Goal: Task Accomplishment & Management: Use online tool/utility

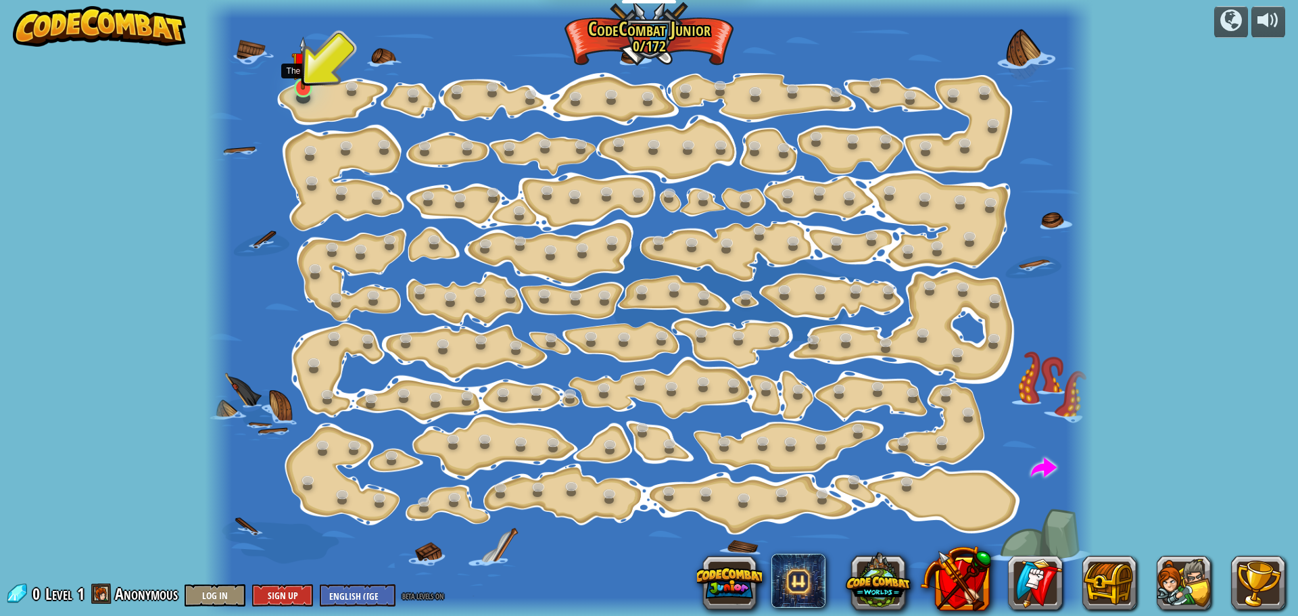
click at [301, 80] on img at bounding box center [302, 63] width 23 height 53
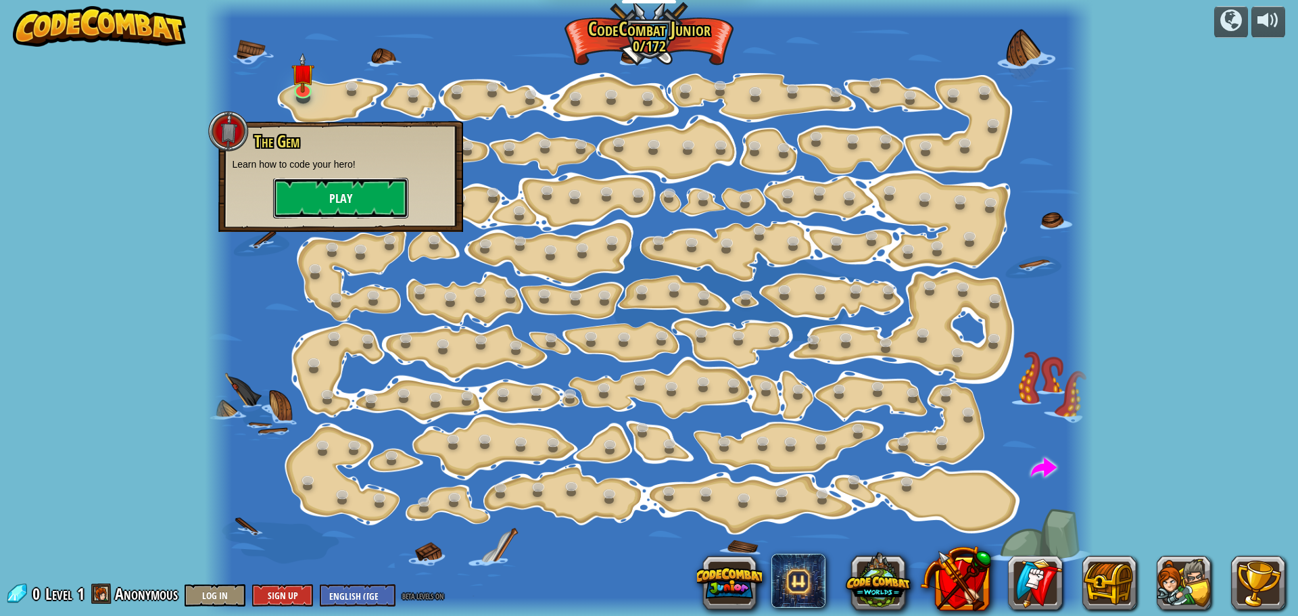
click at [327, 191] on button "Play" at bounding box center [340, 198] width 135 height 41
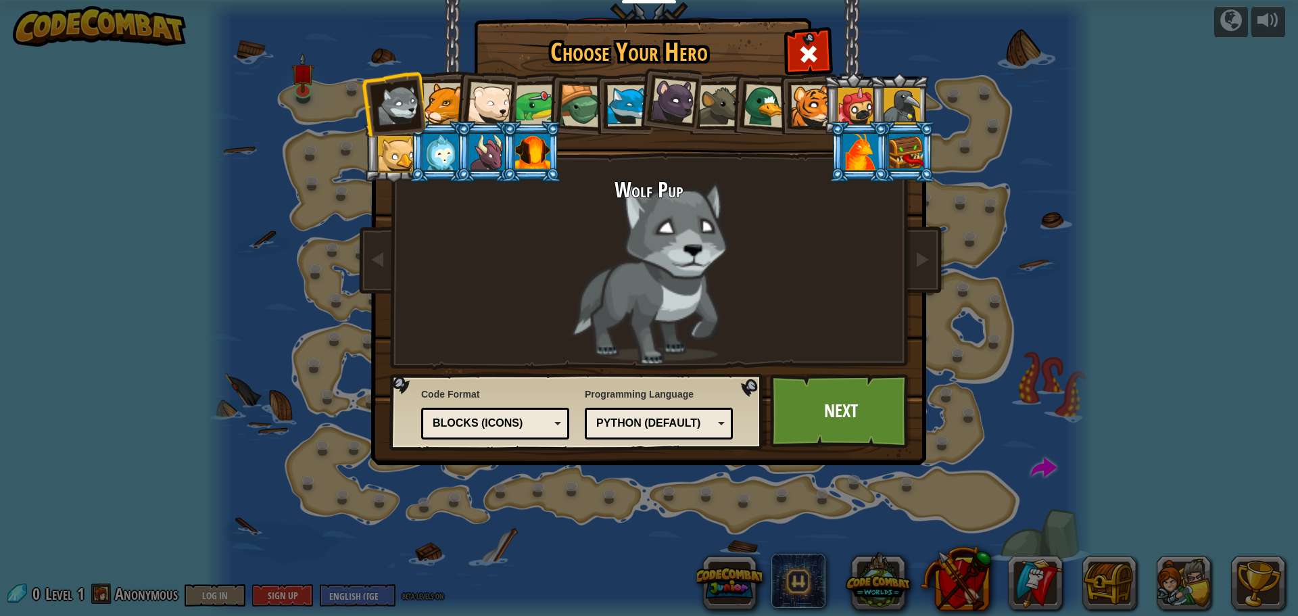
drag, startPoint x: 624, startPoint y: 87, endPoint x: 640, endPoint y: 60, distance: 31.2
click at [640, 22] on div "Choose Your Hero 0 Wolf Pup Cougar Polar Bear Cub Frog Turtle Blue Fox Panther …" at bounding box center [649, 20] width 554 height 1
click at [633, 96] on div at bounding box center [627, 105] width 41 height 41
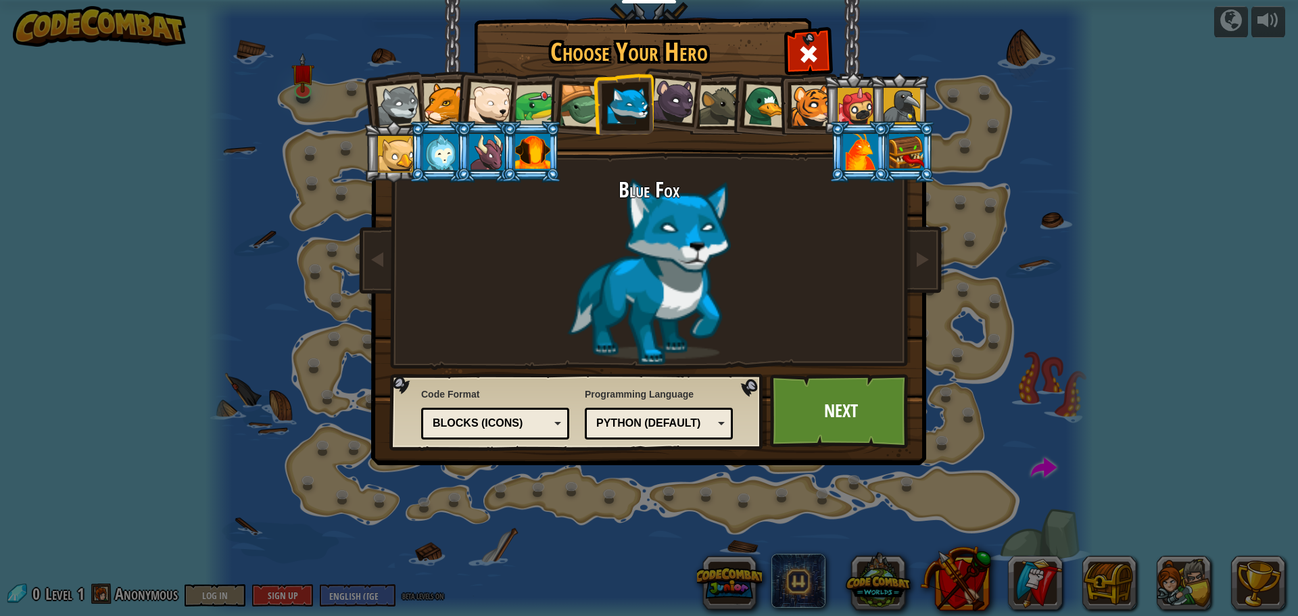
click at [578, 119] on div at bounding box center [581, 106] width 43 height 43
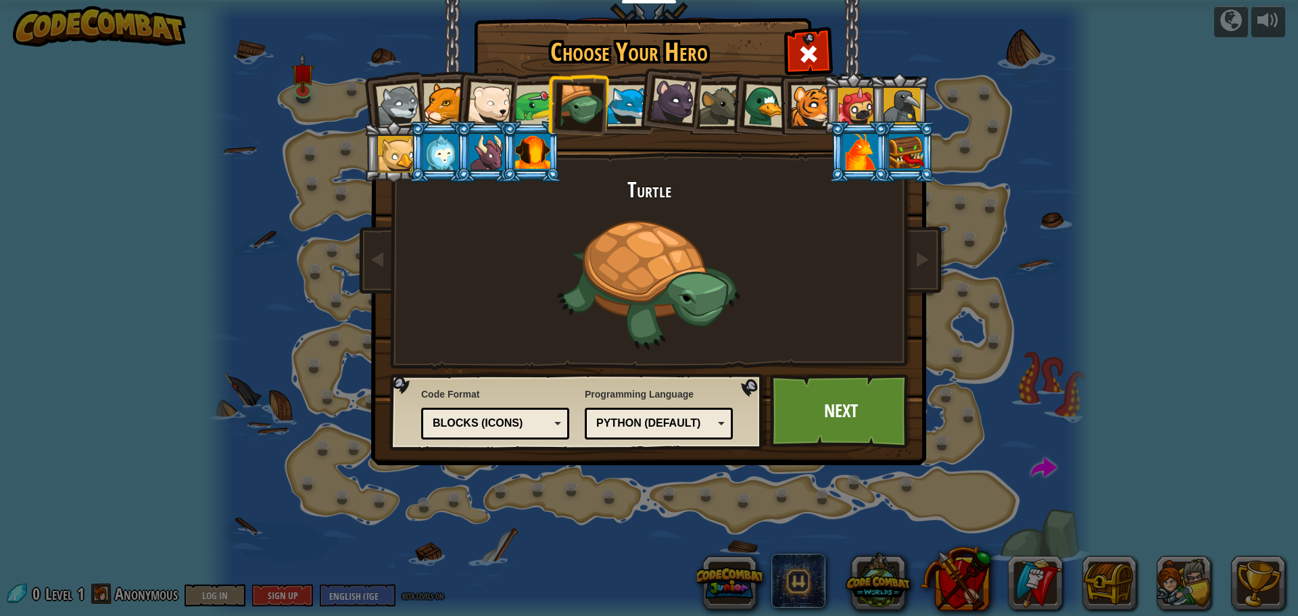
drag, startPoint x: 771, startPoint y: 90, endPoint x: 767, endPoint y: 97, distance: 8.2
click at [768, 97] on div at bounding box center [766, 106] width 44 height 44
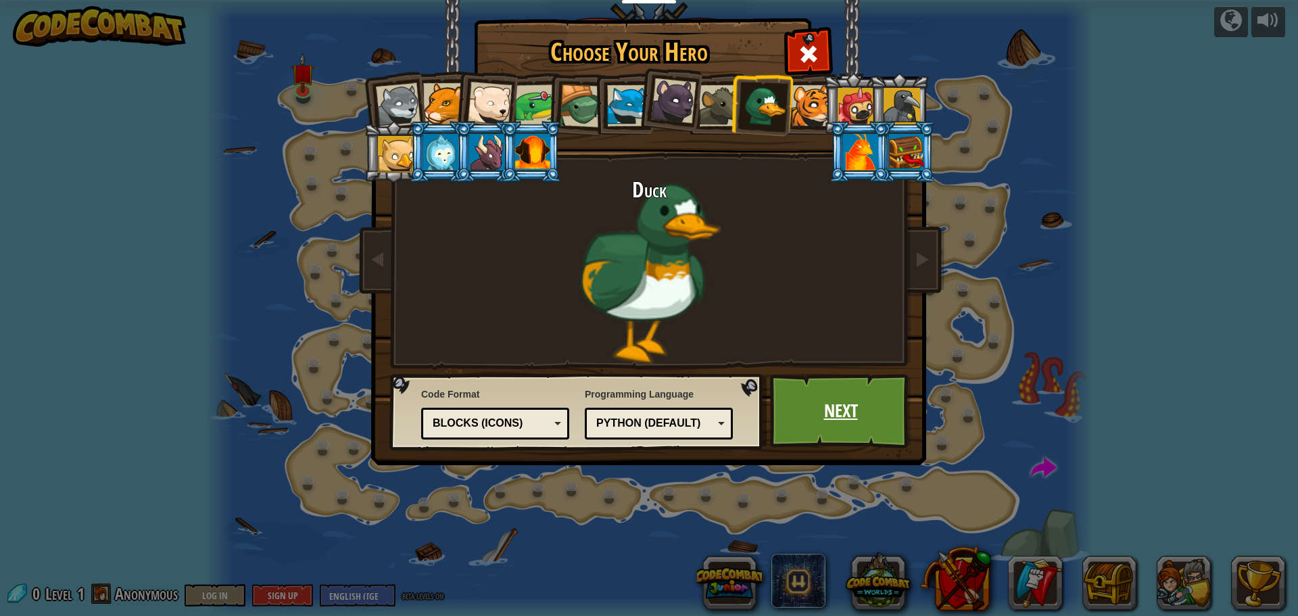
click at [824, 414] on link "Next" at bounding box center [840, 411] width 141 height 74
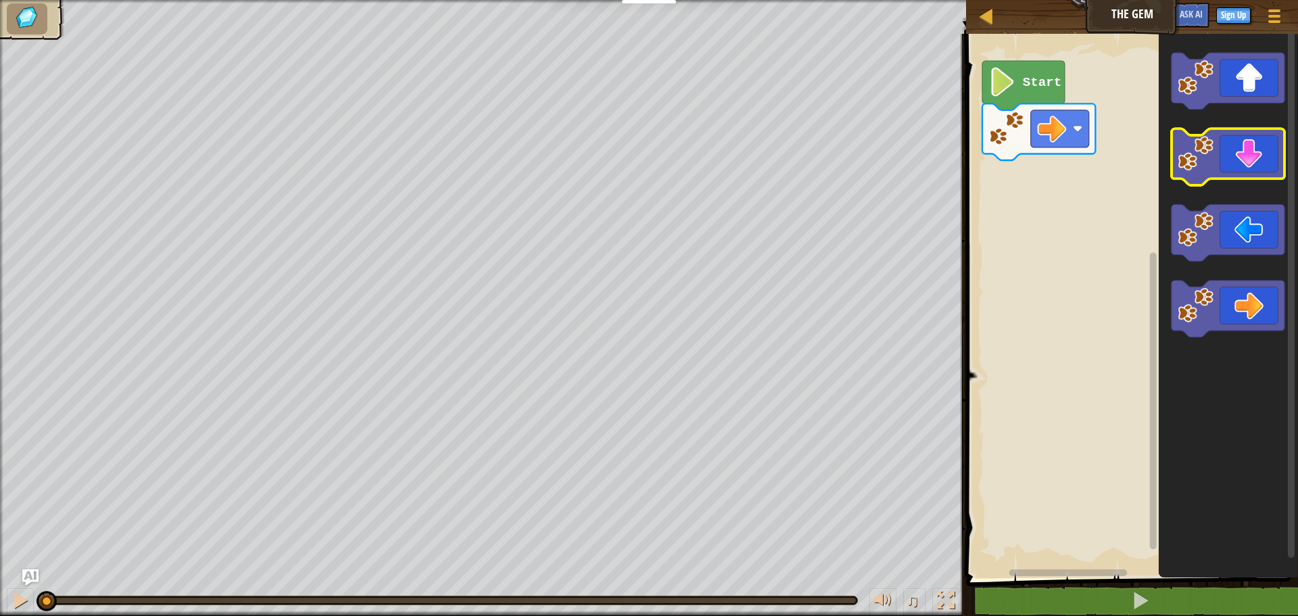
click at [1225, 170] on icon "Blockly Workspace" at bounding box center [1228, 157] width 113 height 57
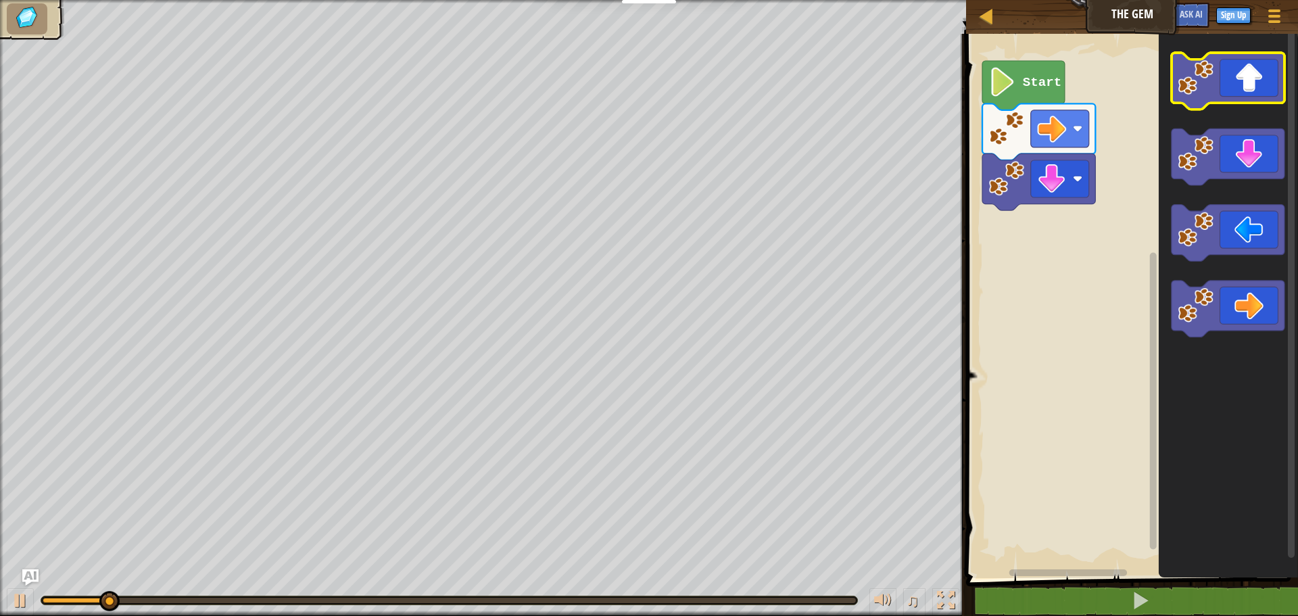
click at [1258, 91] on icon "Blockly Workspace" at bounding box center [1228, 81] width 113 height 57
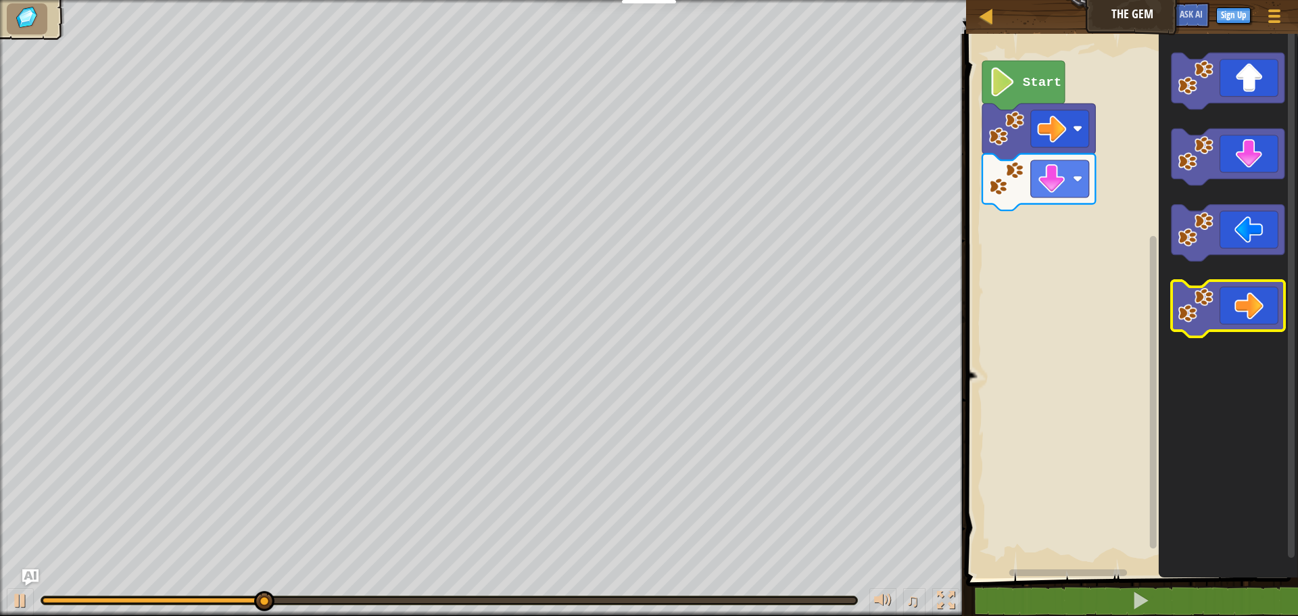
click at [1273, 315] on icon "Blockly Workspace" at bounding box center [1228, 309] width 113 height 57
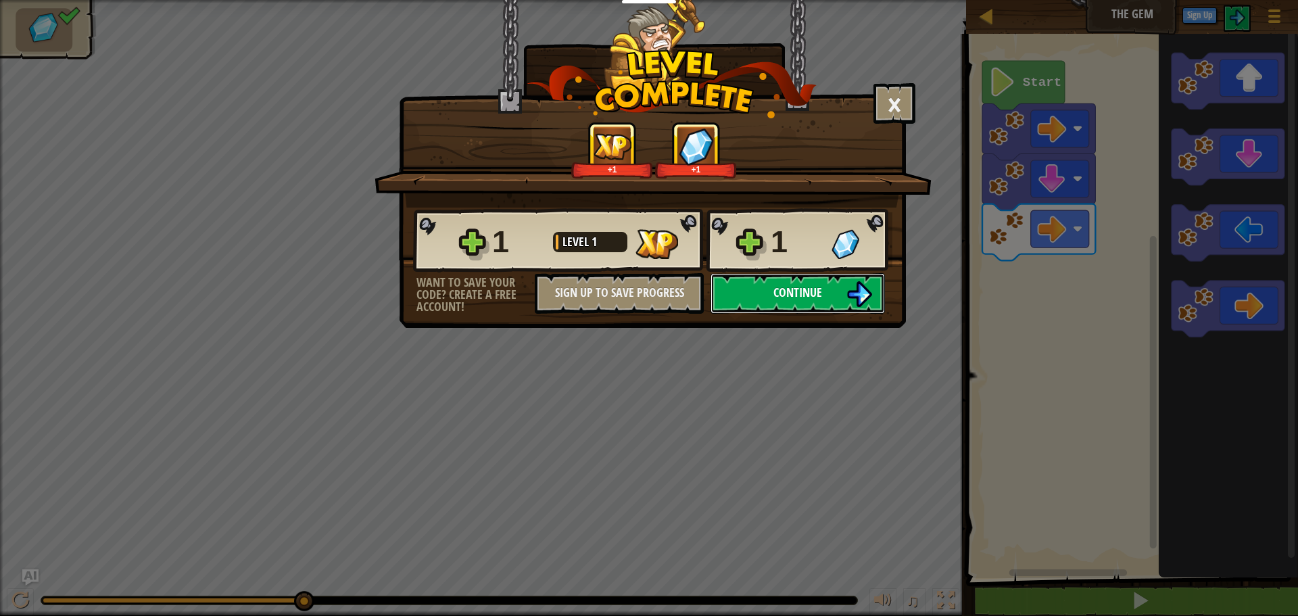
click at [862, 298] on img at bounding box center [860, 294] width 26 height 26
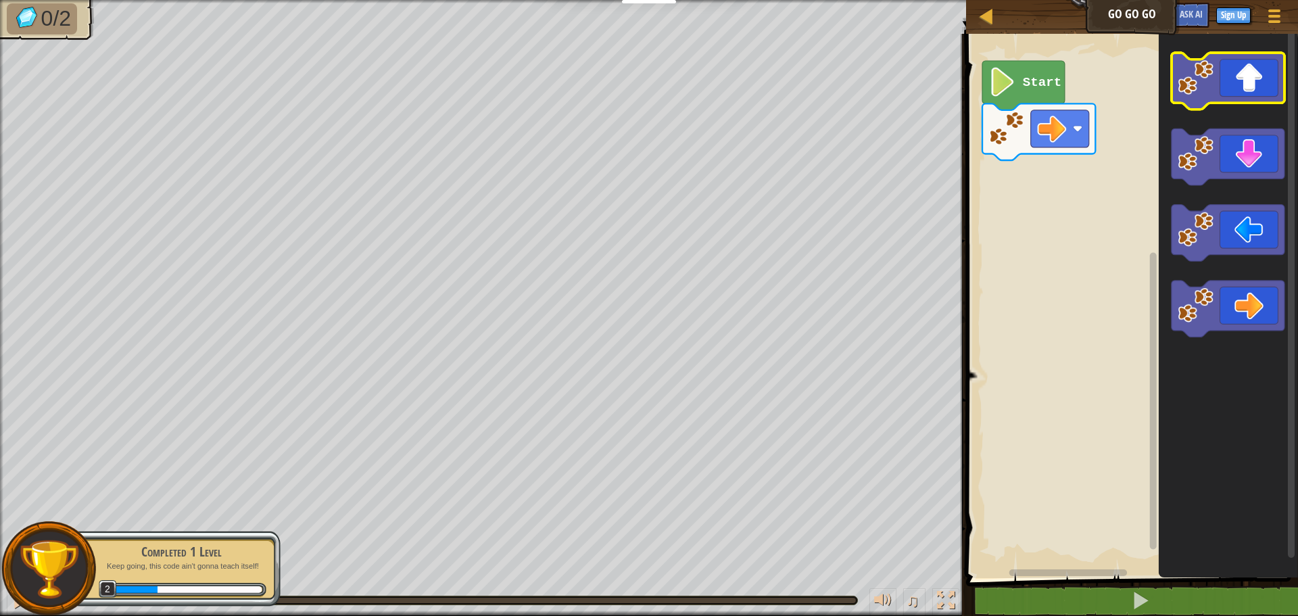
click at [1241, 87] on icon "Blockly Workspace" at bounding box center [1228, 81] width 113 height 57
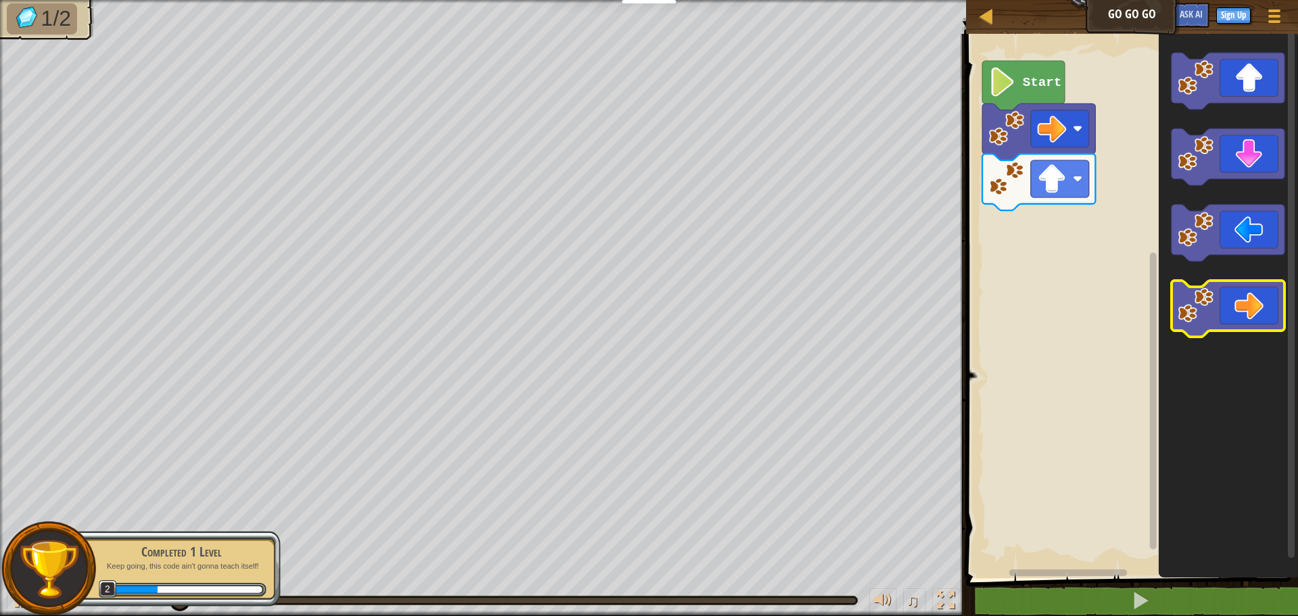
click at [1254, 303] on icon "Blockly Workspace" at bounding box center [1228, 309] width 113 height 57
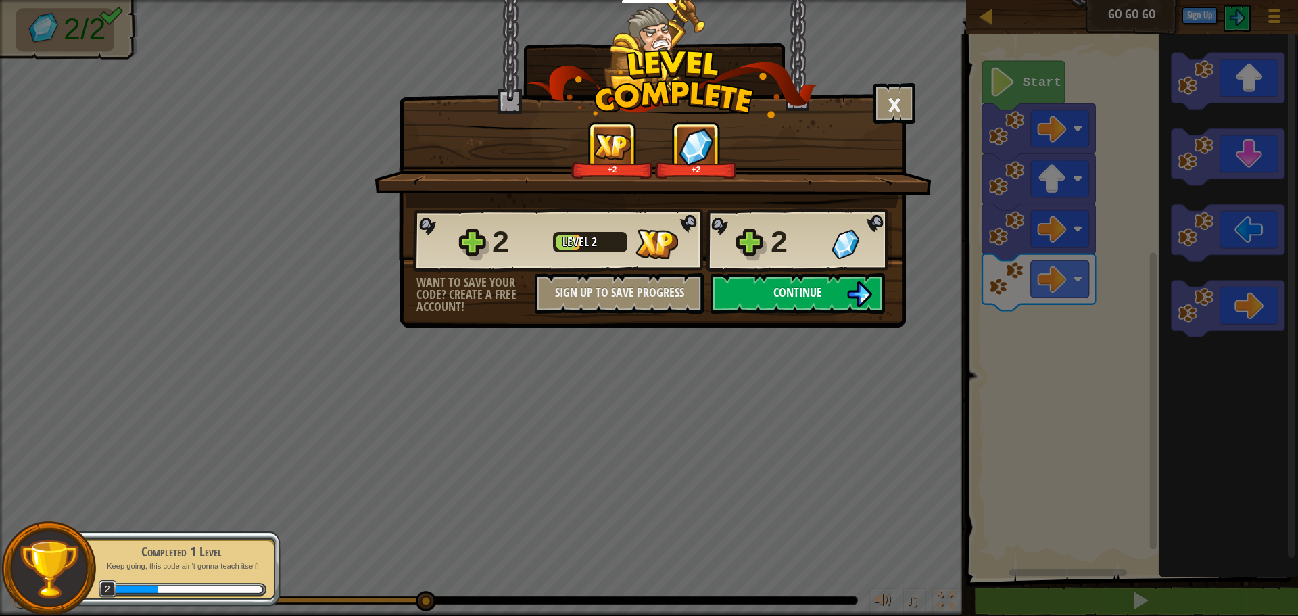
click at [798, 298] on span "Continue" at bounding box center [798, 292] width 49 height 17
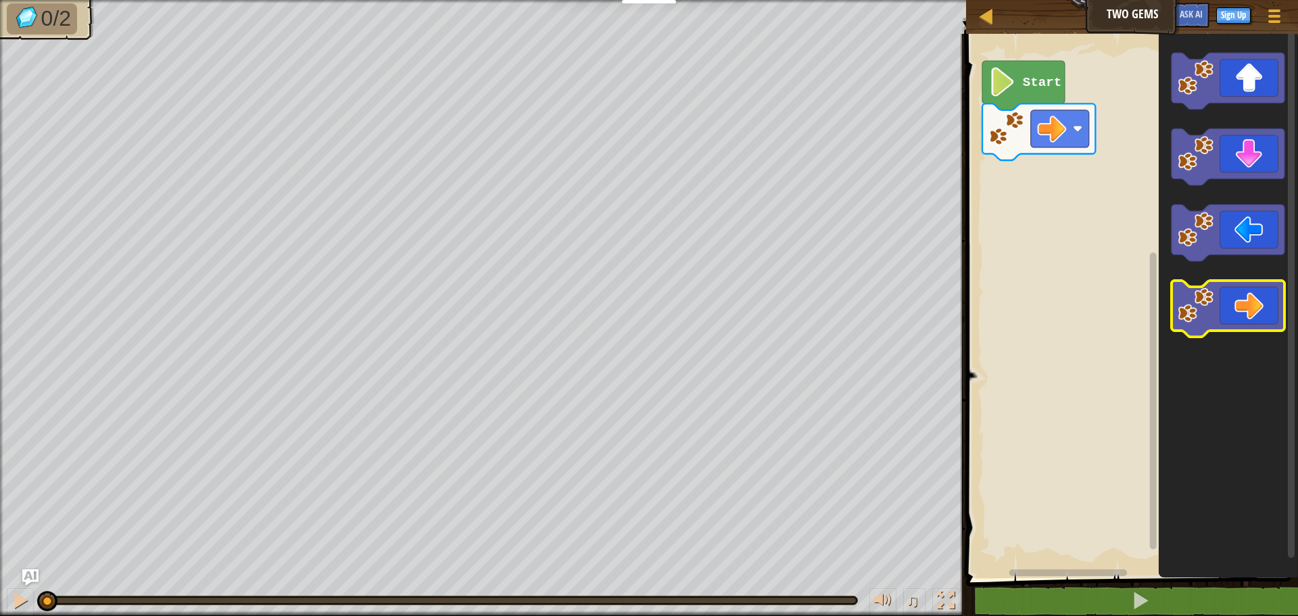
click at [1269, 304] on icon "Blockly Workspace" at bounding box center [1228, 309] width 113 height 57
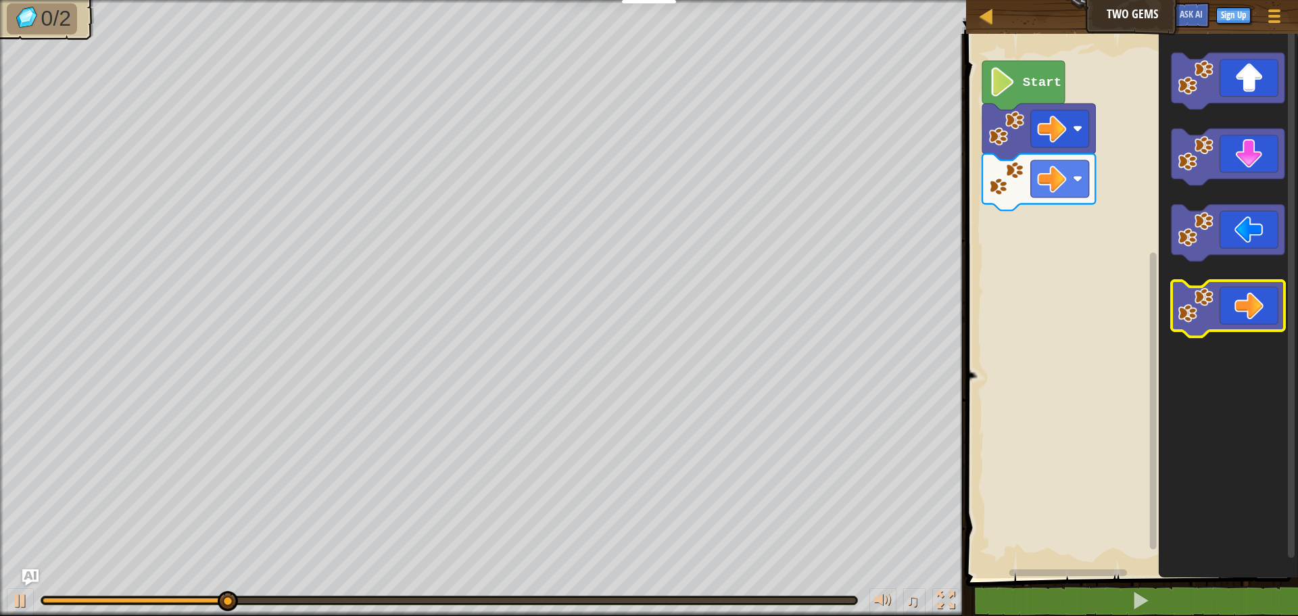
click at [1265, 304] on icon "Blockly Workspace" at bounding box center [1228, 309] width 113 height 57
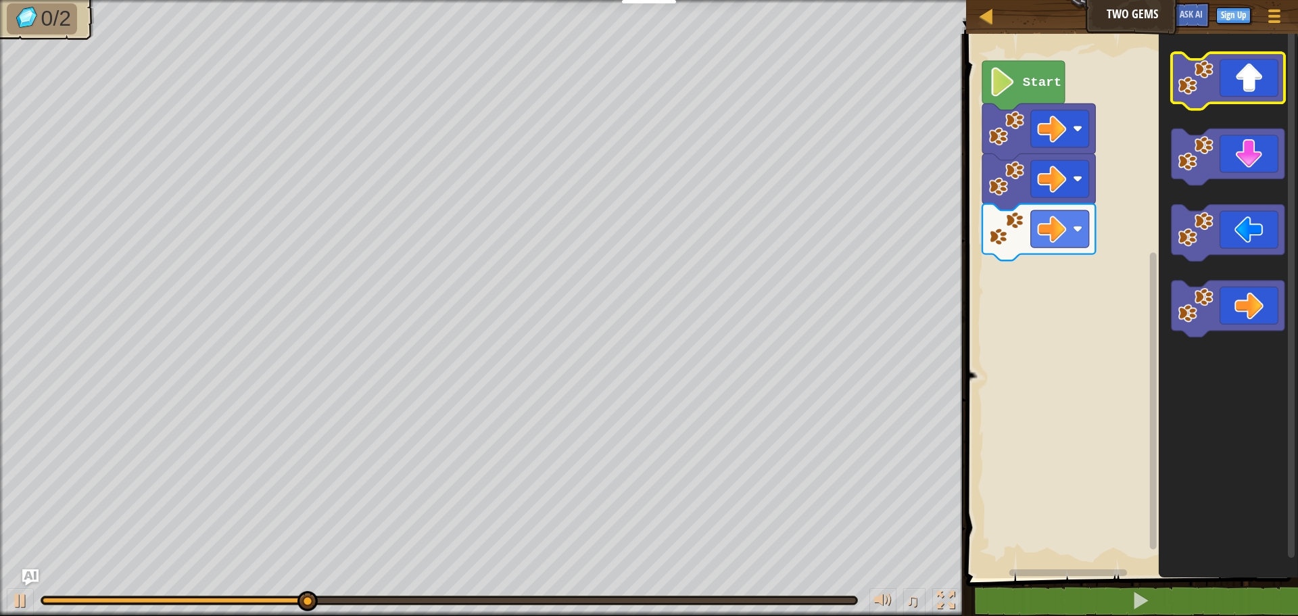
click at [1215, 87] on icon "Blockly Workspace" at bounding box center [1228, 81] width 113 height 57
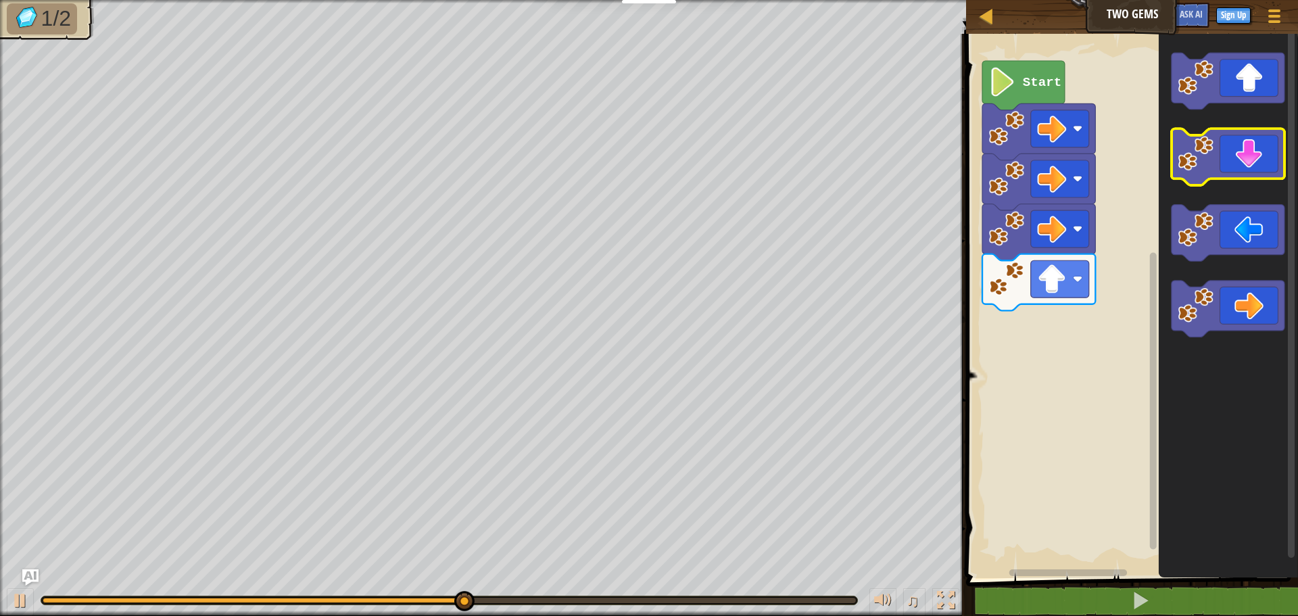
click at [1256, 169] on icon "Blockly Workspace" at bounding box center [1228, 157] width 113 height 57
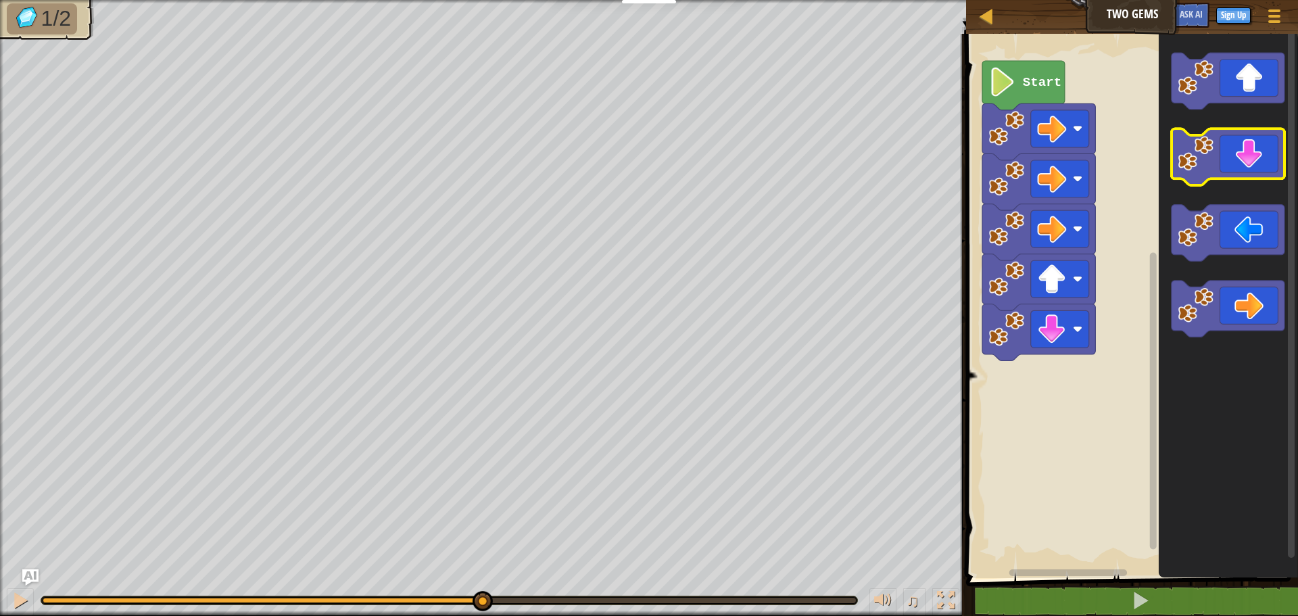
click at [1256, 169] on icon "Blockly Workspace" at bounding box center [1228, 157] width 113 height 57
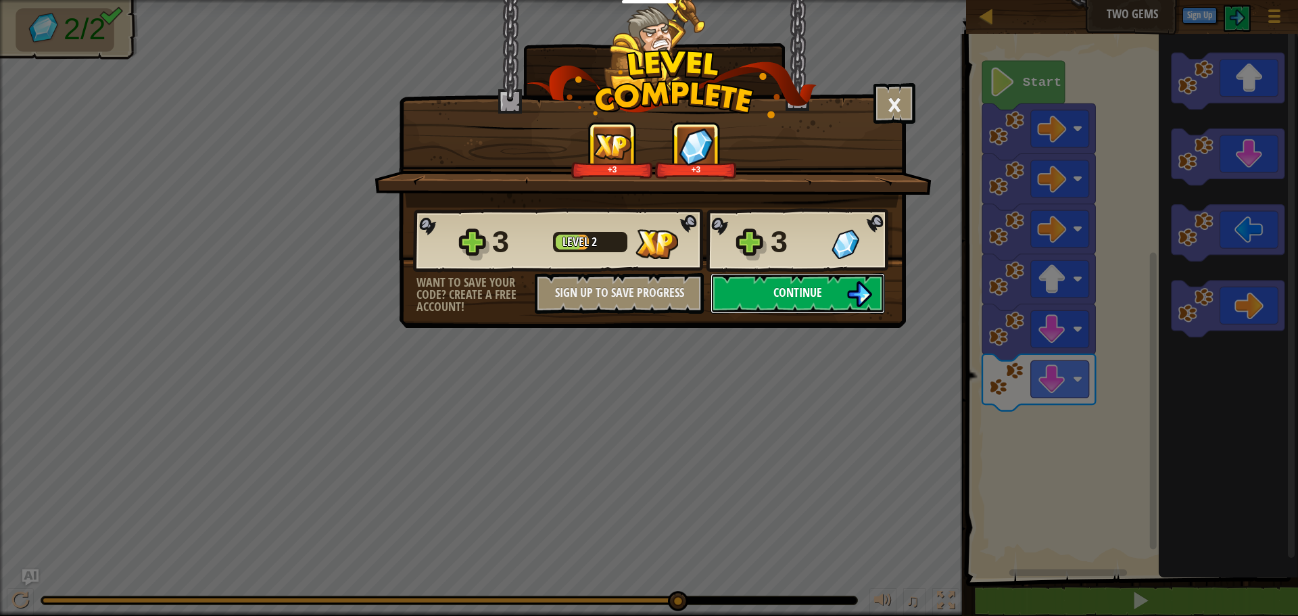
click at [813, 302] on button "Continue" at bounding box center [798, 293] width 174 height 41
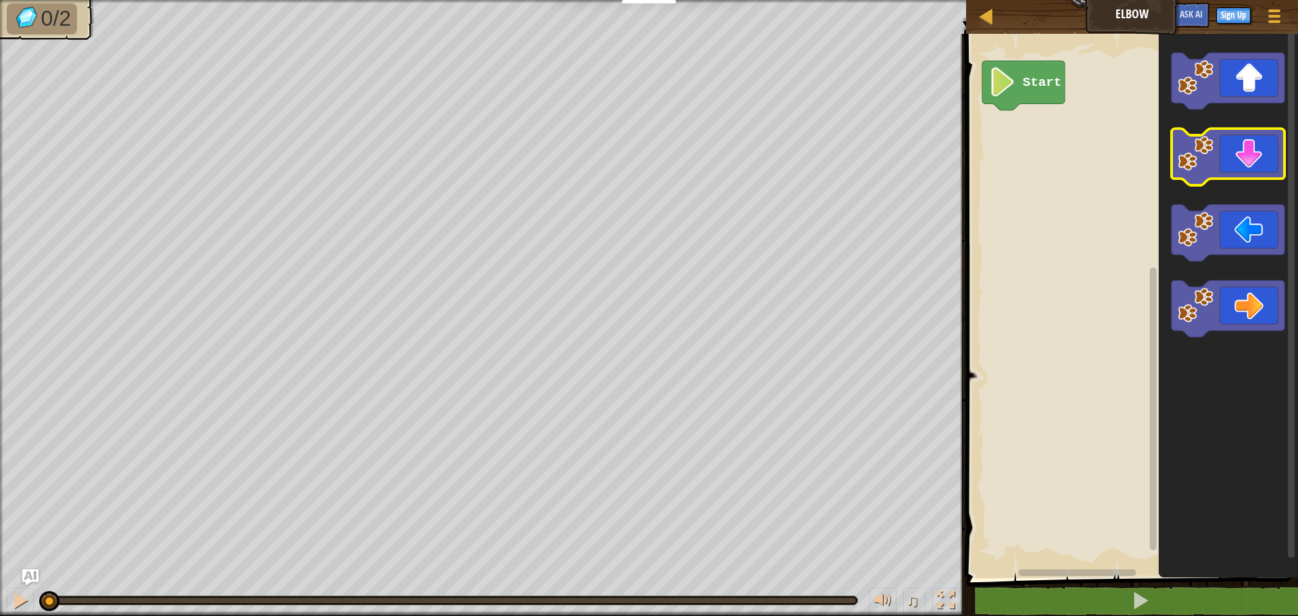
click at [1252, 151] on icon "Blockly Workspace" at bounding box center [1228, 157] width 113 height 57
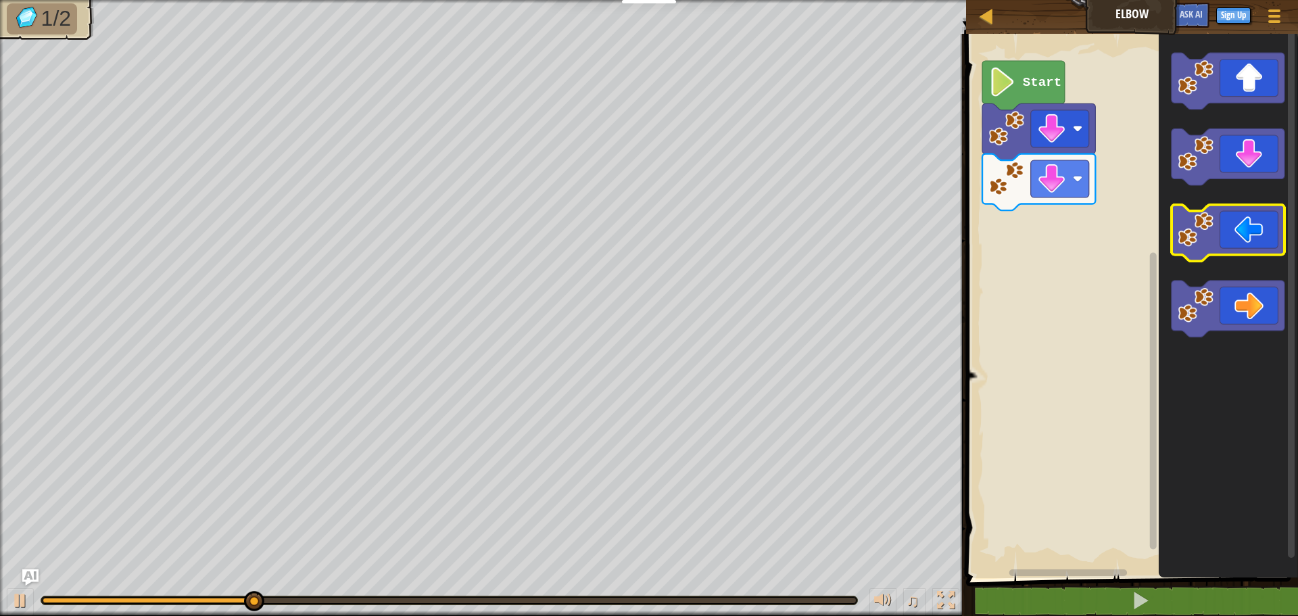
click at [1218, 258] on rect "Blockly Workspace" at bounding box center [1228, 233] width 113 height 57
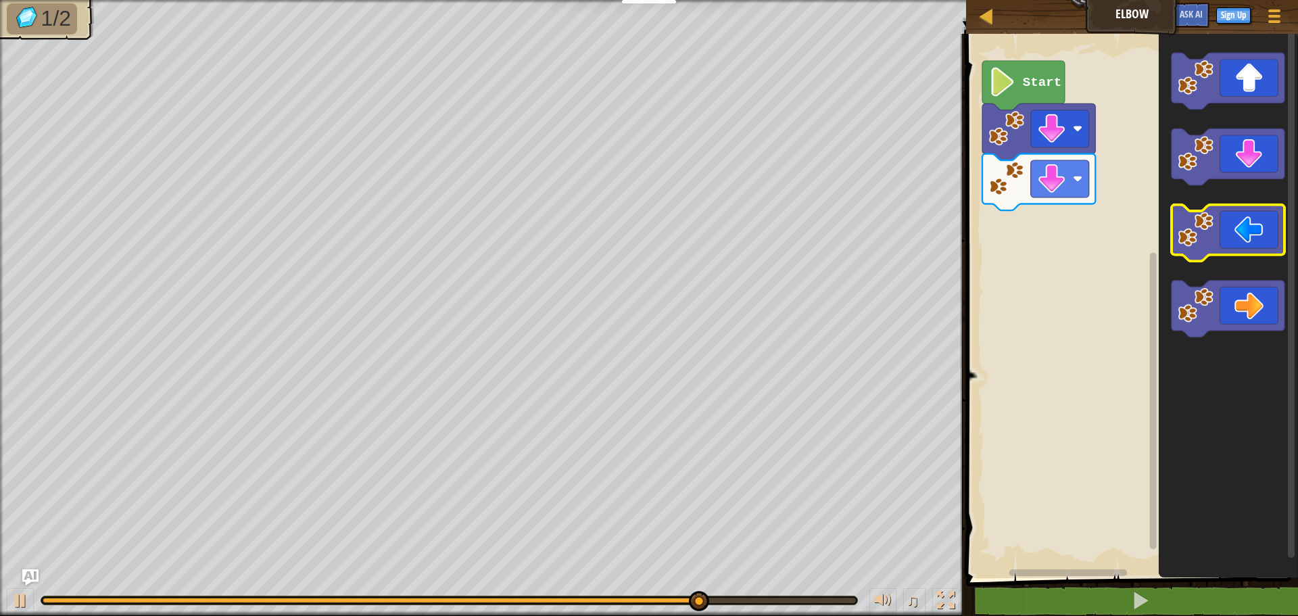
click at [1221, 229] on icon "Blockly Workspace" at bounding box center [1228, 233] width 113 height 57
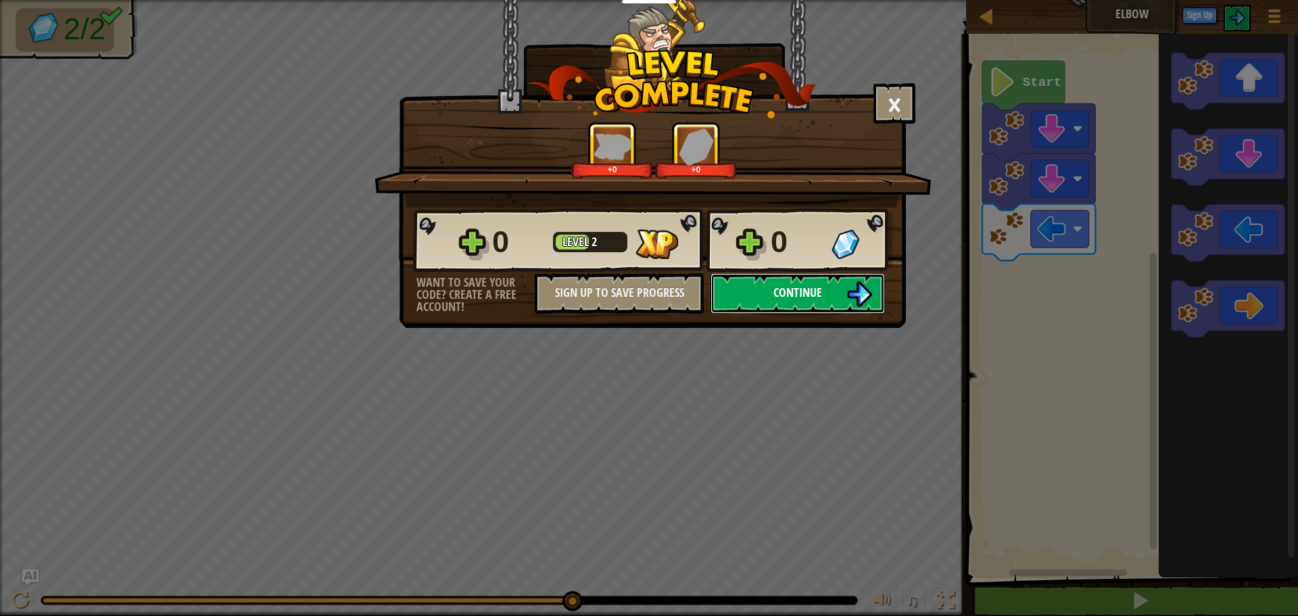
click at [868, 289] on img at bounding box center [860, 294] width 26 height 26
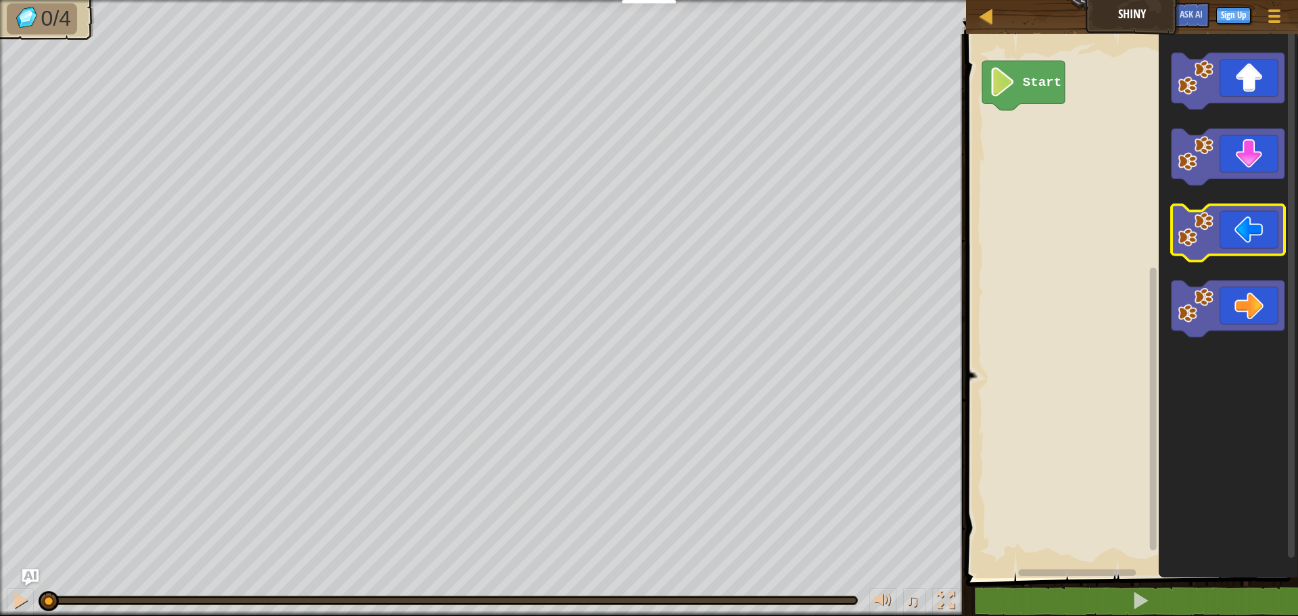
click at [1275, 241] on icon "Blockly Workspace" at bounding box center [1228, 233] width 113 height 57
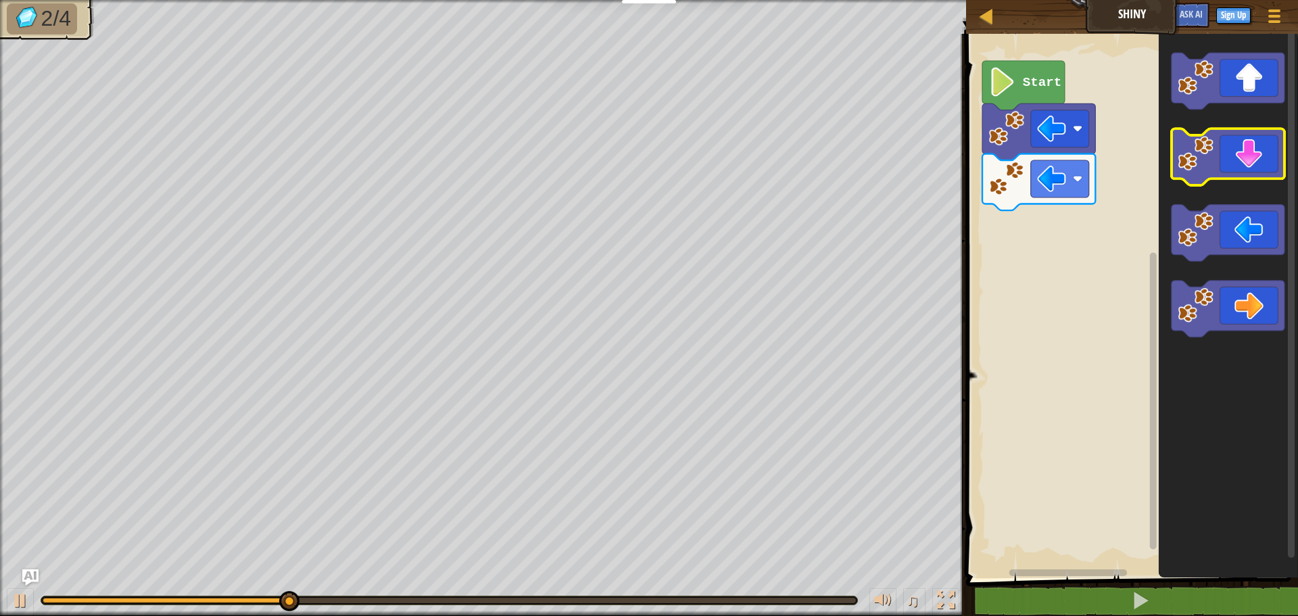
click at [1265, 155] on icon "Blockly Workspace" at bounding box center [1228, 157] width 113 height 57
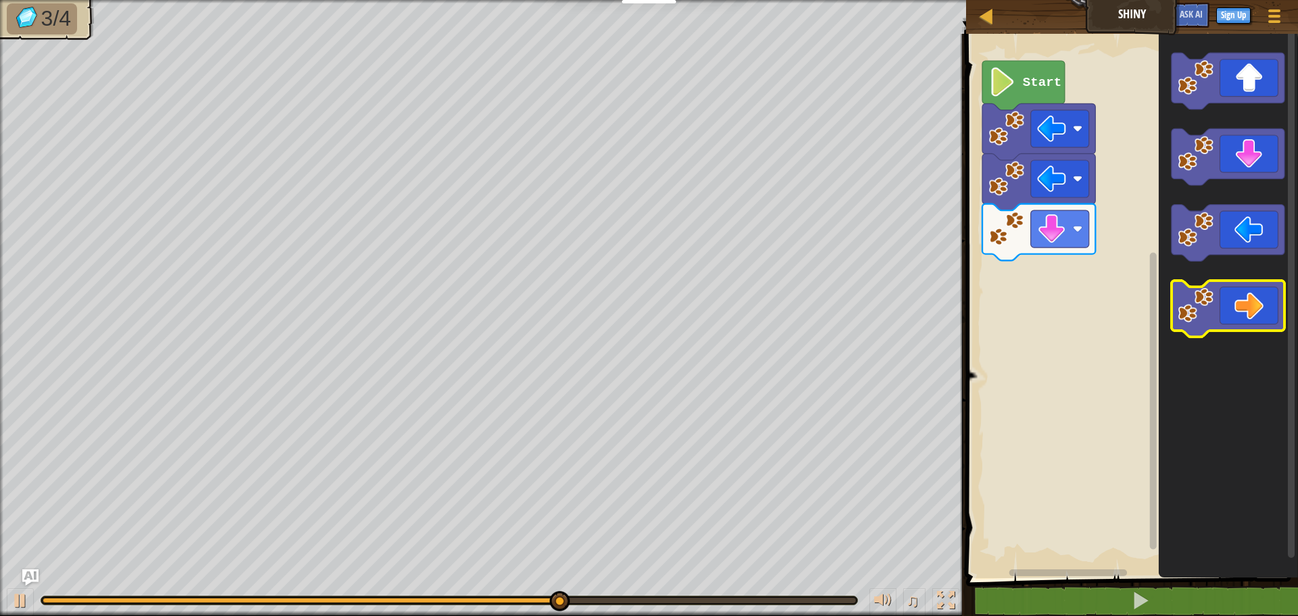
click at [1261, 291] on icon "Blockly Workspace" at bounding box center [1228, 309] width 113 height 57
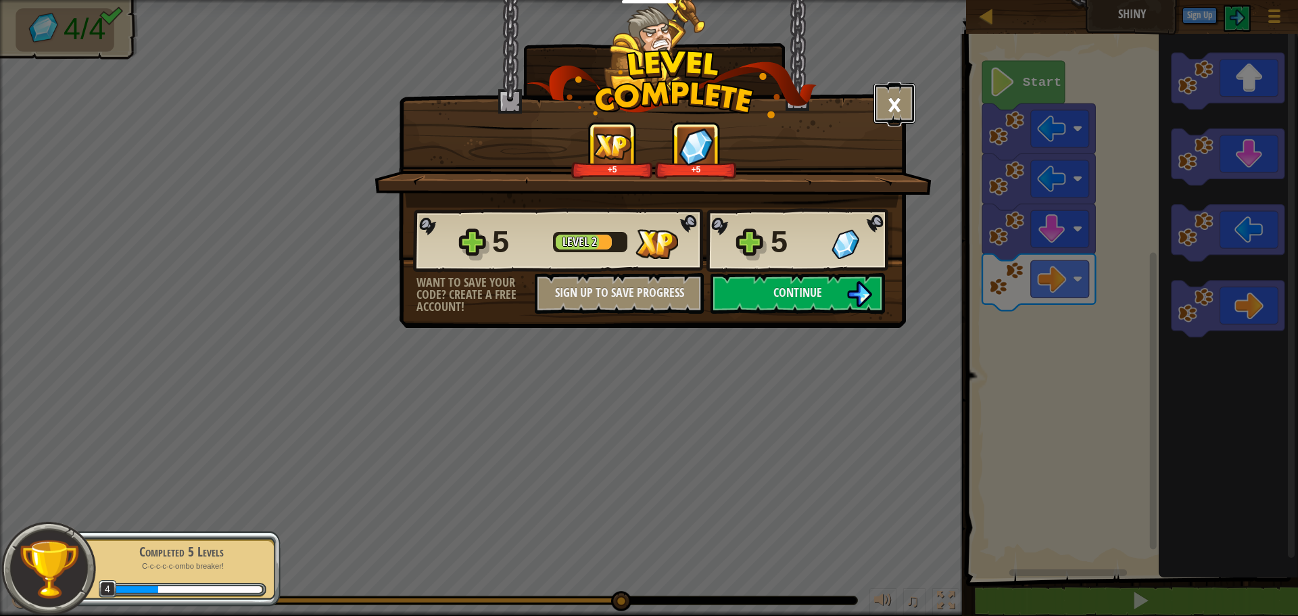
click at [882, 101] on button "×" at bounding box center [895, 103] width 42 height 41
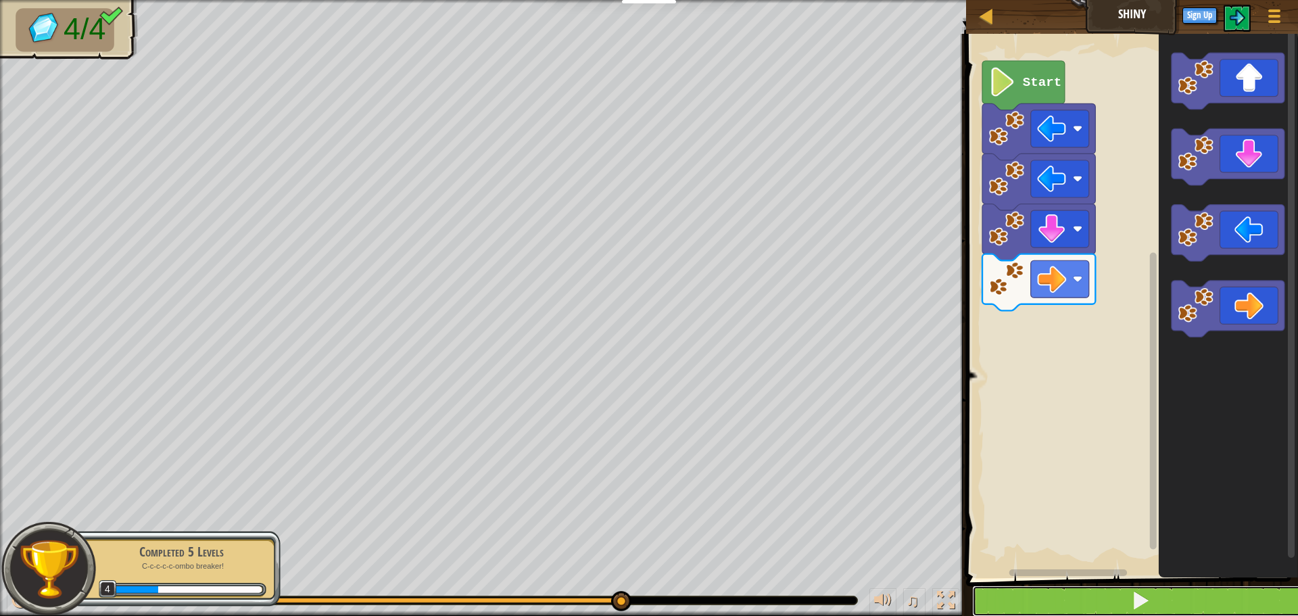
click at [1150, 595] on span at bounding box center [1140, 600] width 19 height 19
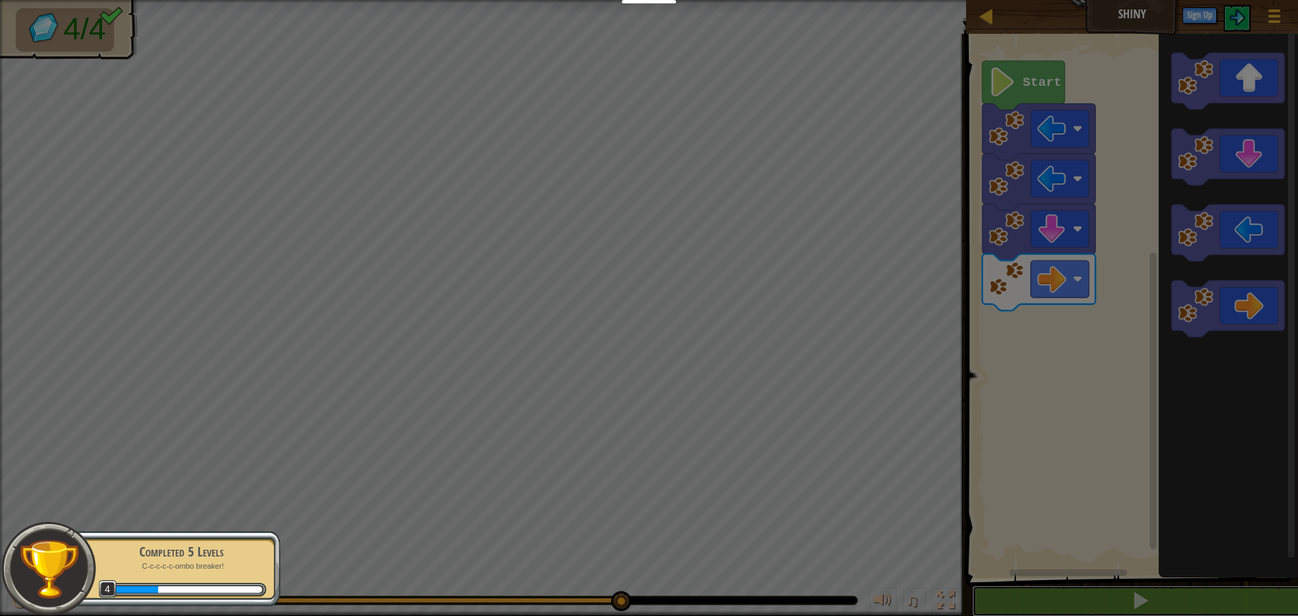
scroll to position [1, 0]
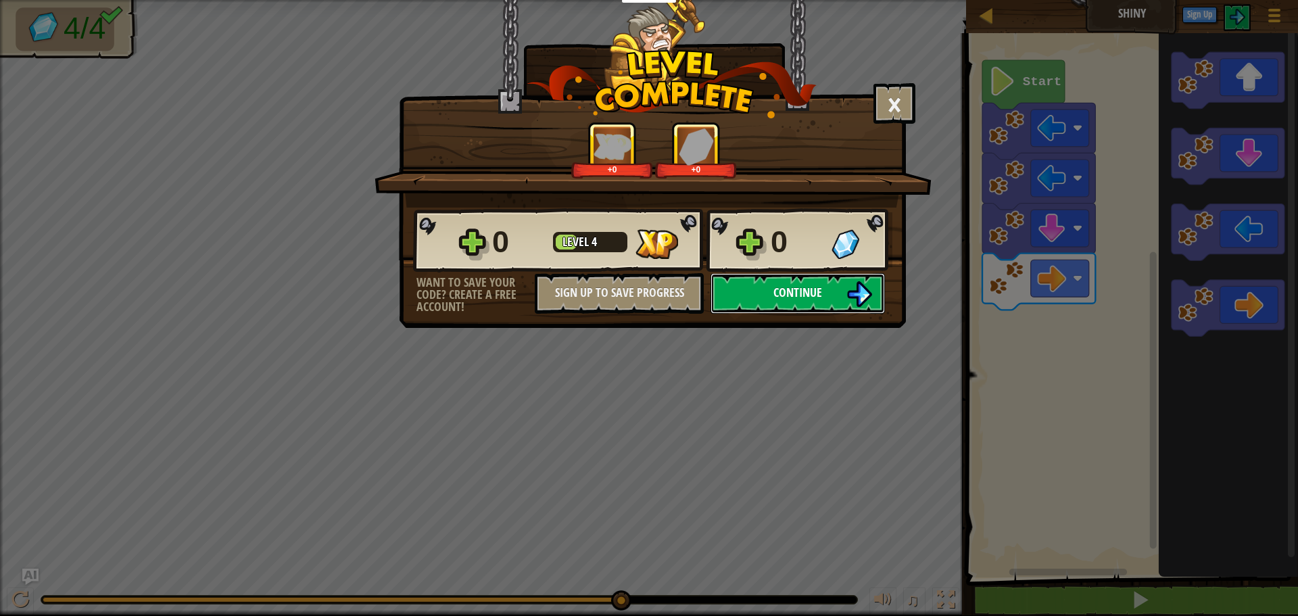
click at [799, 287] on span "Continue" at bounding box center [798, 292] width 49 height 17
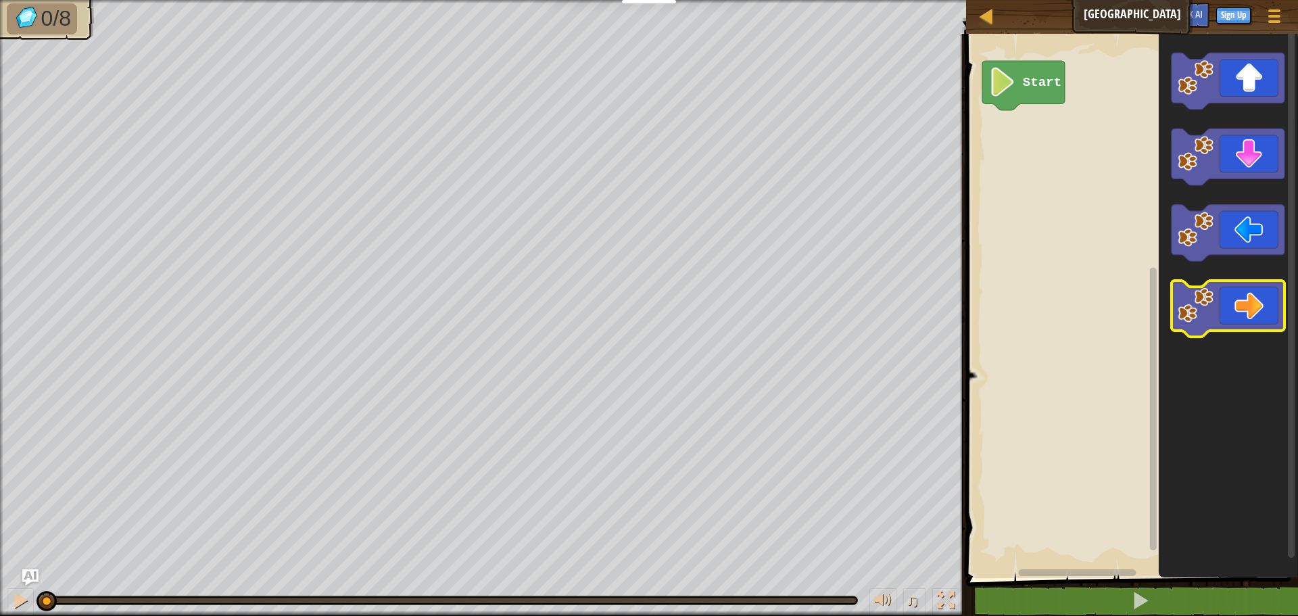
click at [1227, 326] on icon "Blockly Workspace" at bounding box center [1228, 309] width 113 height 57
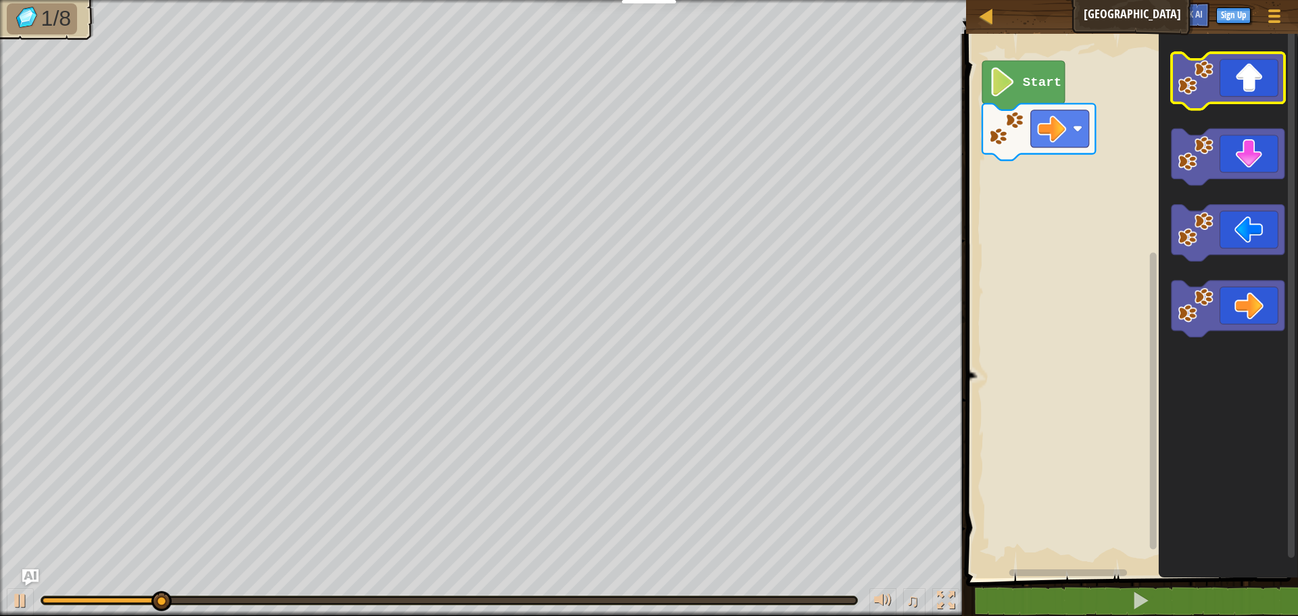
click at [1250, 99] on icon "Blockly Workspace" at bounding box center [1228, 81] width 113 height 57
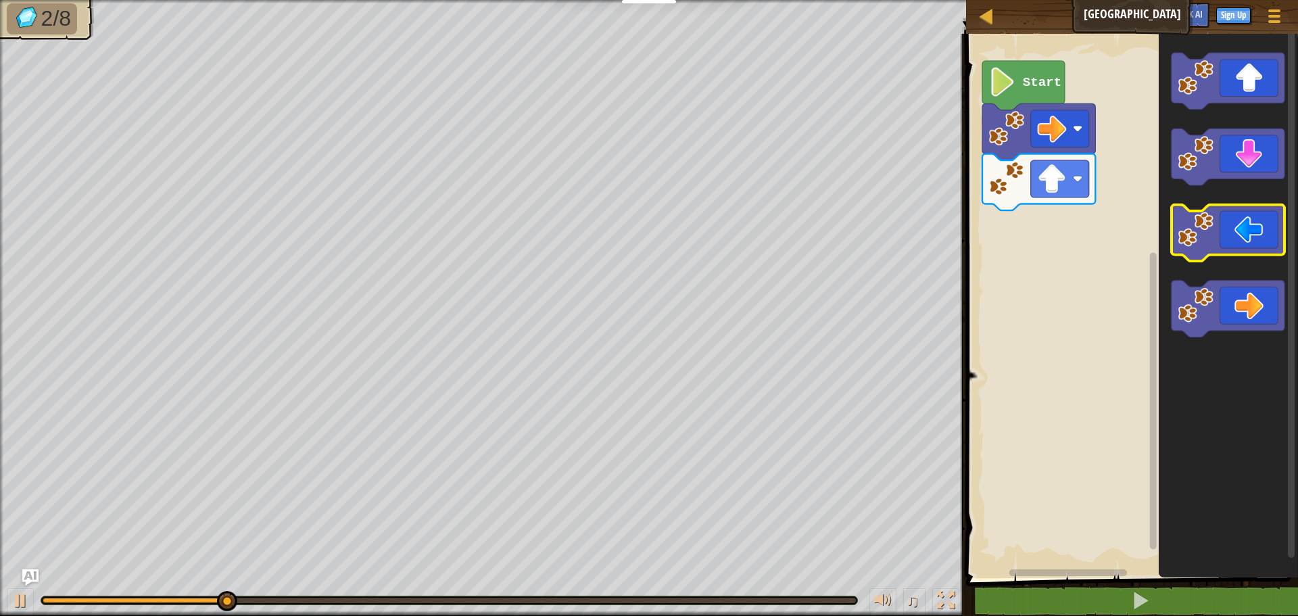
click at [1203, 214] on image "Blockly Workspace" at bounding box center [1197, 230] width 36 height 36
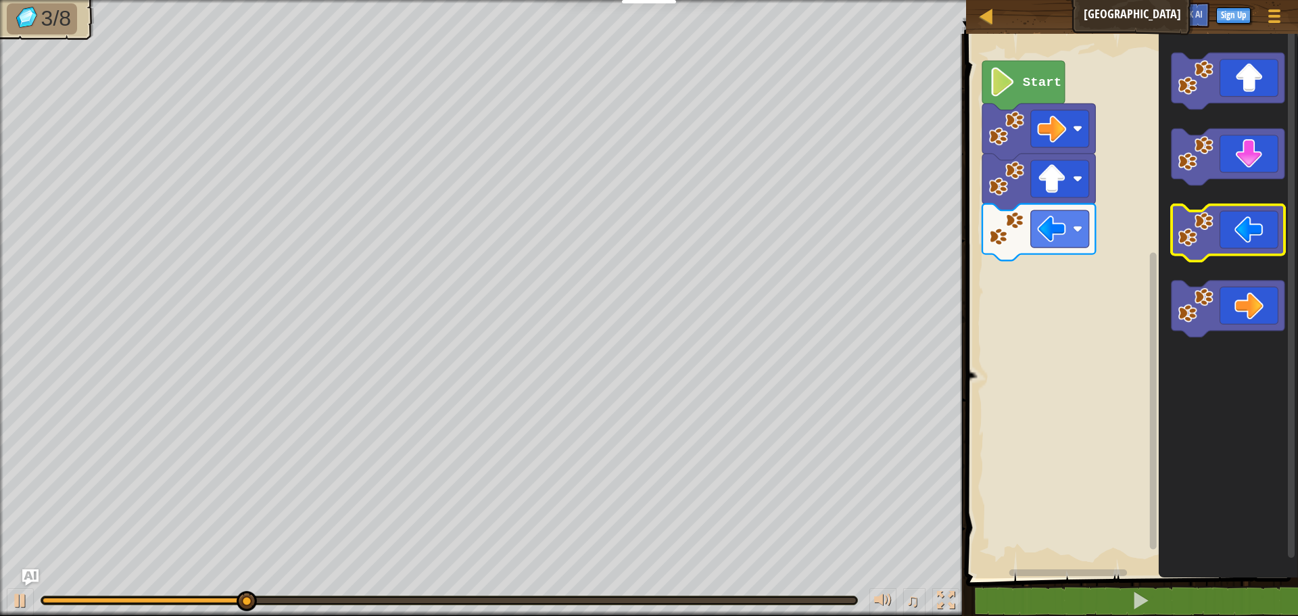
click at [1203, 214] on image "Blockly Workspace" at bounding box center [1197, 230] width 36 height 36
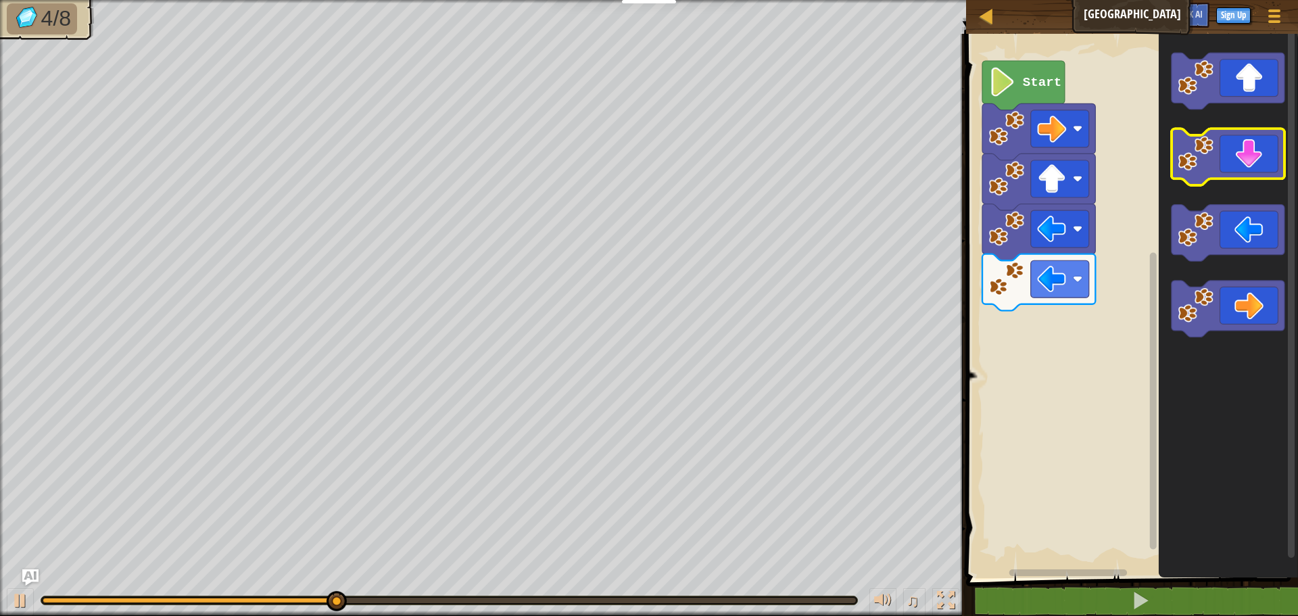
click at [1258, 175] on icon "Blockly Workspace" at bounding box center [1228, 157] width 113 height 57
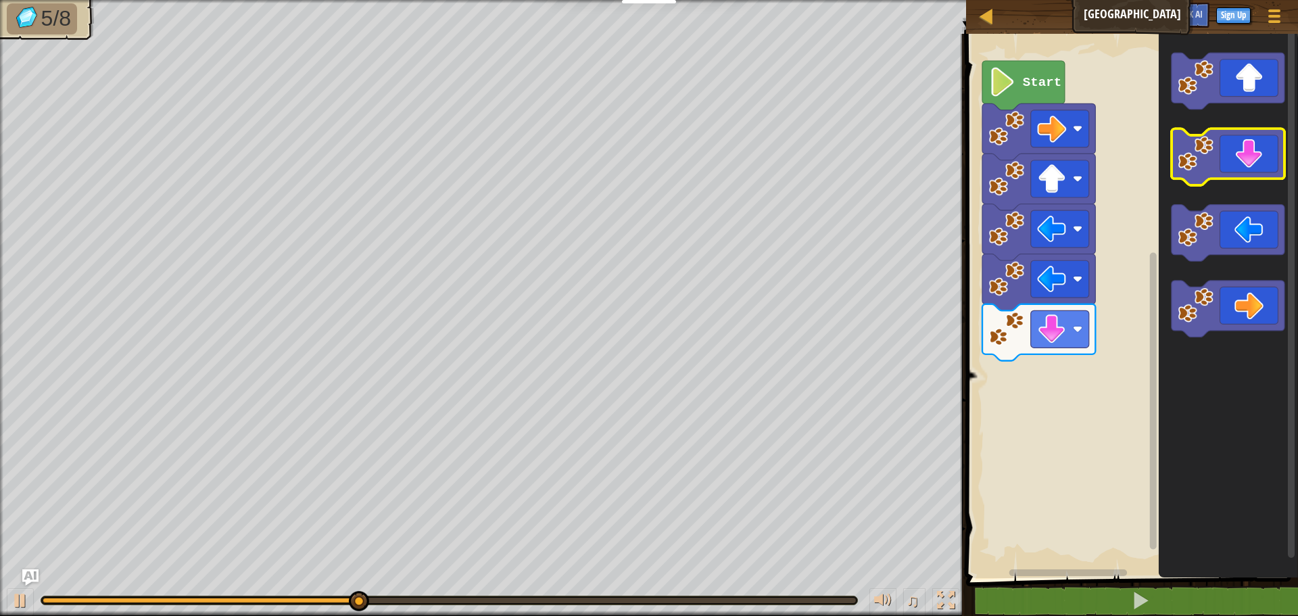
click at [1258, 175] on icon "Blockly Workspace" at bounding box center [1228, 157] width 113 height 57
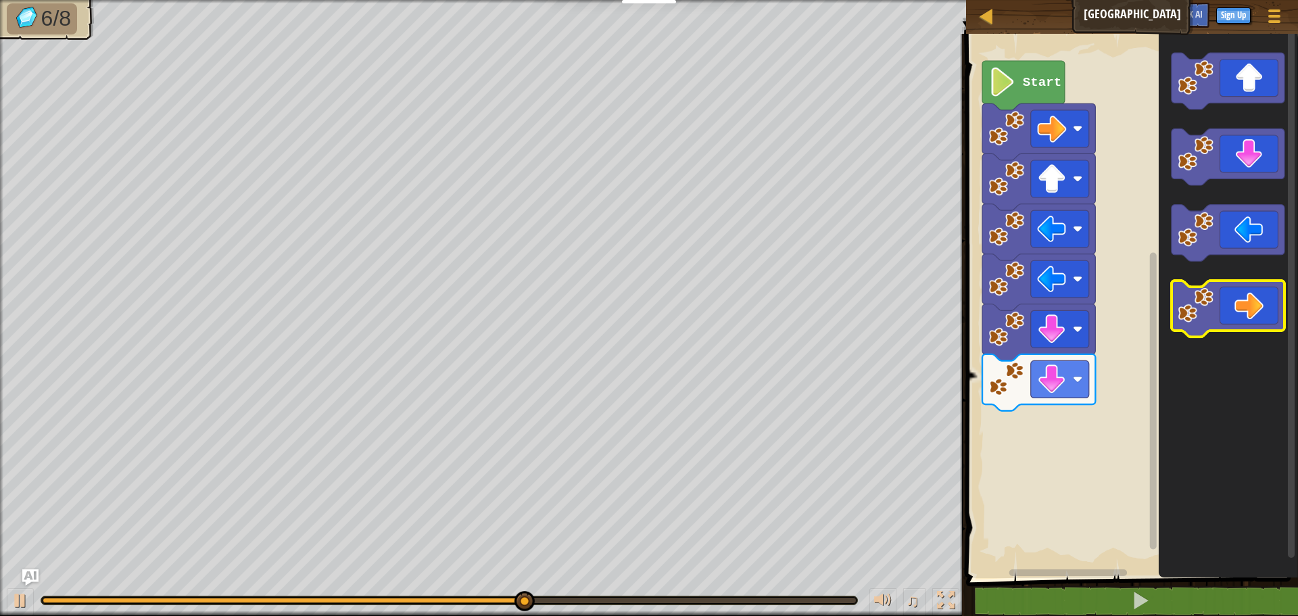
click at [1227, 306] on icon "Blockly Workspace" at bounding box center [1228, 309] width 113 height 57
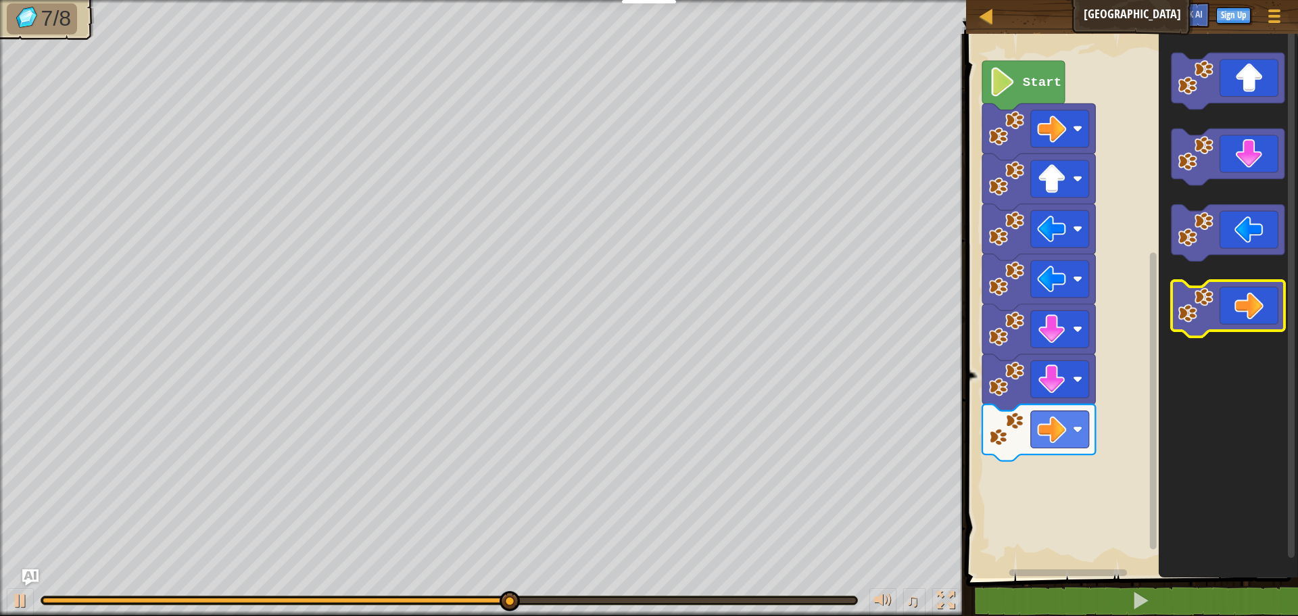
click at [1227, 306] on icon "Blockly Workspace" at bounding box center [1228, 309] width 113 height 57
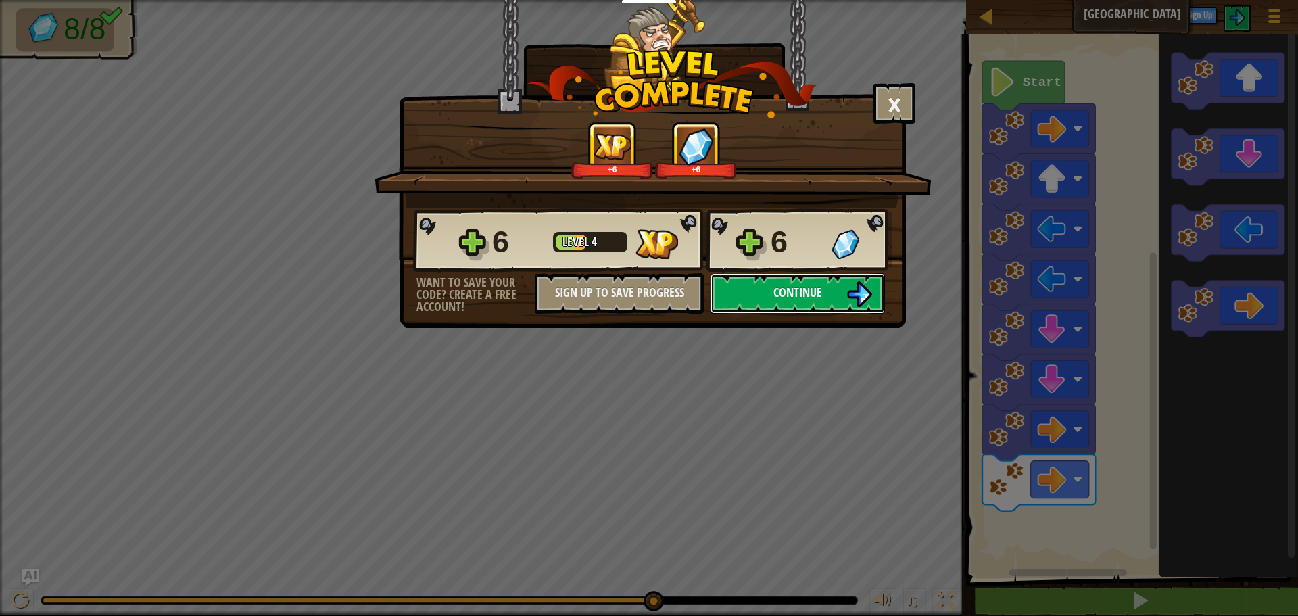
click at [860, 299] on img at bounding box center [860, 294] width 26 height 26
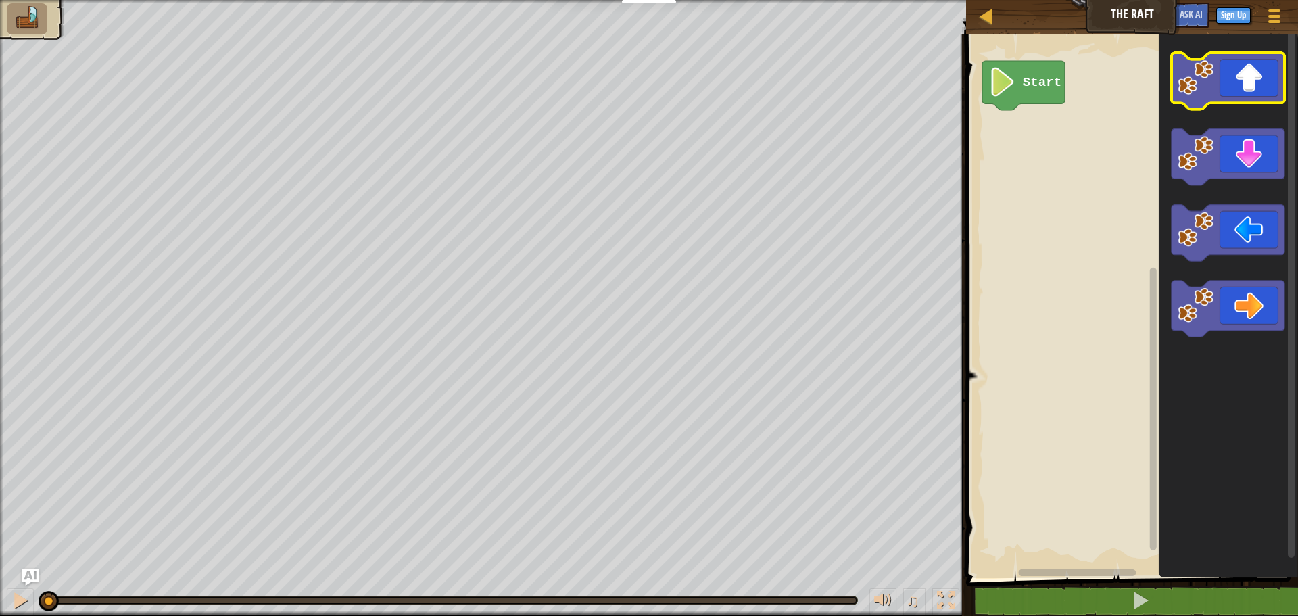
click at [1233, 78] on icon "Blockly Workspace" at bounding box center [1228, 81] width 113 height 57
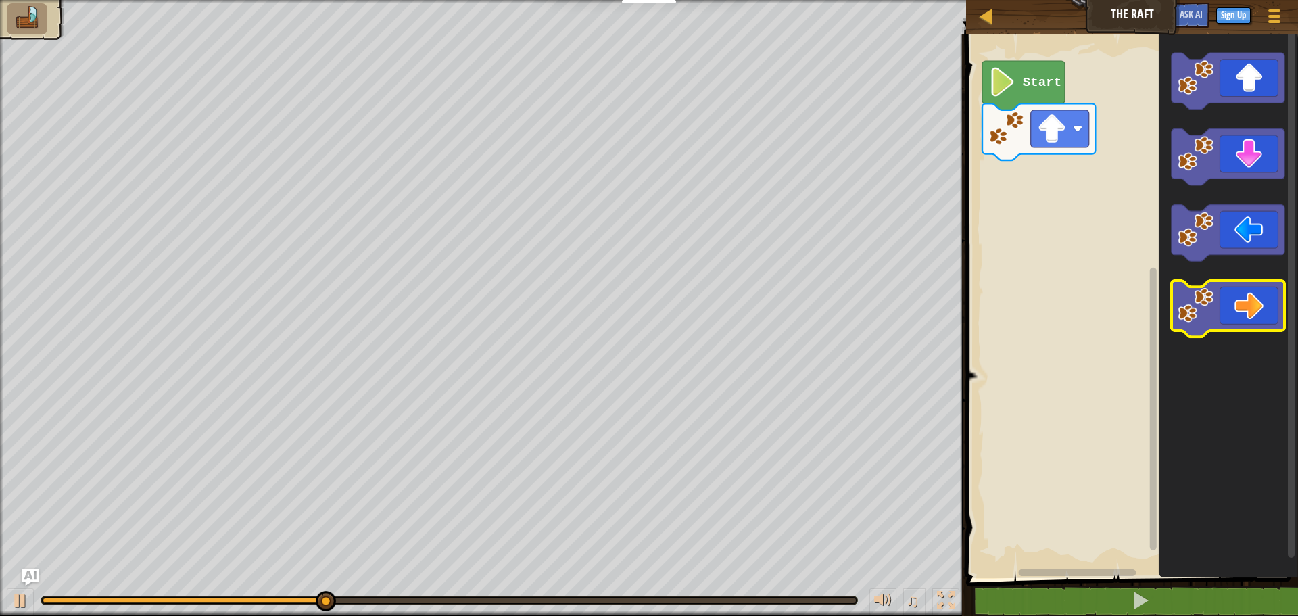
click at [1250, 294] on icon "Blockly Workspace" at bounding box center [1228, 309] width 113 height 57
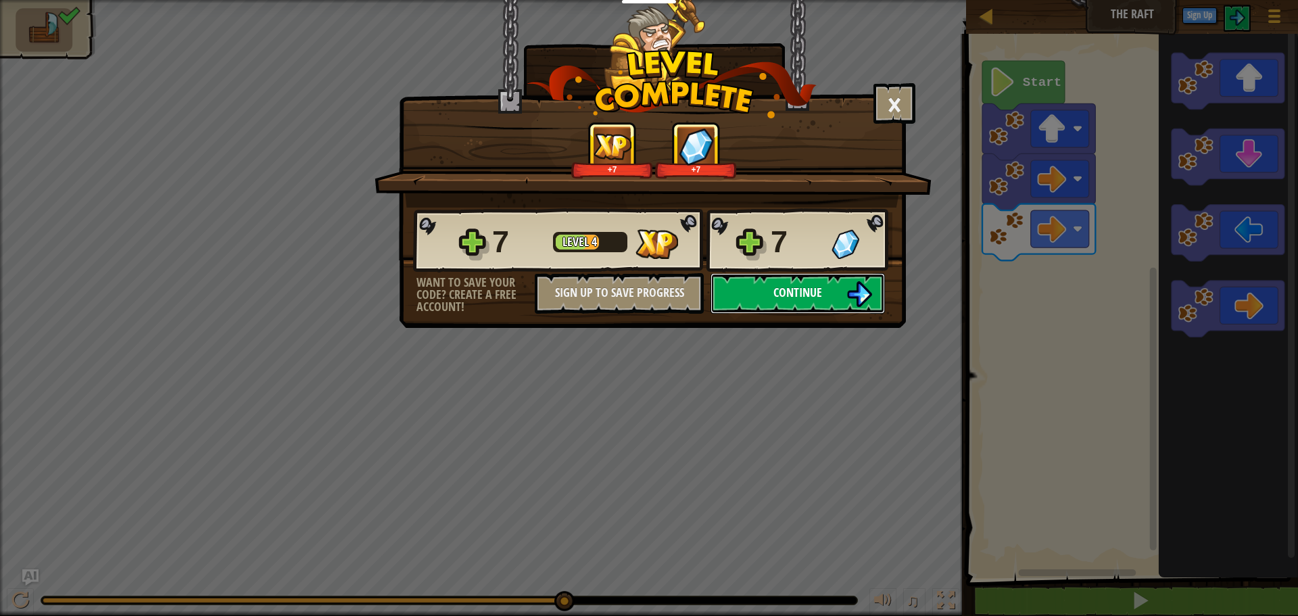
click at [831, 279] on button "Continue" at bounding box center [798, 293] width 174 height 41
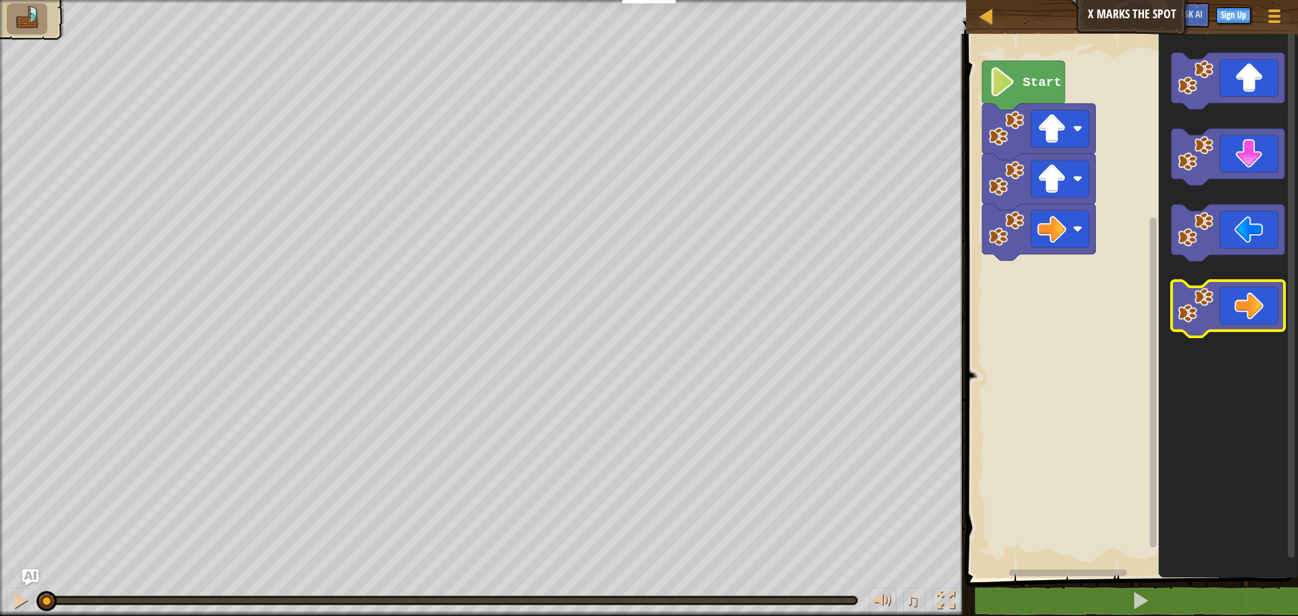
click at [1262, 281] on icon "Blockly Workspace" at bounding box center [1228, 309] width 113 height 57
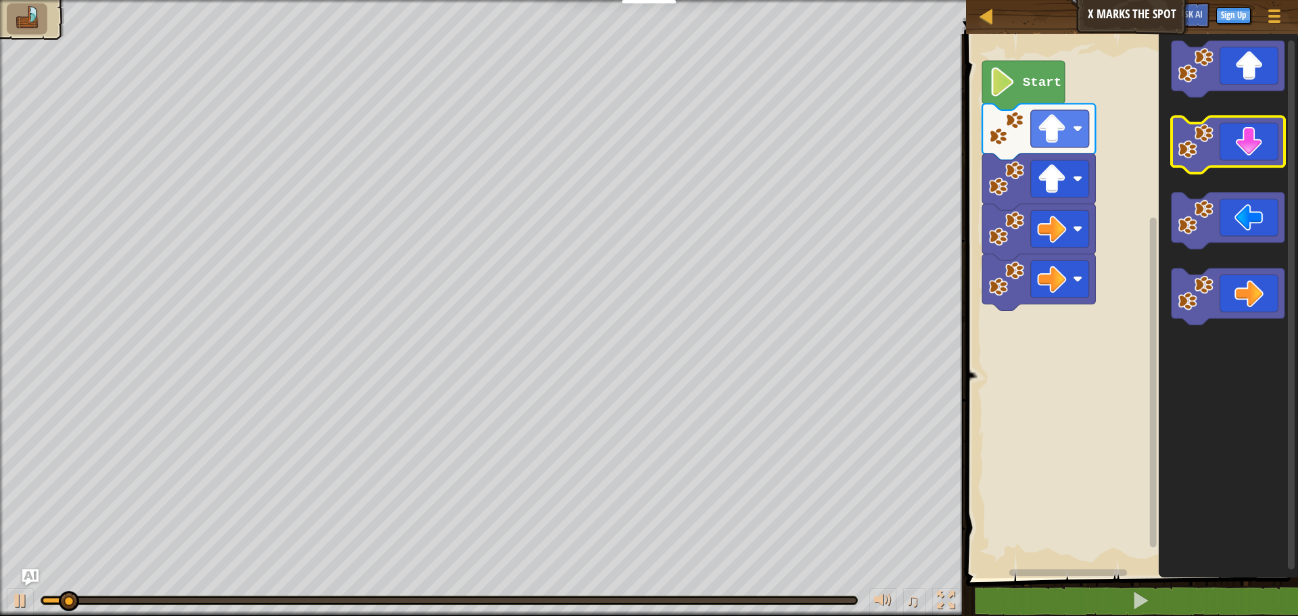
click at [1264, 139] on icon "Blockly Workspace" at bounding box center [1228, 145] width 113 height 57
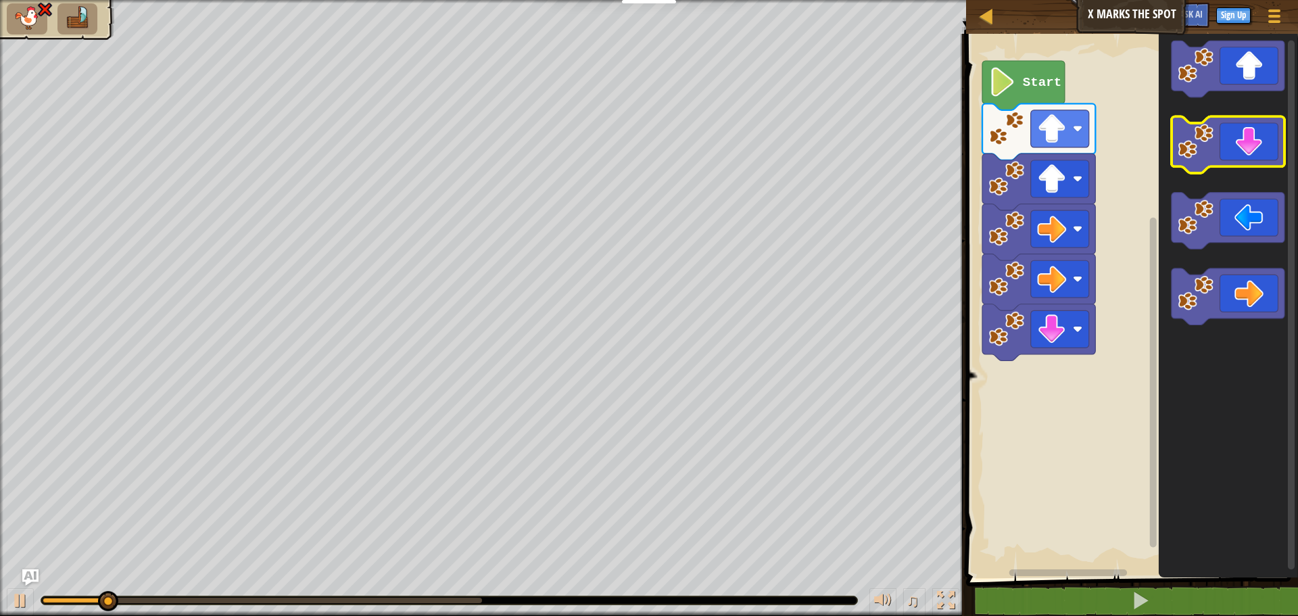
click at [1262, 139] on icon "Blockly Workspace" at bounding box center [1228, 145] width 113 height 57
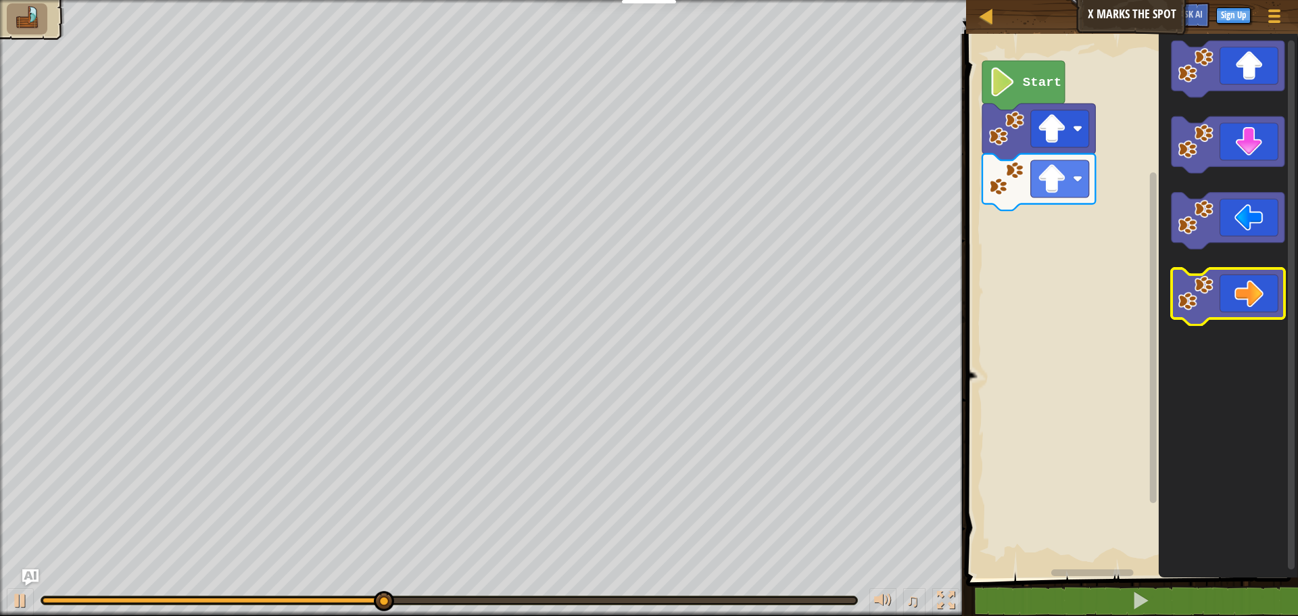
click at [1267, 300] on icon "Blockly Workspace" at bounding box center [1228, 296] width 113 height 57
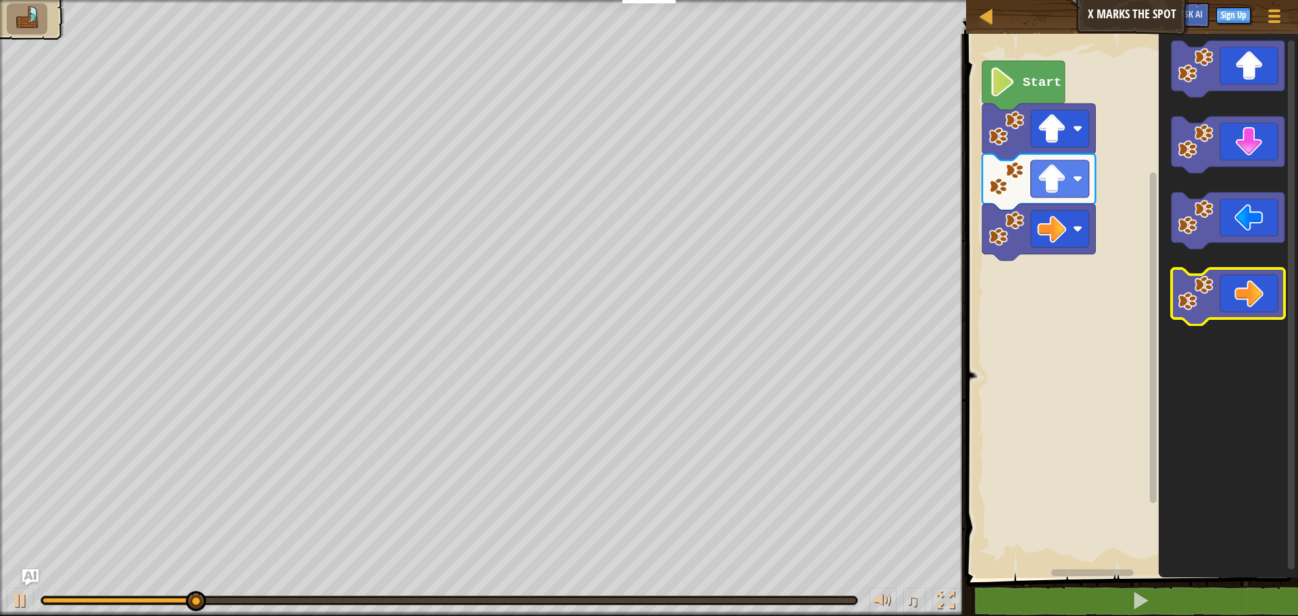
click at [1267, 300] on icon "Blockly Workspace" at bounding box center [1228, 296] width 113 height 57
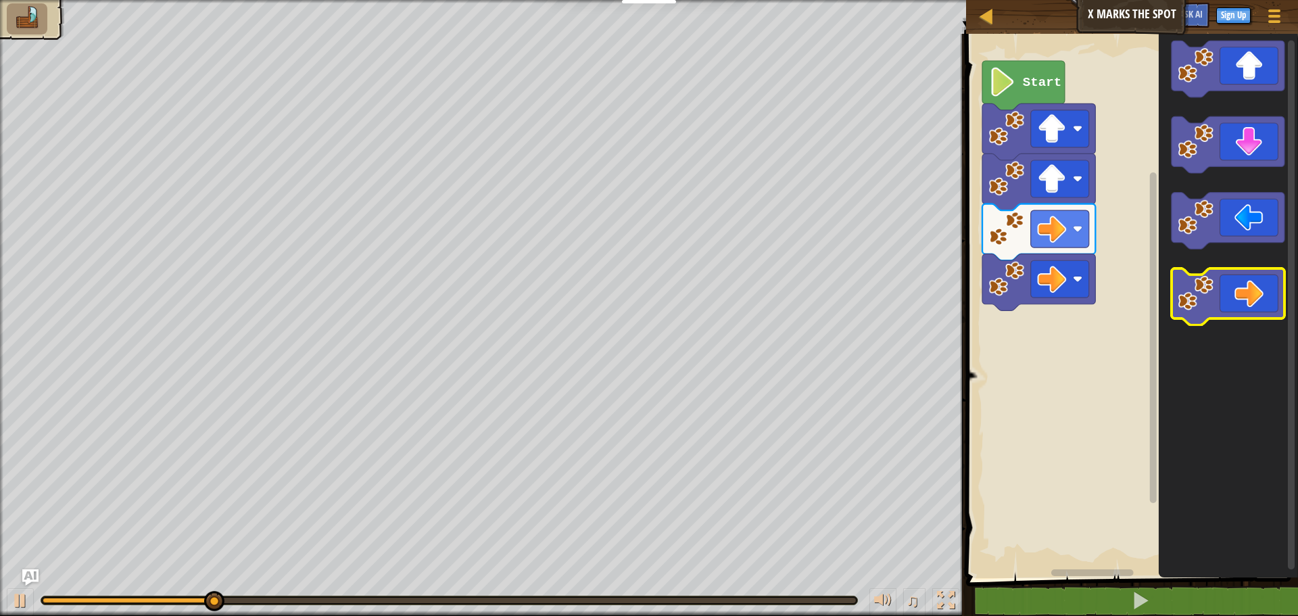
click at [1267, 300] on icon "Blockly Workspace" at bounding box center [1228, 296] width 113 height 57
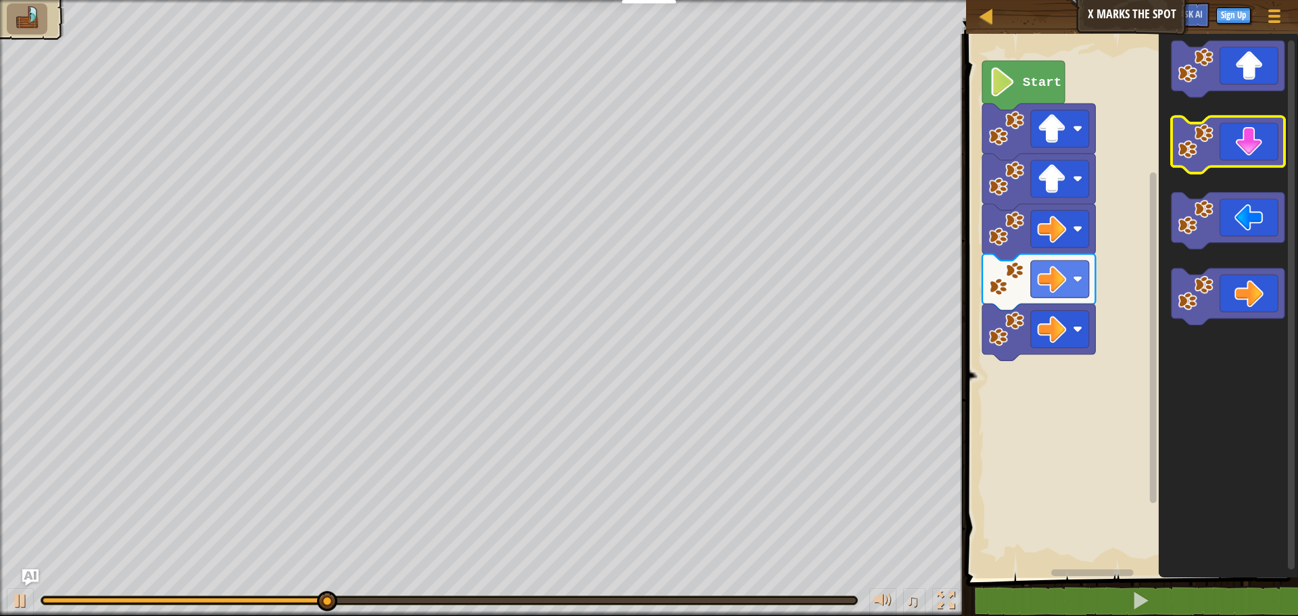
click at [1214, 137] on icon "Blockly Workspace" at bounding box center [1228, 145] width 113 height 57
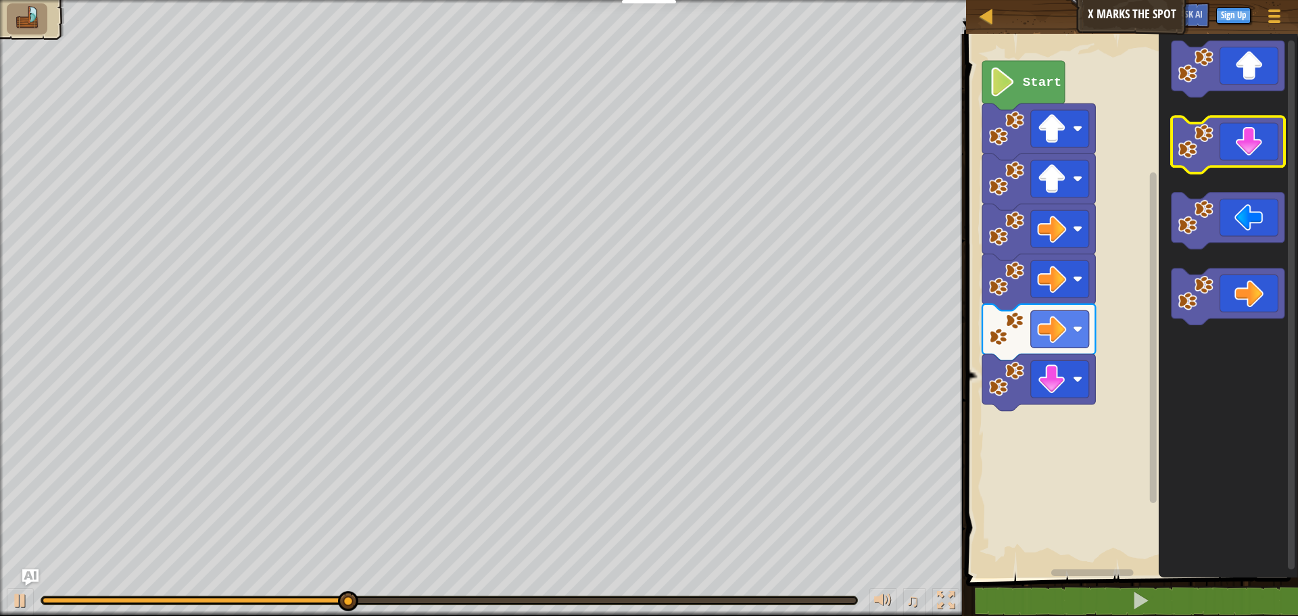
click at [1214, 137] on icon "Blockly Workspace" at bounding box center [1228, 145] width 113 height 57
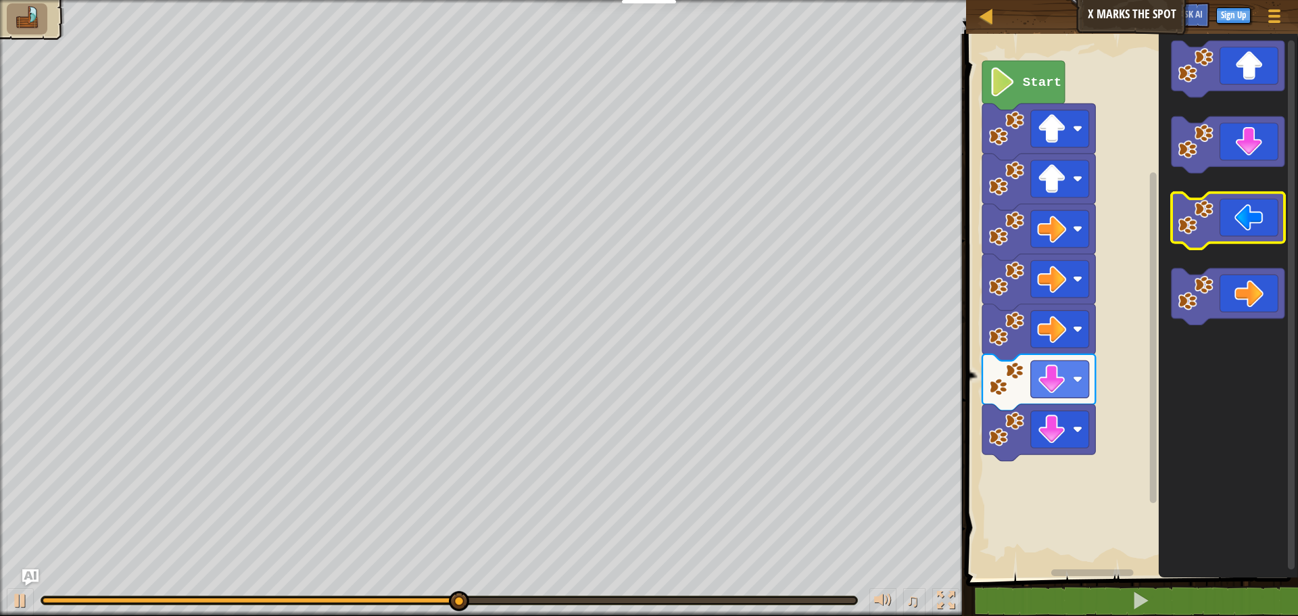
click at [1200, 211] on image "Blockly Workspace" at bounding box center [1197, 217] width 36 height 36
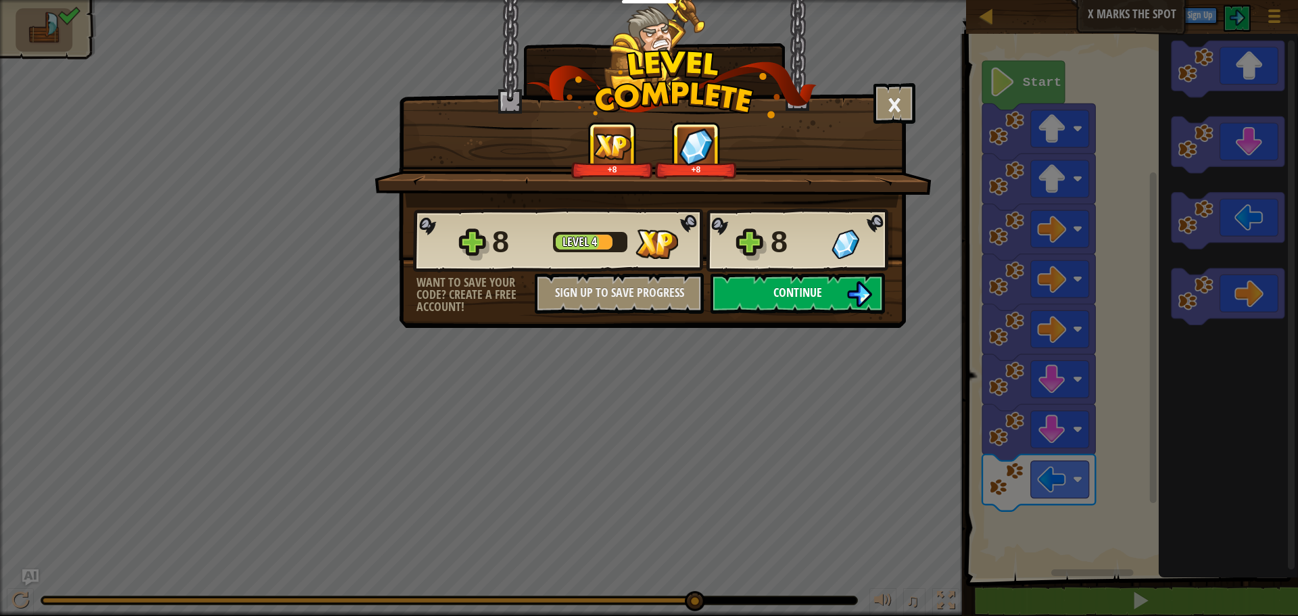
click at [840, 289] on button "Continue" at bounding box center [798, 293] width 174 height 41
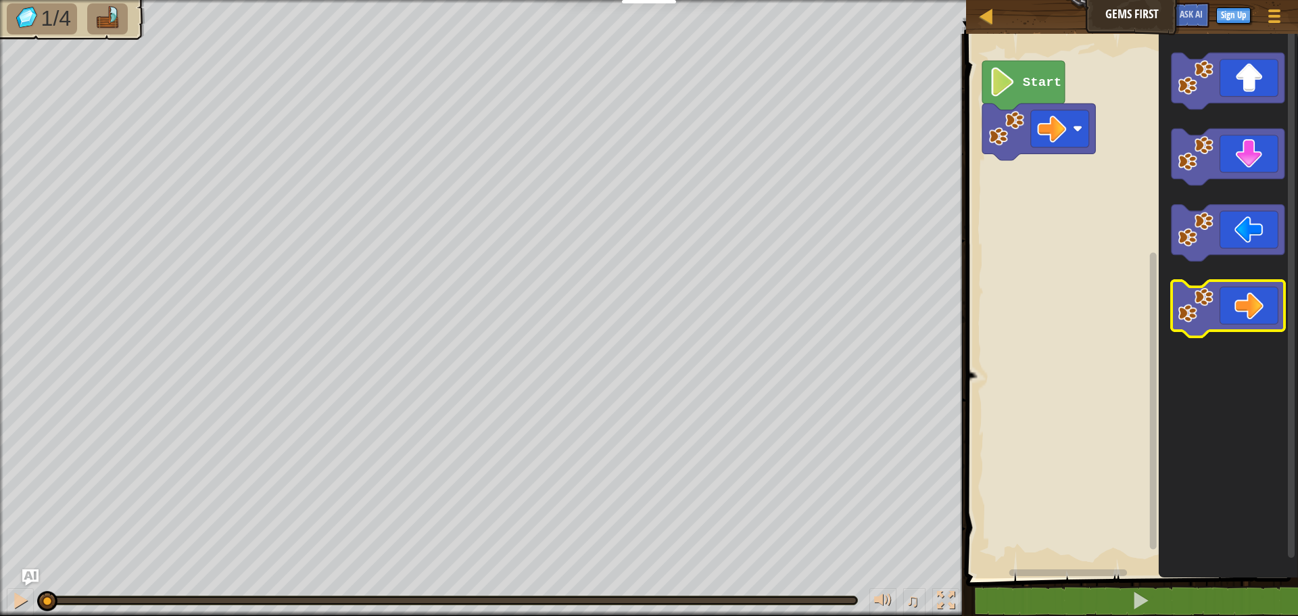
click at [1276, 302] on icon "Blockly Workspace" at bounding box center [1228, 309] width 113 height 57
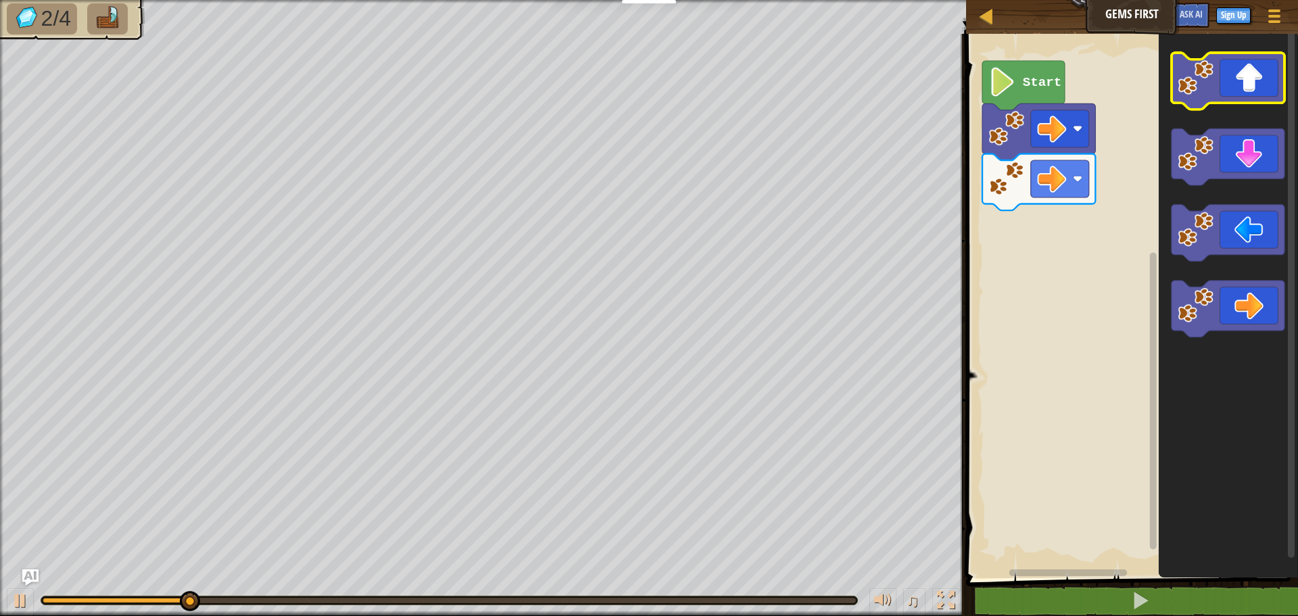
click at [1231, 67] on icon "Blockly Workspace" at bounding box center [1228, 81] width 113 height 57
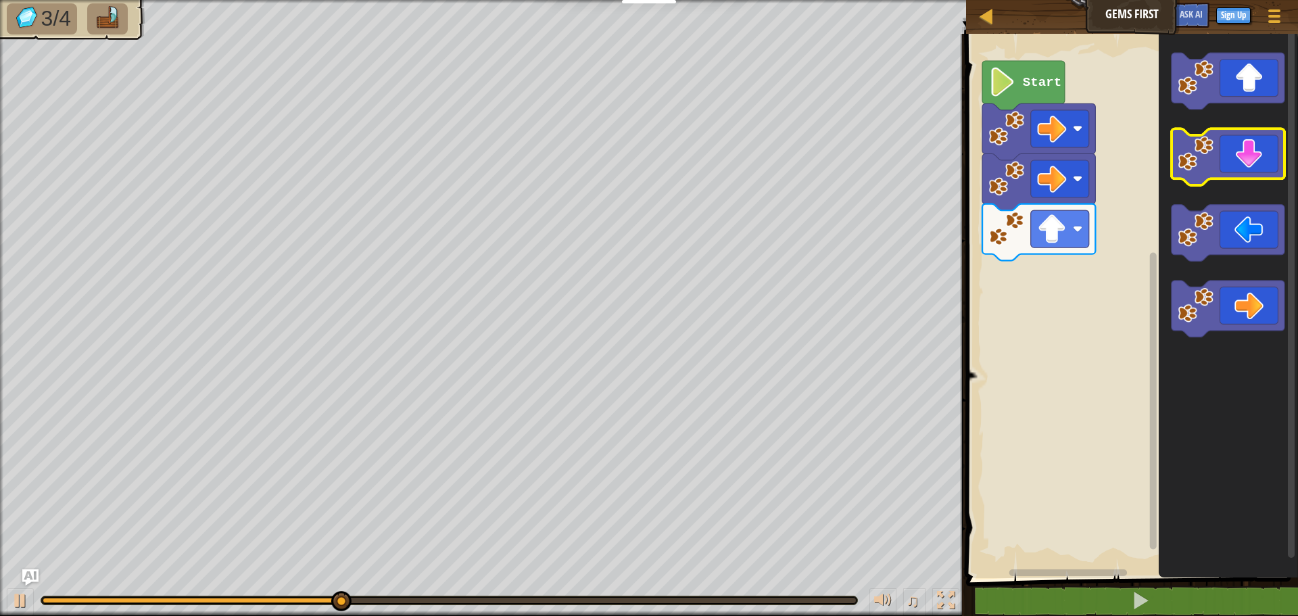
click at [1258, 149] on icon "Blockly Workspace" at bounding box center [1228, 157] width 113 height 57
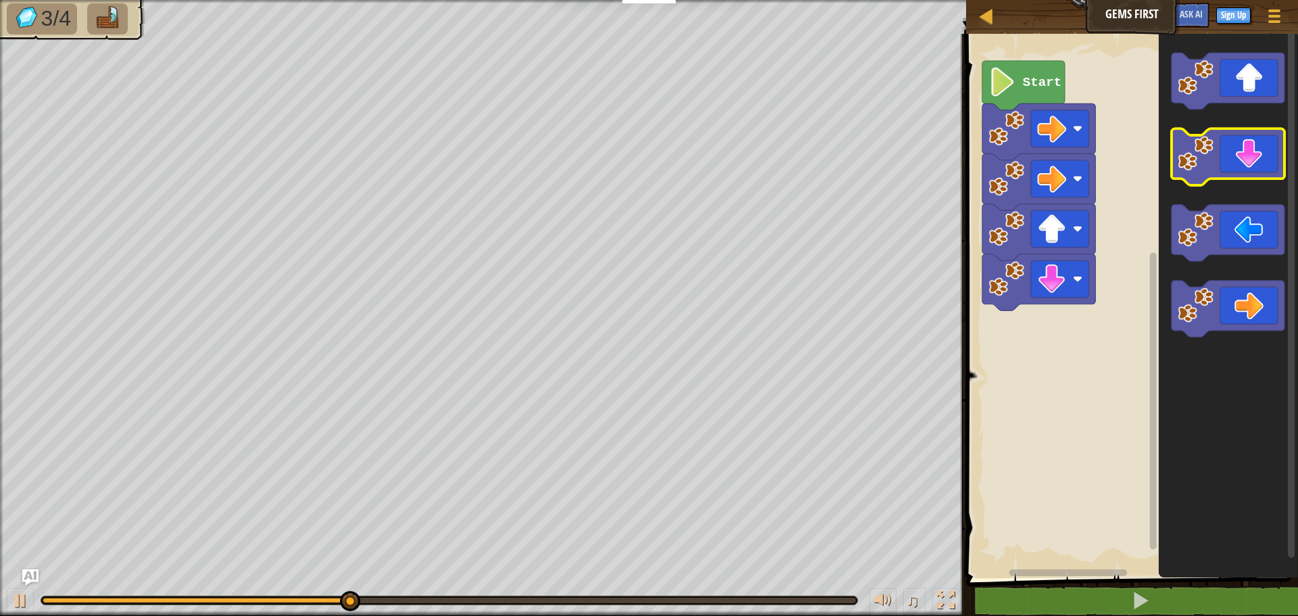
click at [1258, 149] on icon "Blockly Workspace" at bounding box center [1228, 157] width 113 height 57
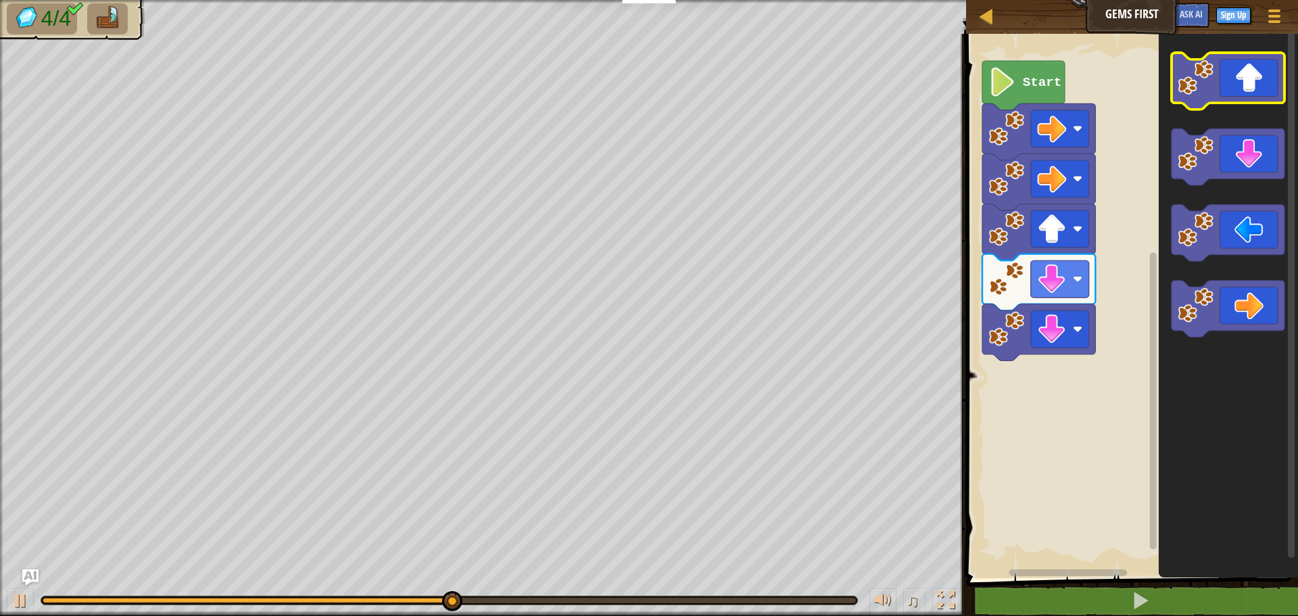
click at [1252, 95] on icon "Blockly Workspace" at bounding box center [1228, 81] width 113 height 57
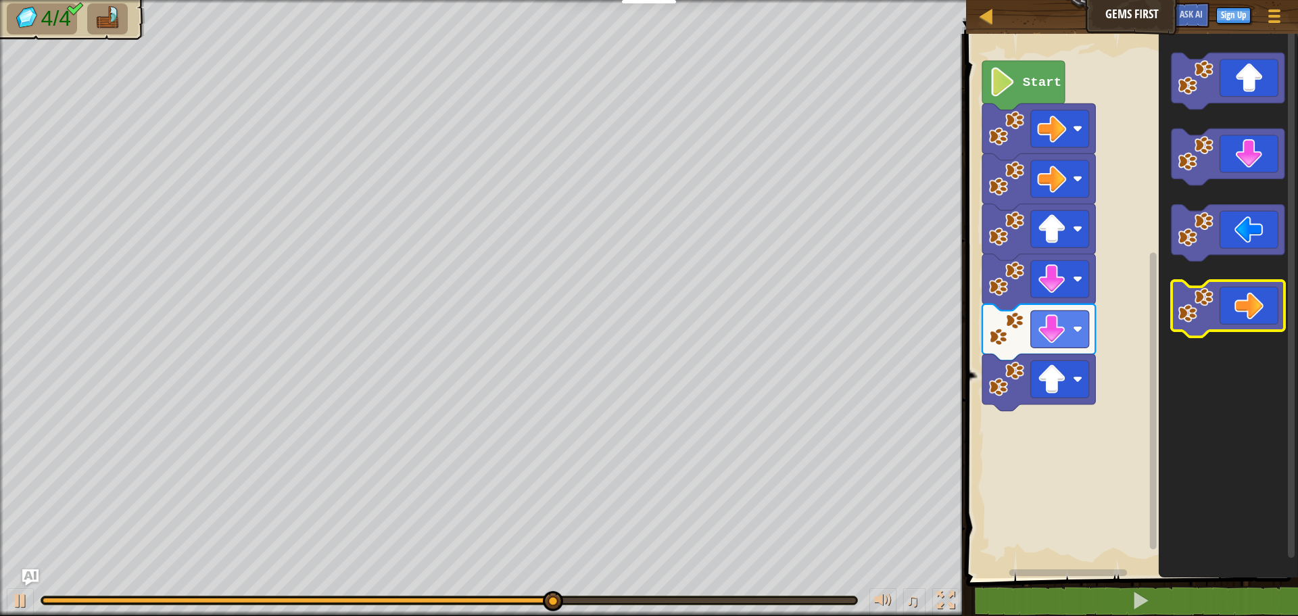
click at [1262, 298] on icon "Blockly Workspace" at bounding box center [1228, 309] width 113 height 57
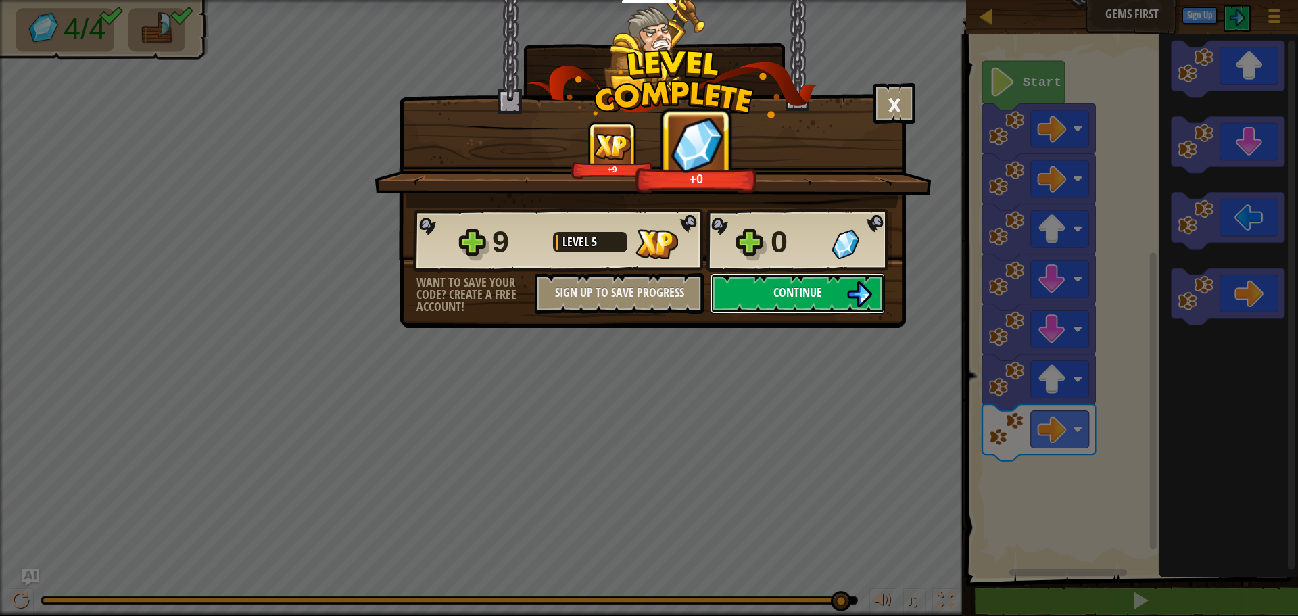
click at [785, 299] on span "Continue" at bounding box center [798, 292] width 49 height 17
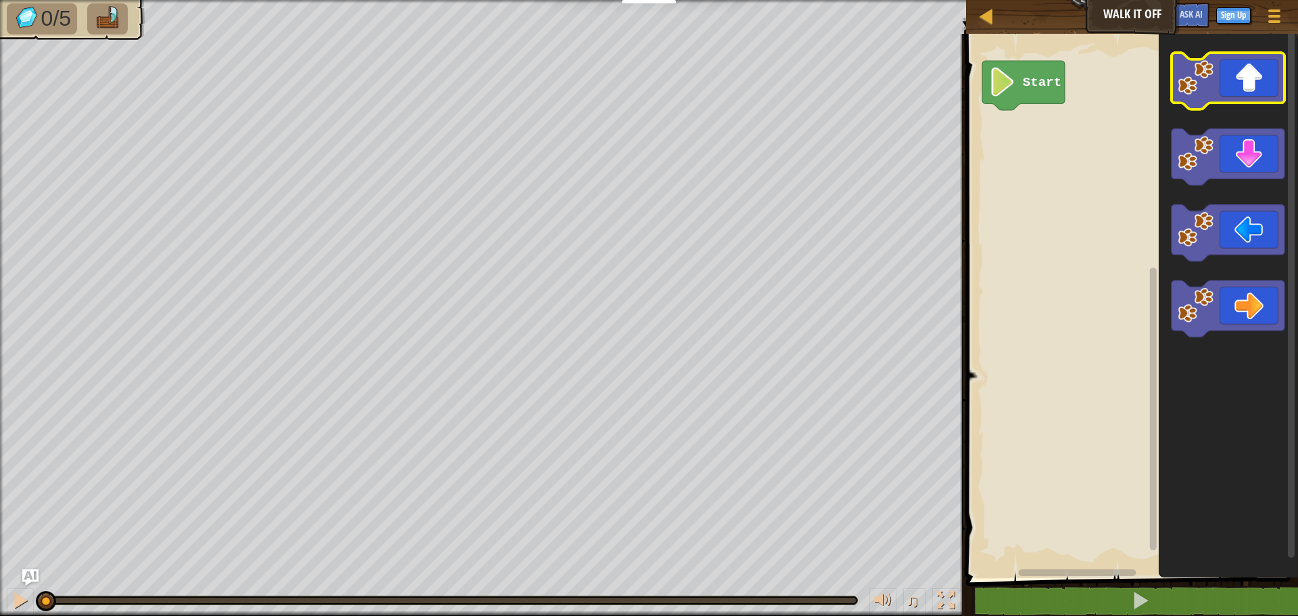
click at [1264, 72] on icon "Blockly Workspace" at bounding box center [1228, 81] width 113 height 57
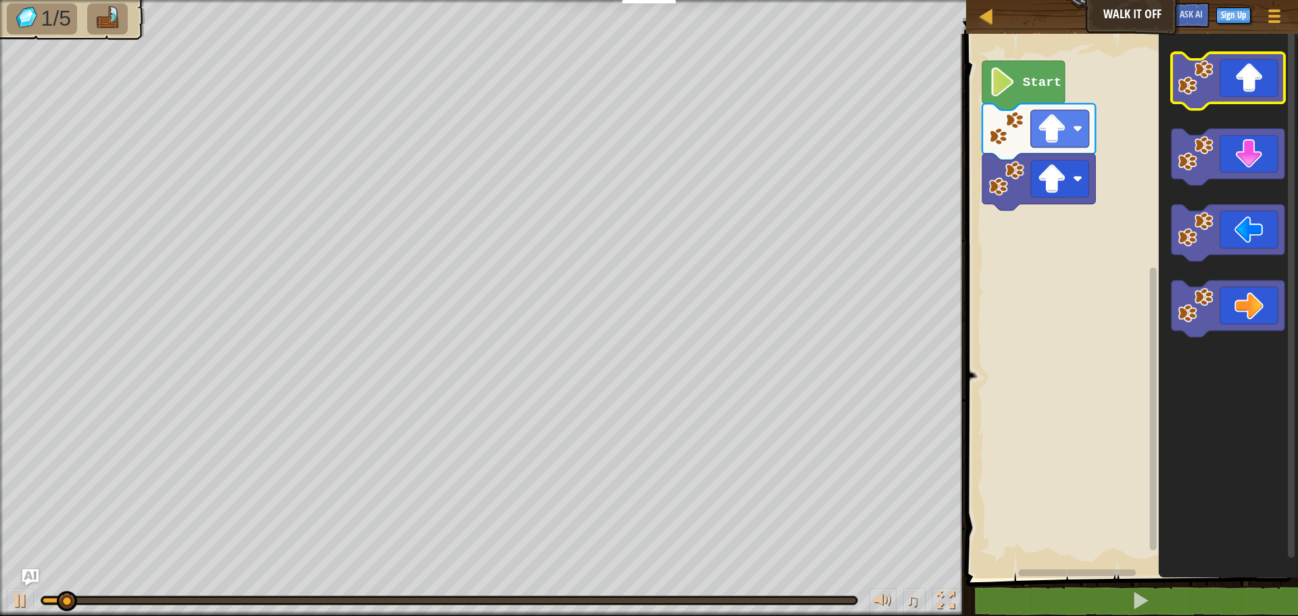
click at [1264, 72] on icon "Blockly Workspace" at bounding box center [1228, 81] width 113 height 57
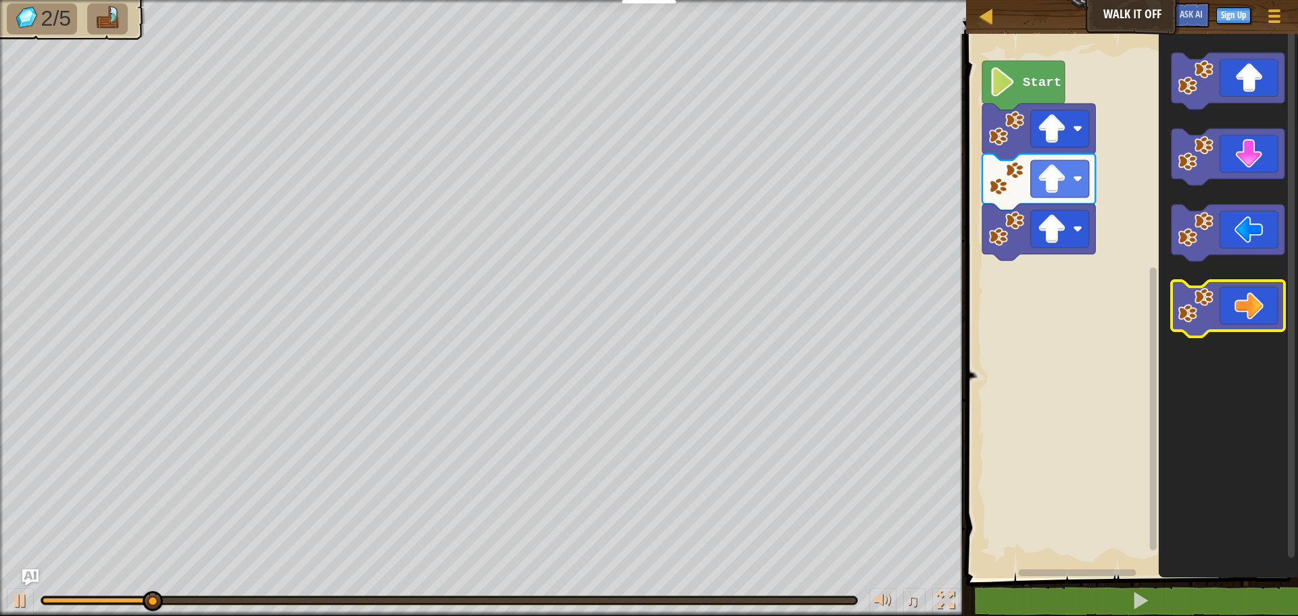
click at [1272, 294] on icon "Blockly Workspace" at bounding box center [1228, 309] width 113 height 57
click at [1273, 298] on icon "Blockly Workspace" at bounding box center [1228, 309] width 113 height 57
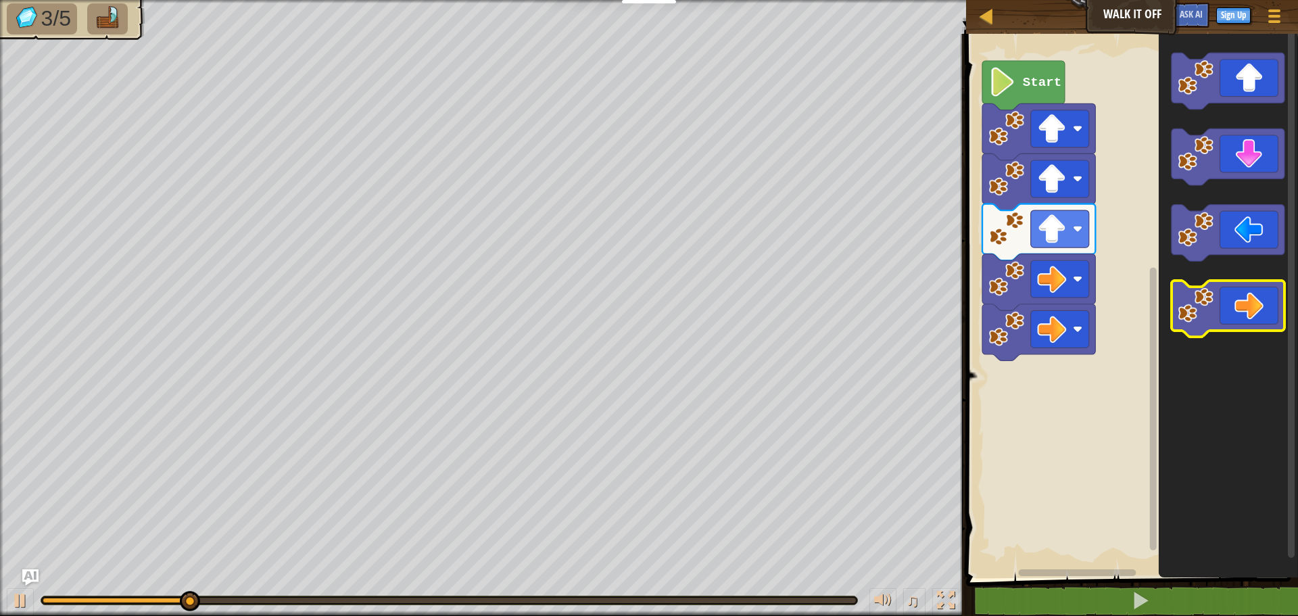
click at [1273, 298] on icon "Blockly Workspace" at bounding box center [1228, 309] width 113 height 57
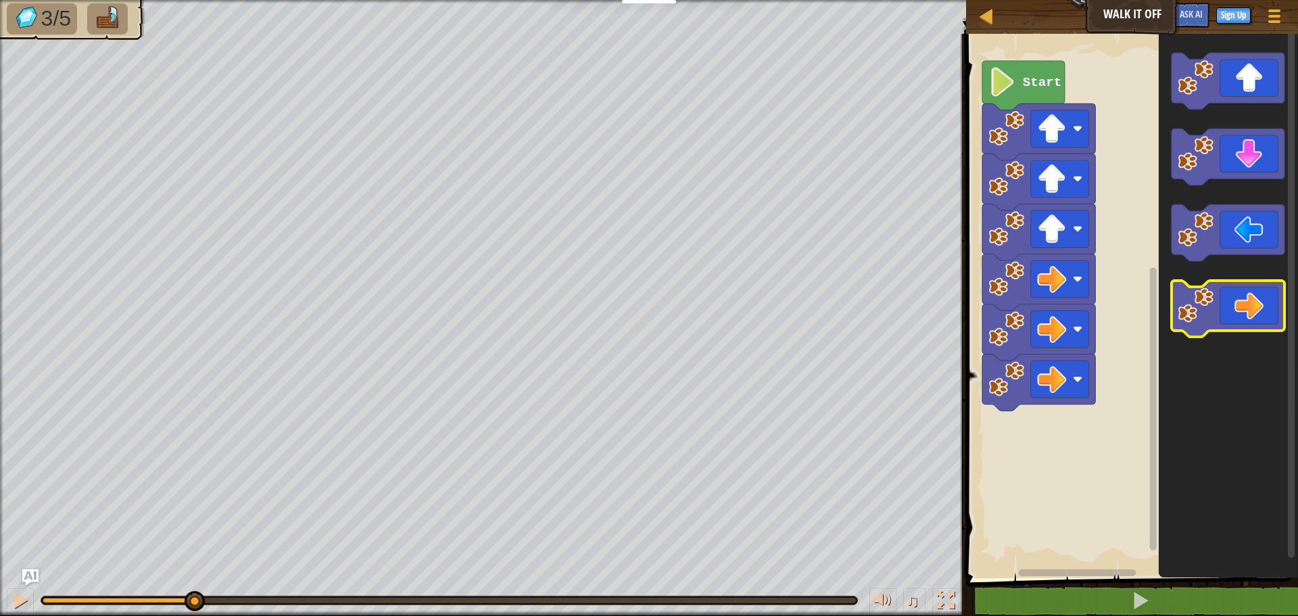
click at [1273, 298] on icon "Blockly Workspace" at bounding box center [1228, 309] width 113 height 57
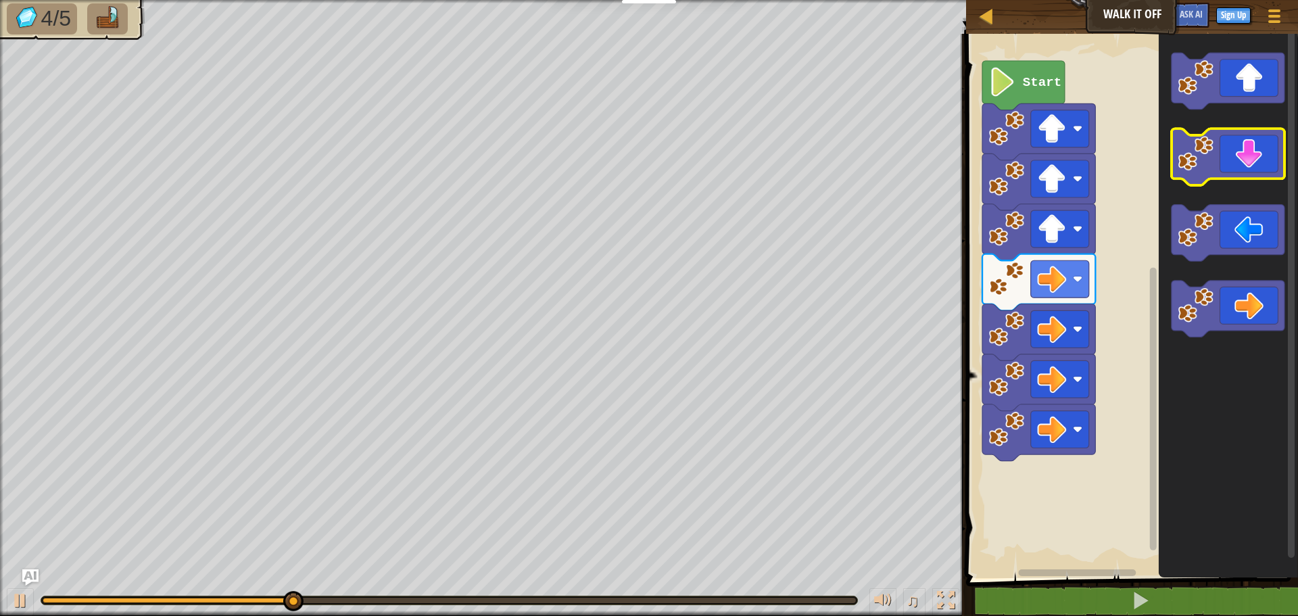
click at [1256, 163] on icon "Blockly Workspace" at bounding box center [1228, 157] width 113 height 57
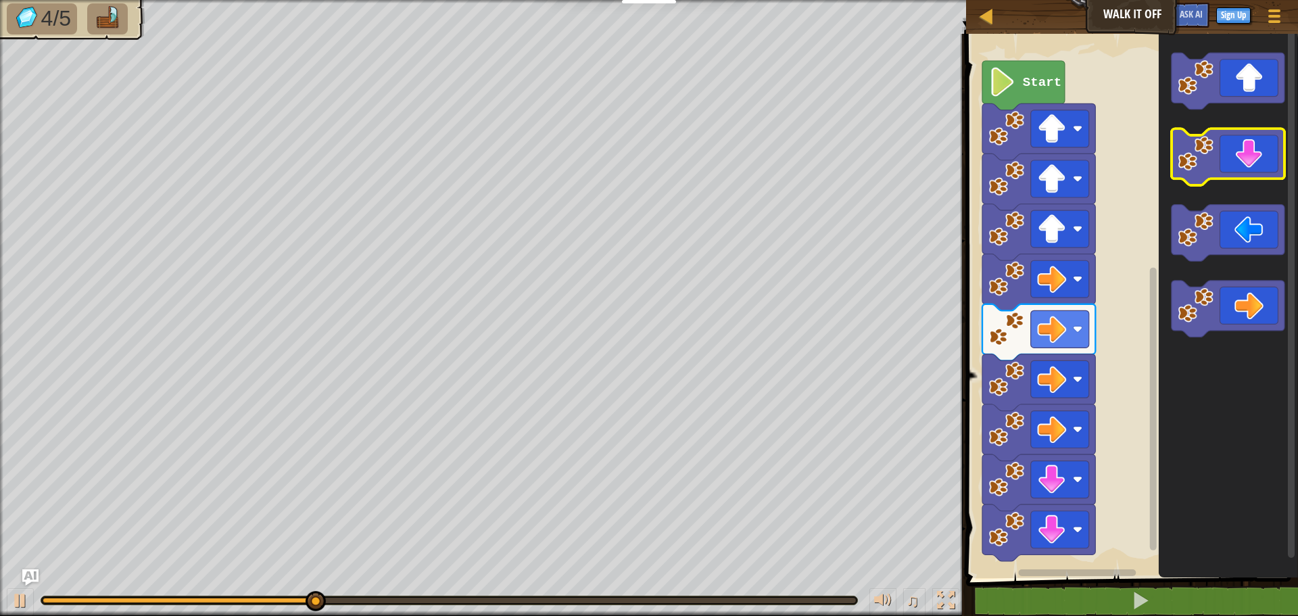
click at [1256, 163] on icon "Blockly Workspace" at bounding box center [1228, 157] width 113 height 57
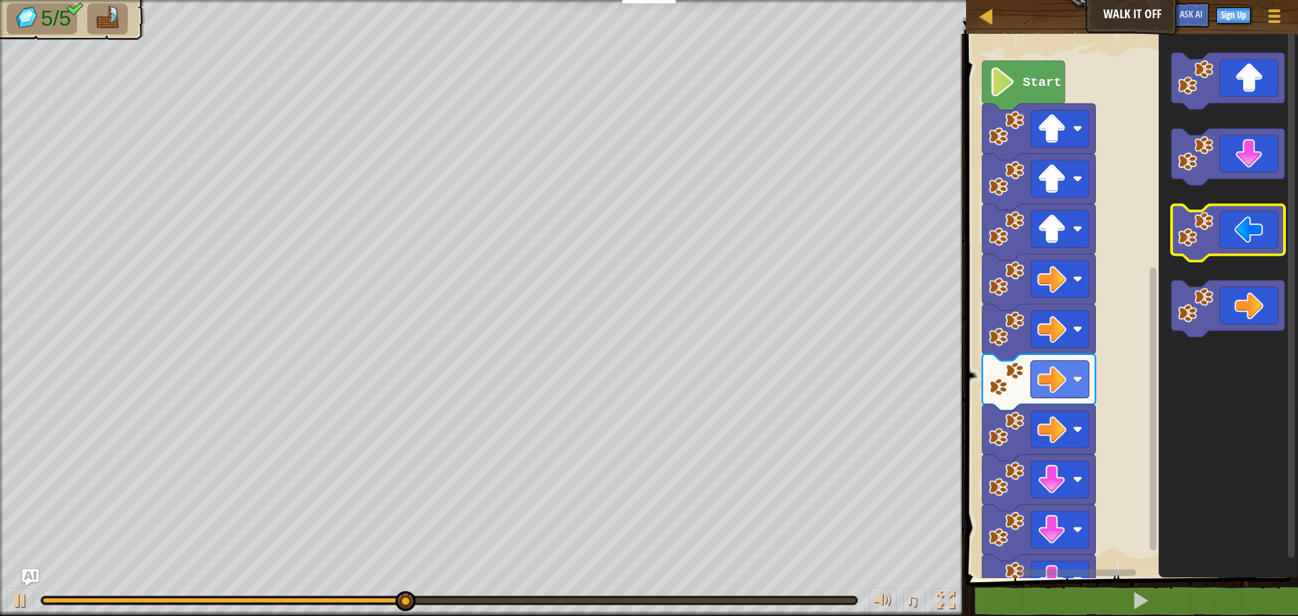
click at [1255, 233] on icon "Blockly Workspace" at bounding box center [1228, 233] width 113 height 57
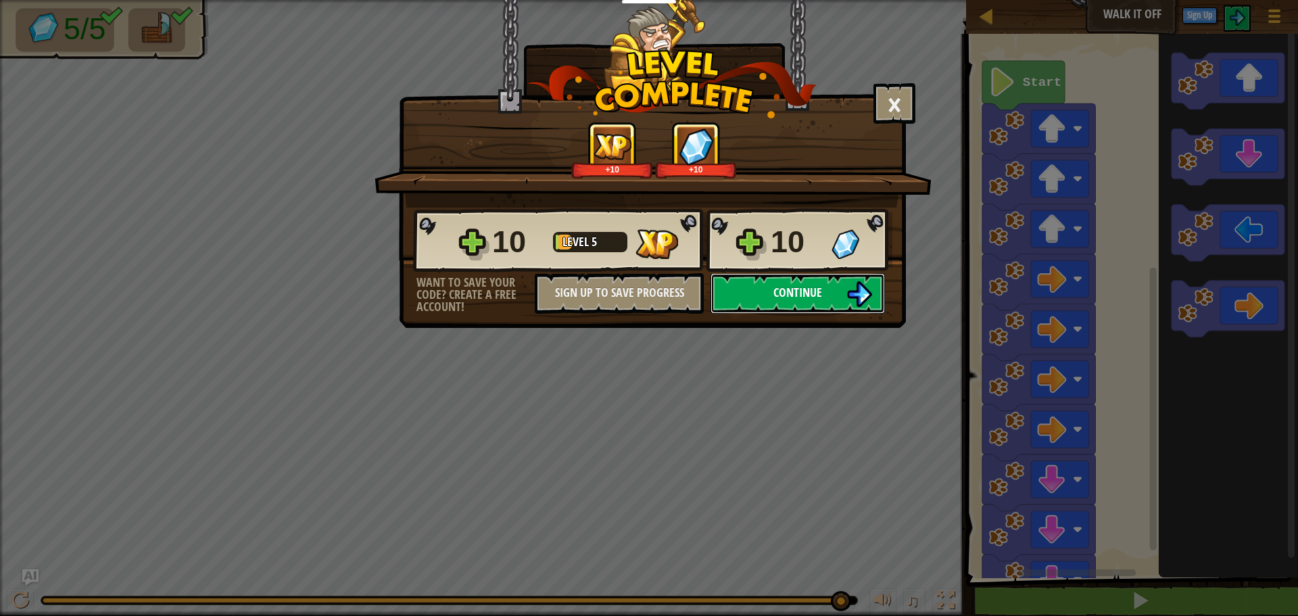
click at [870, 289] on img at bounding box center [860, 294] width 26 height 26
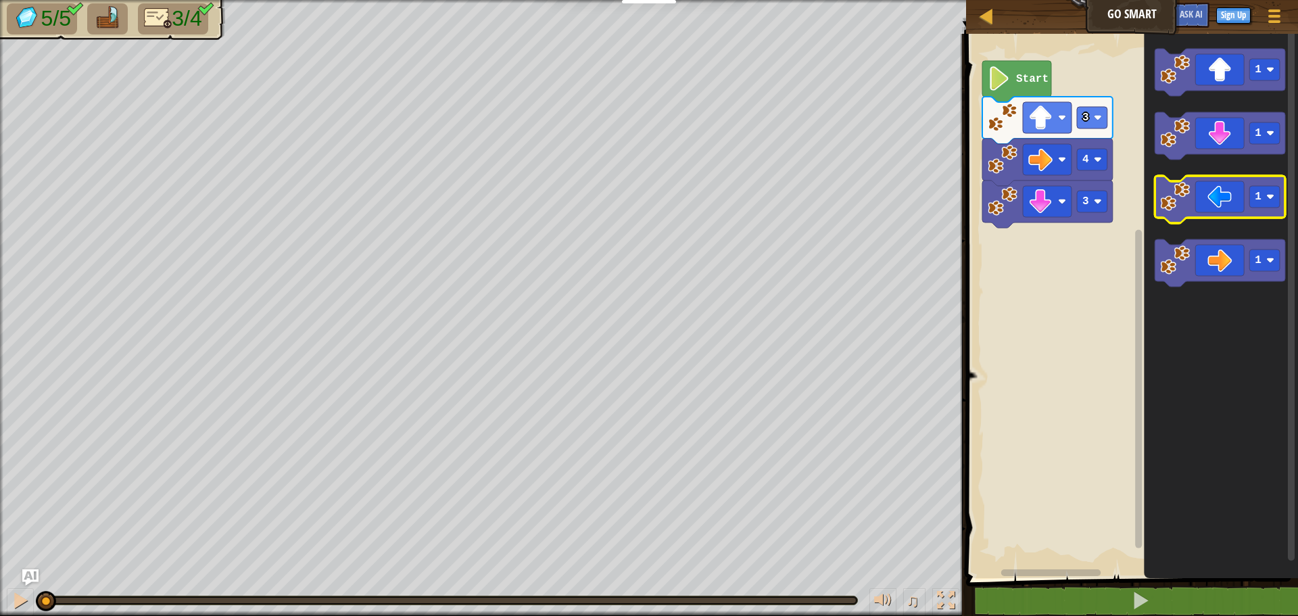
click at [1216, 199] on icon "Blockly Workspace" at bounding box center [1220, 199] width 131 height 47
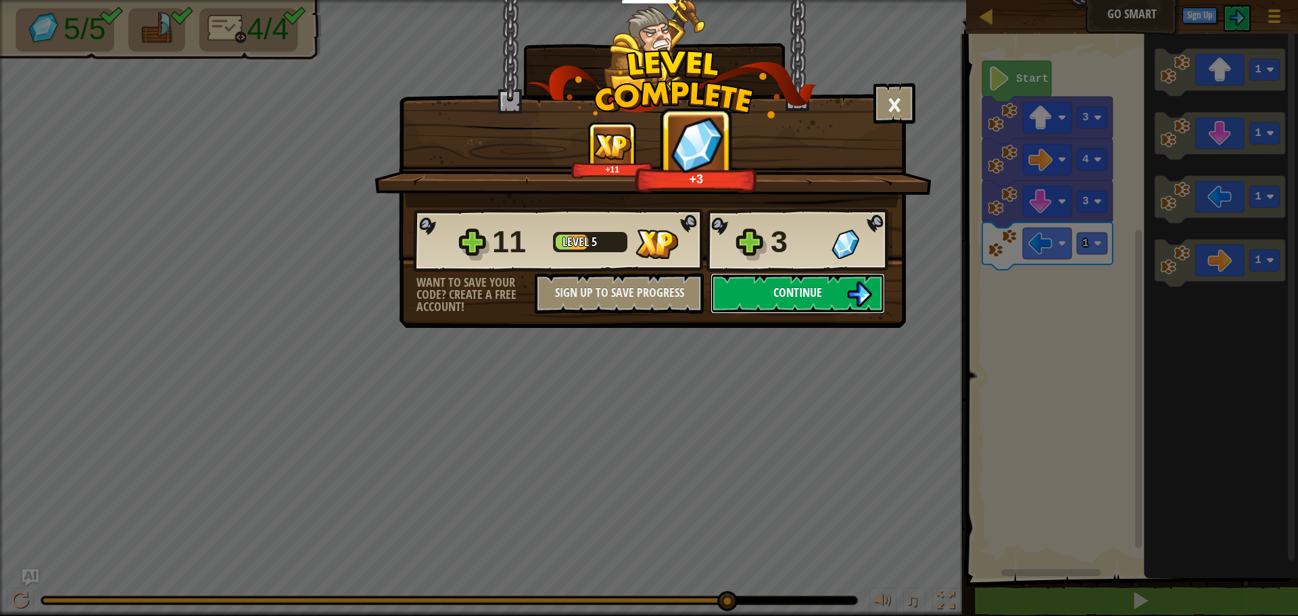
click at [776, 286] on span "Continue" at bounding box center [798, 292] width 49 height 17
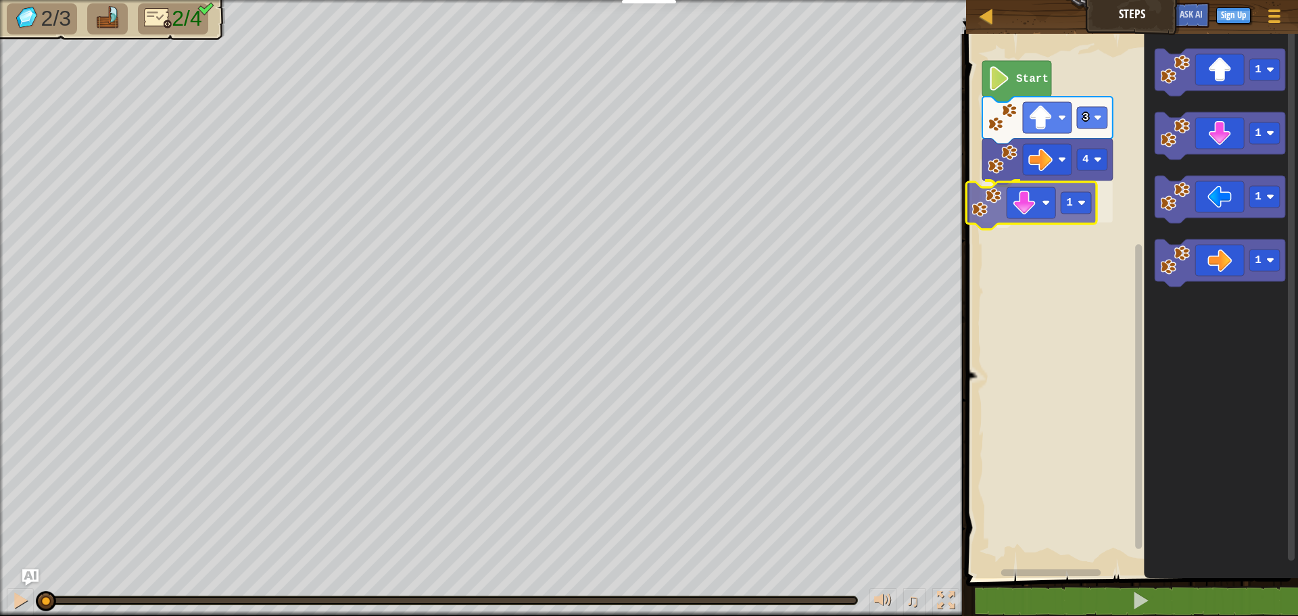
click at [1078, 199] on div "3 4 1 Start 1 1 1 1 1" at bounding box center [1130, 302] width 336 height 551
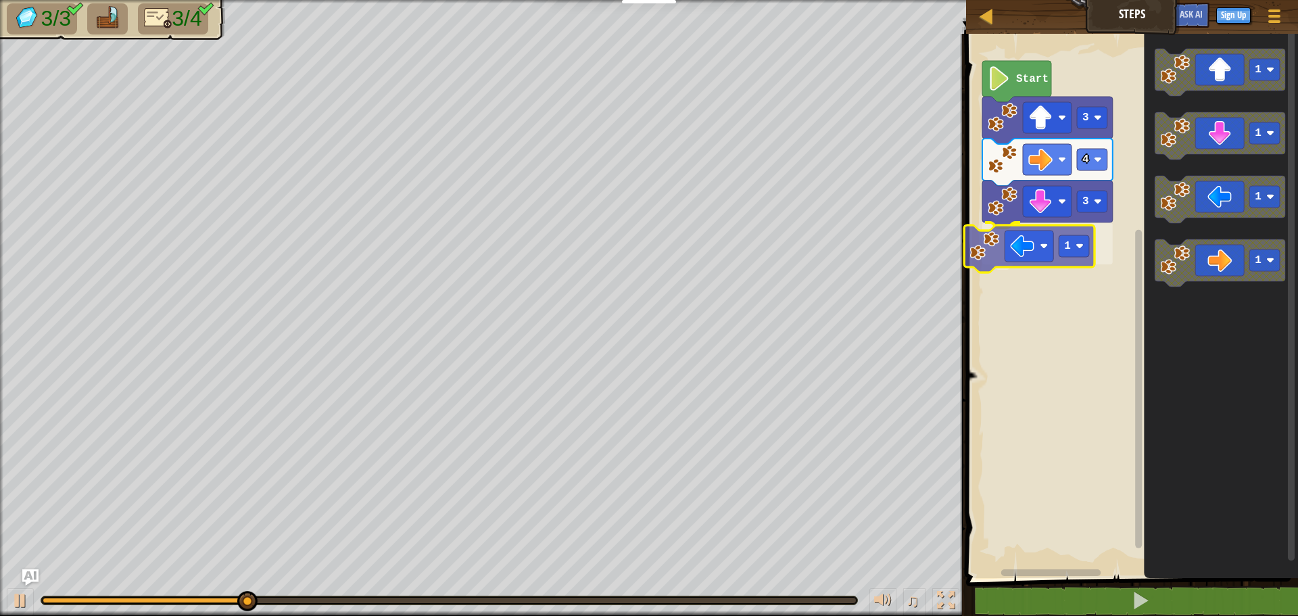
click at [1026, 247] on div "Start 3 4 3 1 1 1 1 1 1" at bounding box center [1130, 302] width 336 height 551
click at [1088, 238] on text "1" at bounding box center [1086, 243] width 7 height 12
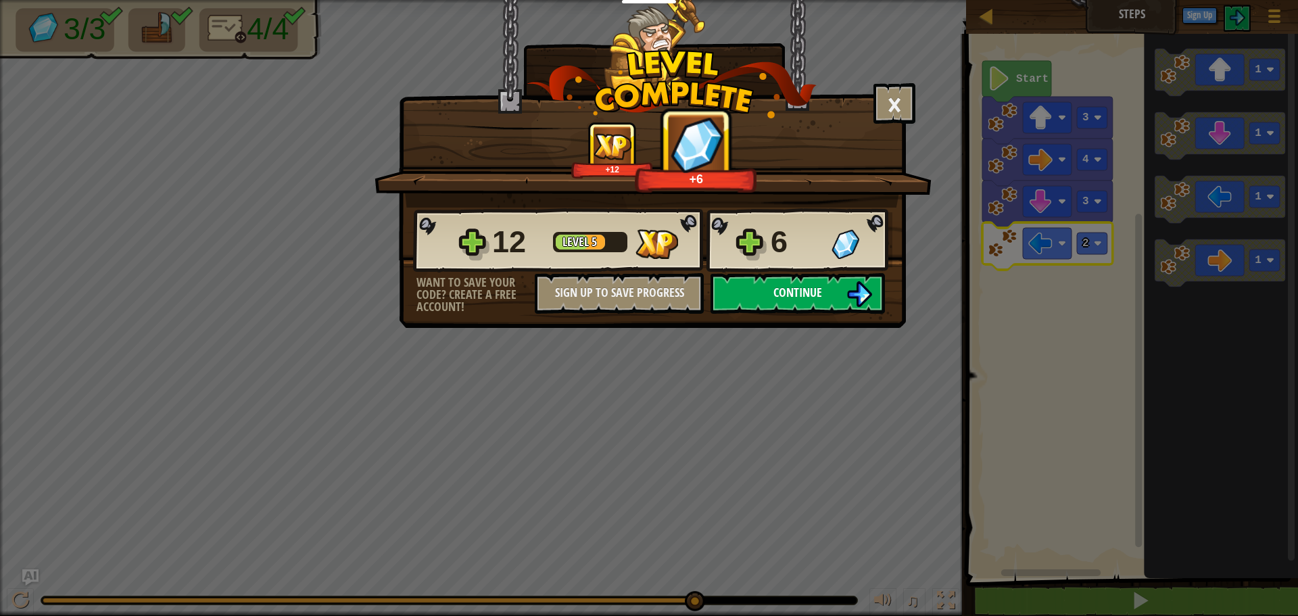
click at [814, 291] on span "Continue" at bounding box center [798, 292] width 49 height 17
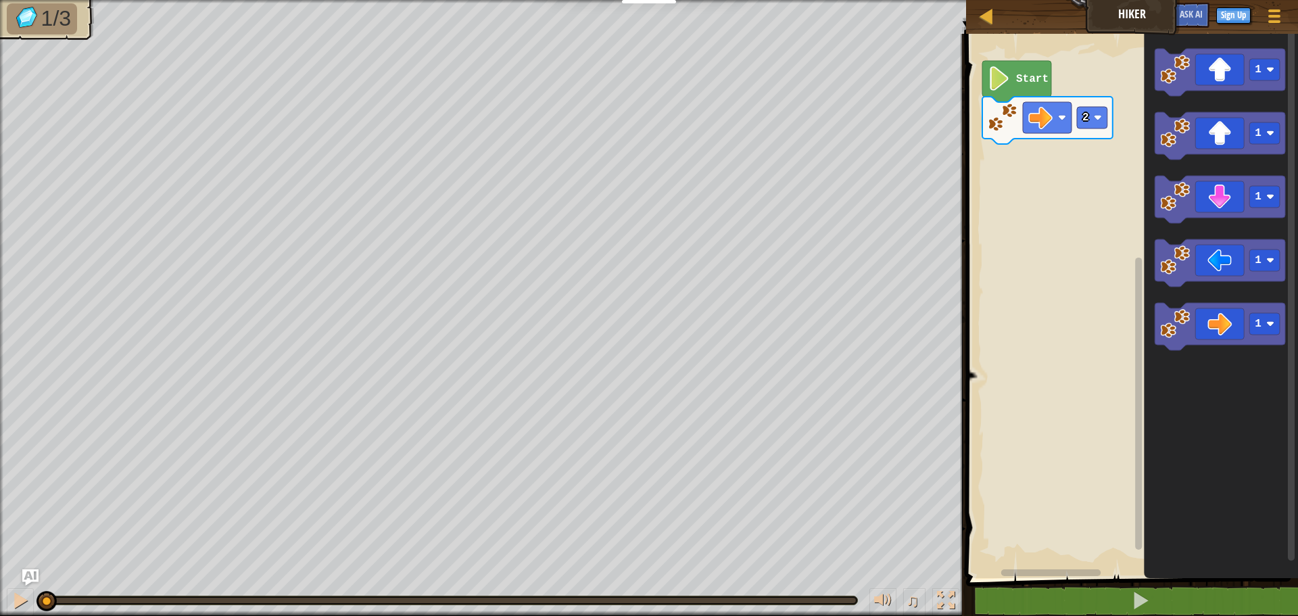
click at [1152, 183] on icon "1 1 1 1 1" at bounding box center [1221, 302] width 154 height 551
click at [1077, 158] on div "2 Start 1 1 1 1 1 1" at bounding box center [1130, 302] width 336 height 551
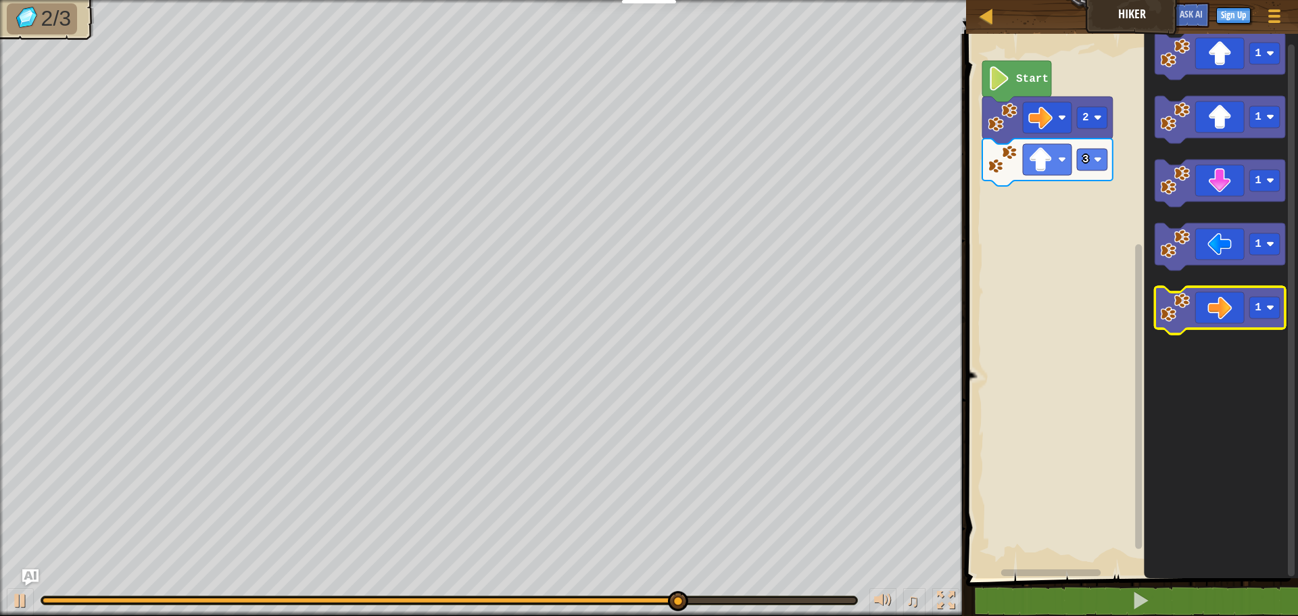
click at [1212, 301] on icon "Blockly Workspace" at bounding box center [1220, 310] width 131 height 47
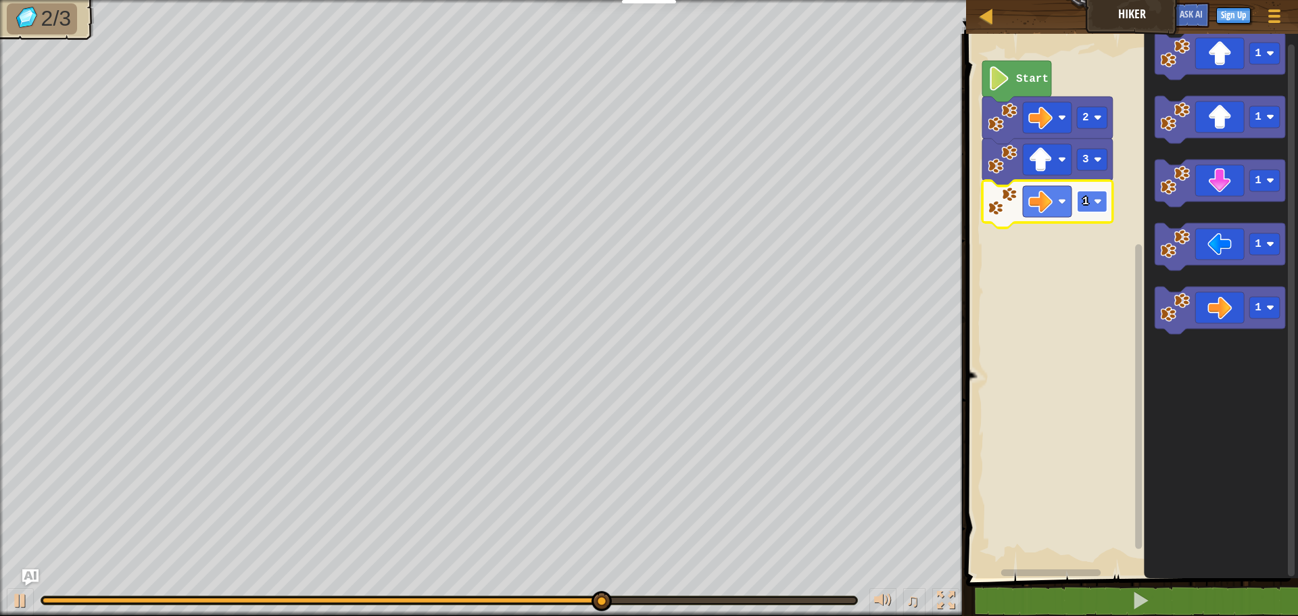
click at [1099, 204] on image "Blockly Workspace" at bounding box center [1098, 201] width 8 height 8
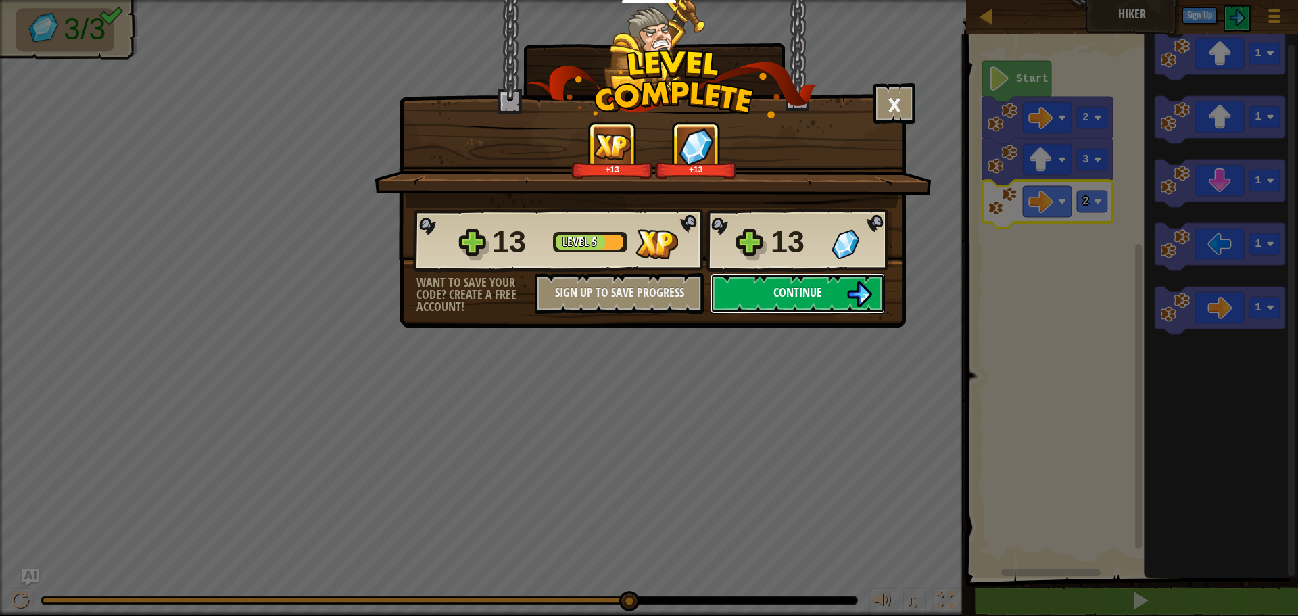
drag, startPoint x: 759, startPoint y: 279, endPoint x: 770, endPoint y: 287, distance: 14.1
click at [770, 287] on button "Continue" at bounding box center [798, 293] width 174 height 41
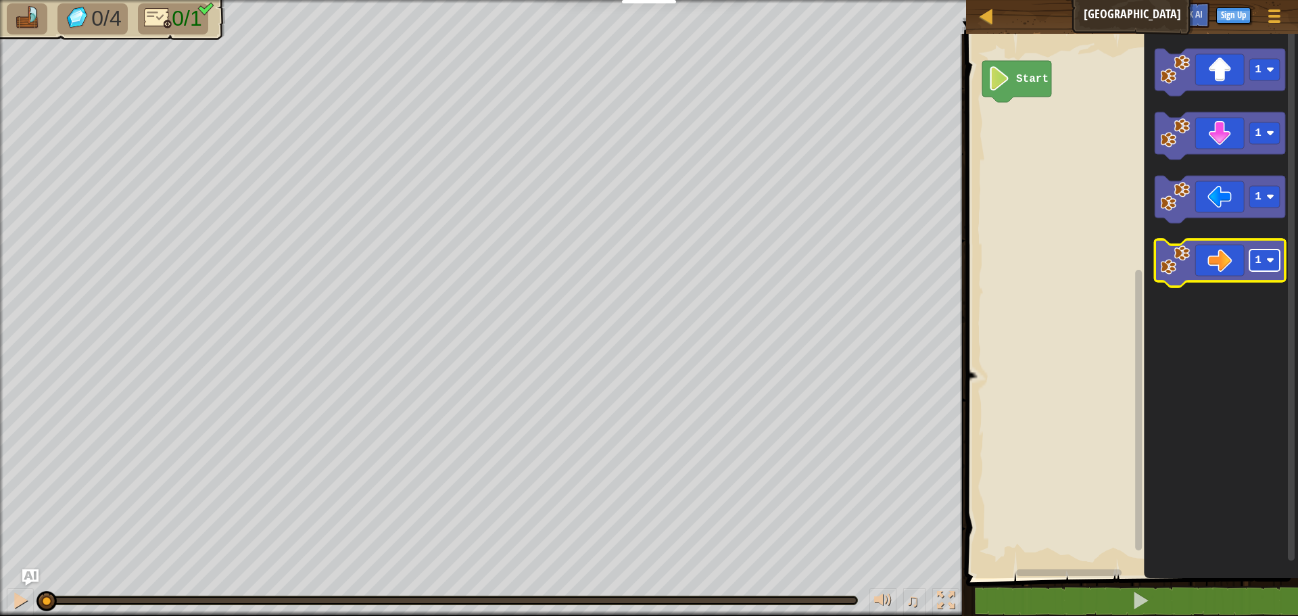
click at [1269, 271] on rect "Blockly Workspace" at bounding box center [1265, 261] width 30 height 22
click at [1218, 263] on icon "Blockly Workspace" at bounding box center [1220, 262] width 131 height 47
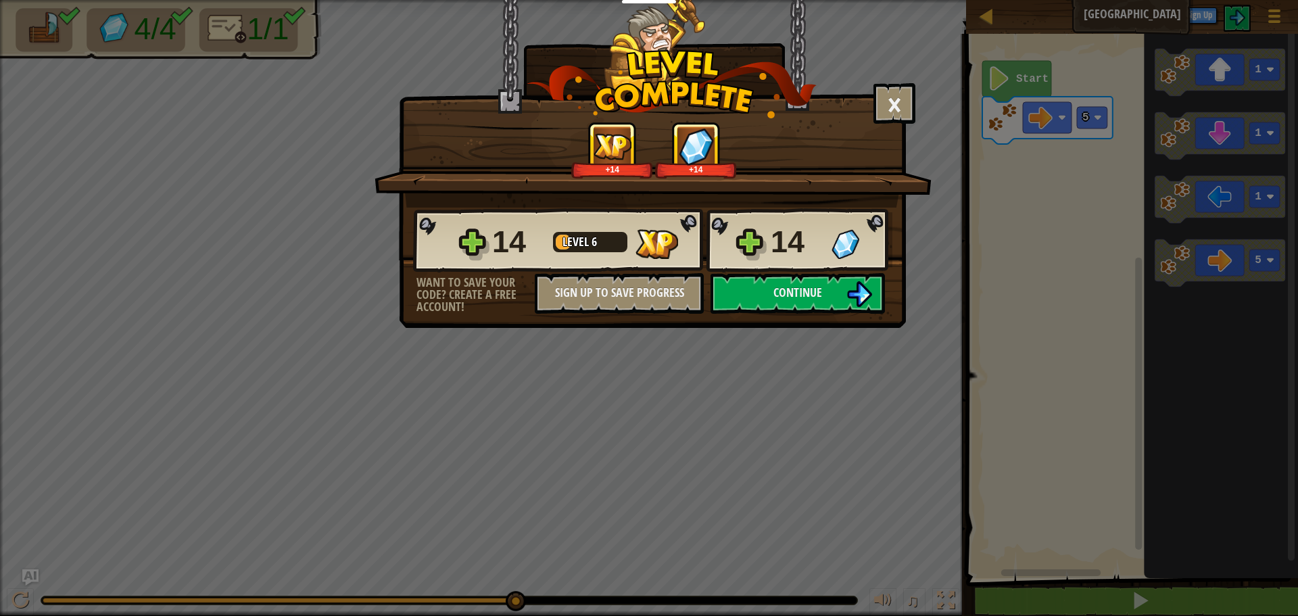
drag, startPoint x: 163, startPoint y: 247, endPoint x: 190, endPoint y: 234, distance: 29.9
click at [164, 247] on div "× How fun was this level? +14 +14 Reticulating Splines... 14 Level 6 14 Want to…" at bounding box center [649, 308] width 1298 height 616
drag, startPoint x: 190, startPoint y: 234, endPoint x: 548, endPoint y: 173, distance: 363.5
click at [299, 214] on div "× How fun was this level? +14 +14 Reticulating Splines... 14 Level 6 14 Want to…" at bounding box center [649, 308] width 1298 height 616
drag, startPoint x: 895, startPoint y: 103, endPoint x: 833, endPoint y: 94, distance: 62.3
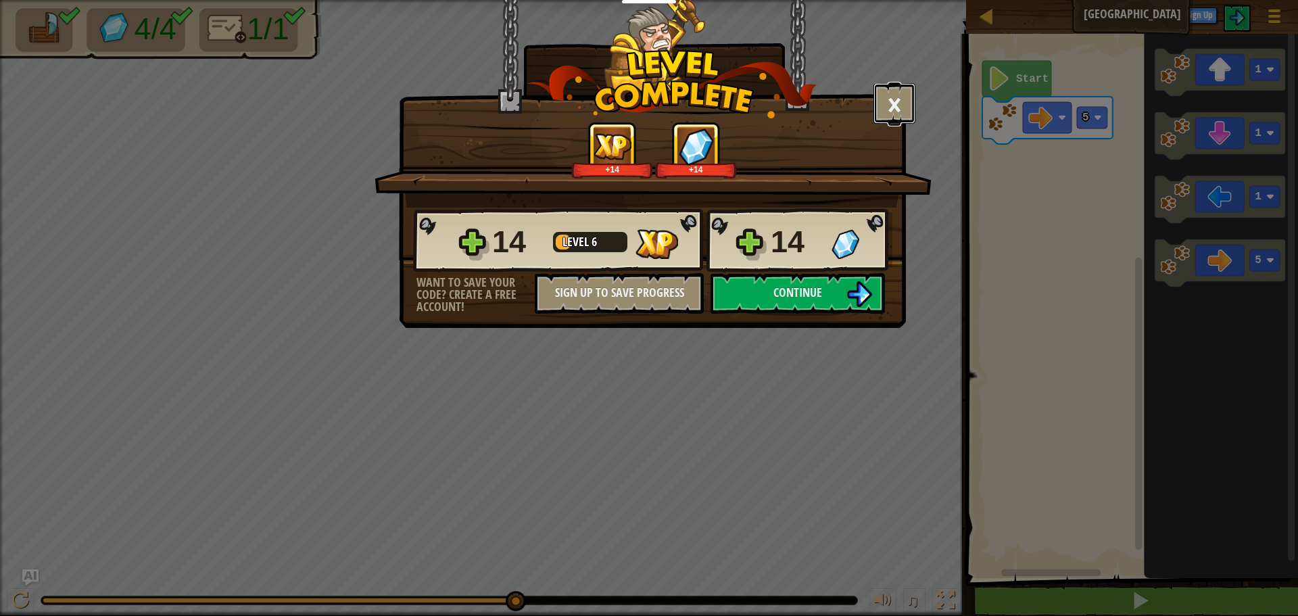
click at [884, 102] on button "×" at bounding box center [895, 103] width 42 height 41
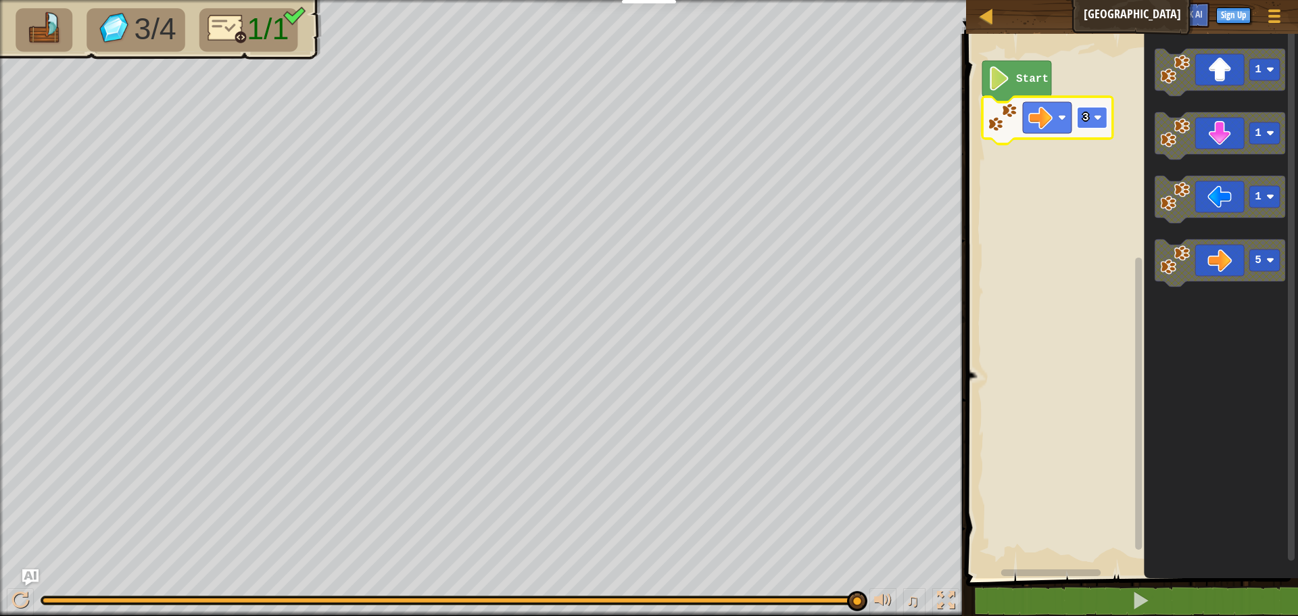
click at [1091, 112] on rect "Blockly Workspace" at bounding box center [1092, 118] width 30 height 22
click at [1093, 122] on rect "Blockly Workspace" at bounding box center [1092, 118] width 30 height 22
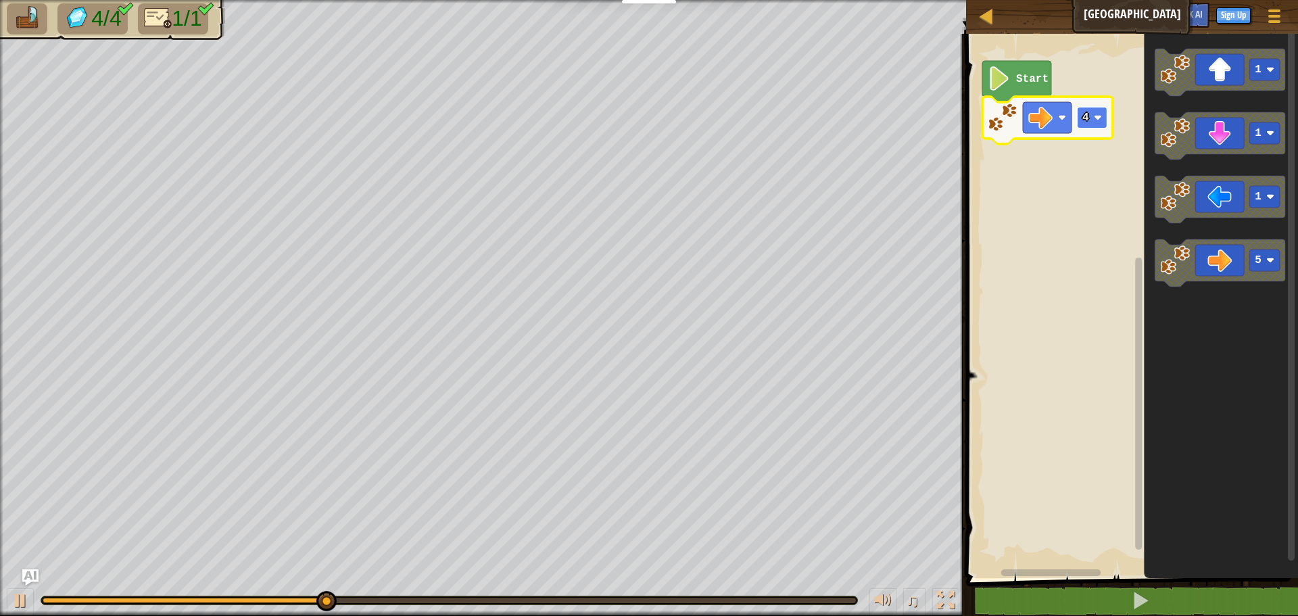
click at [1084, 120] on text "4" at bounding box center [1086, 118] width 7 height 12
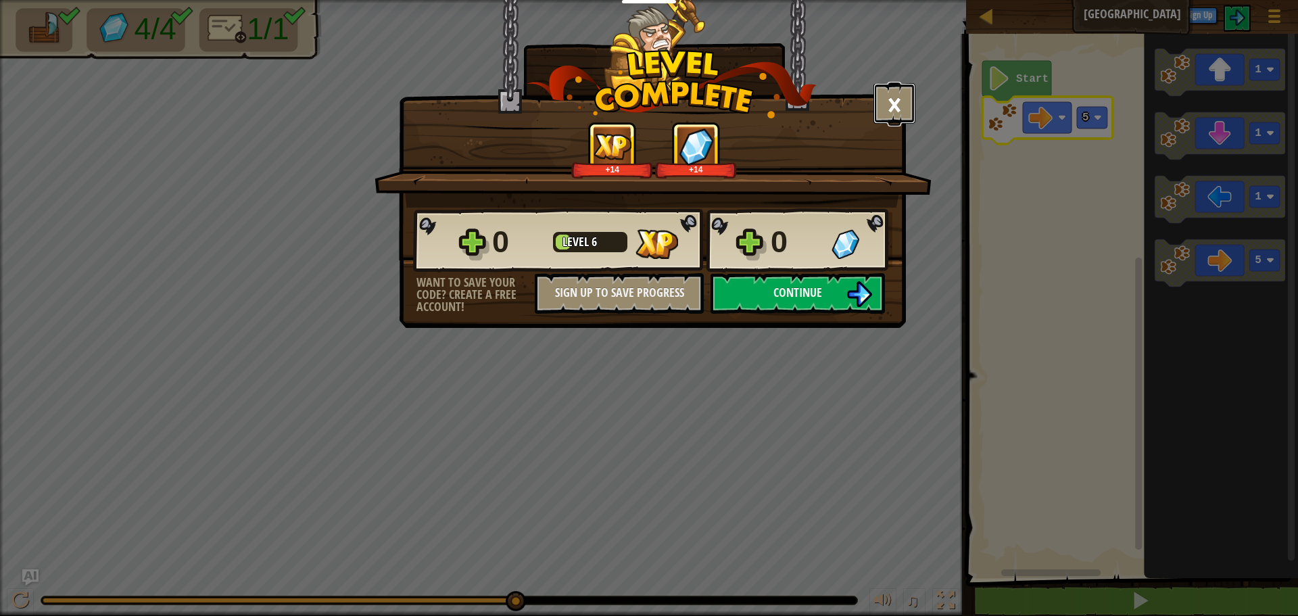
click at [893, 107] on button "×" at bounding box center [895, 103] width 42 height 41
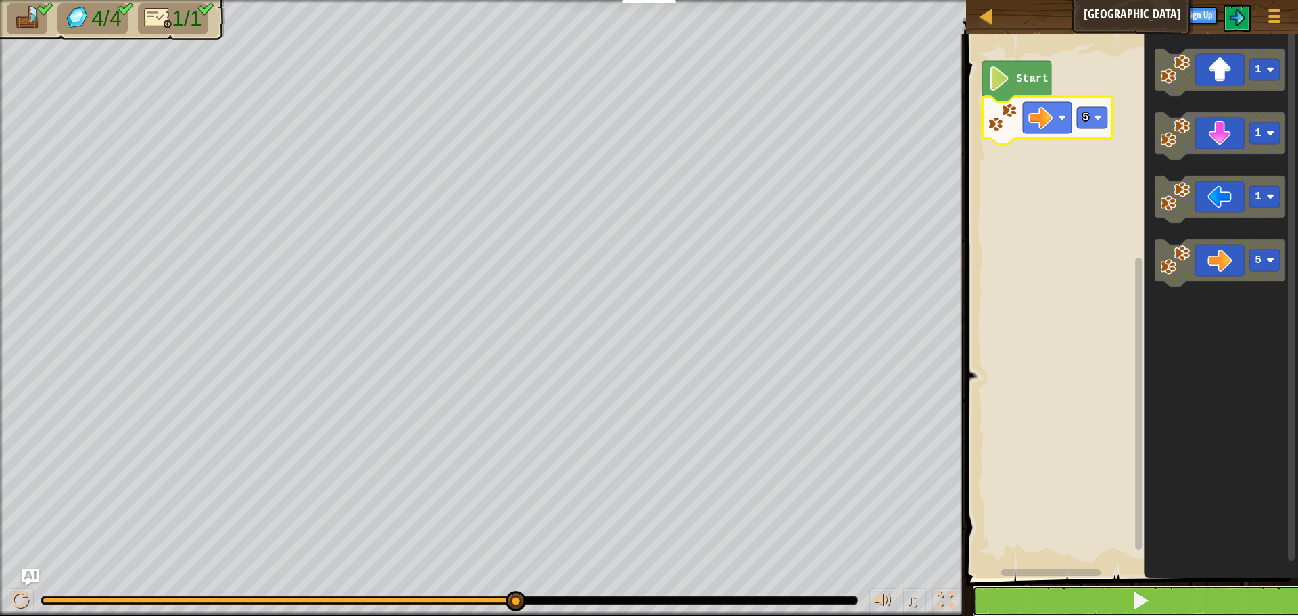
click at [1073, 597] on button at bounding box center [1140, 601] width 336 height 31
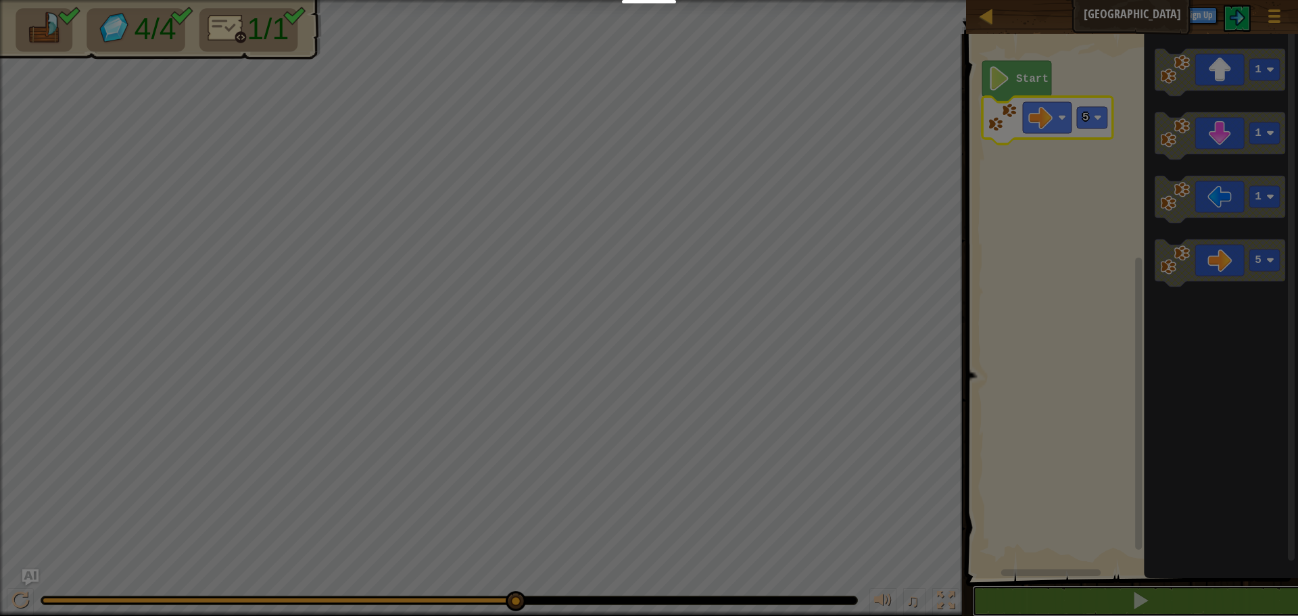
scroll to position [1, 0]
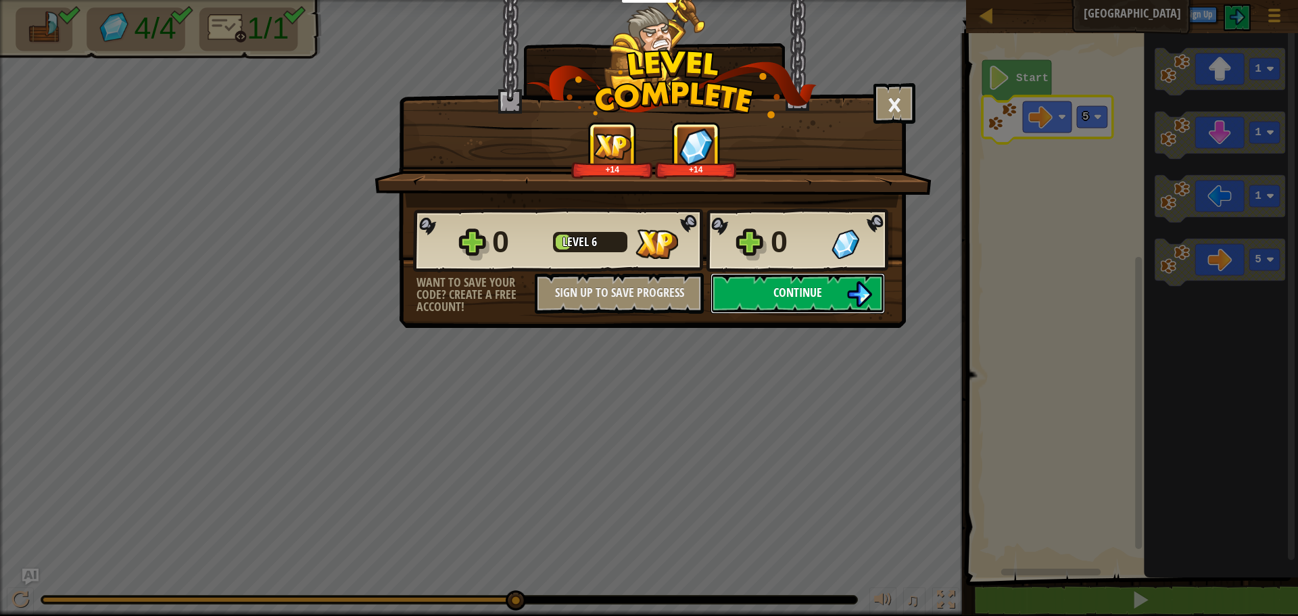
click at [788, 294] on span "Continue" at bounding box center [798, 292] width 49 height 17
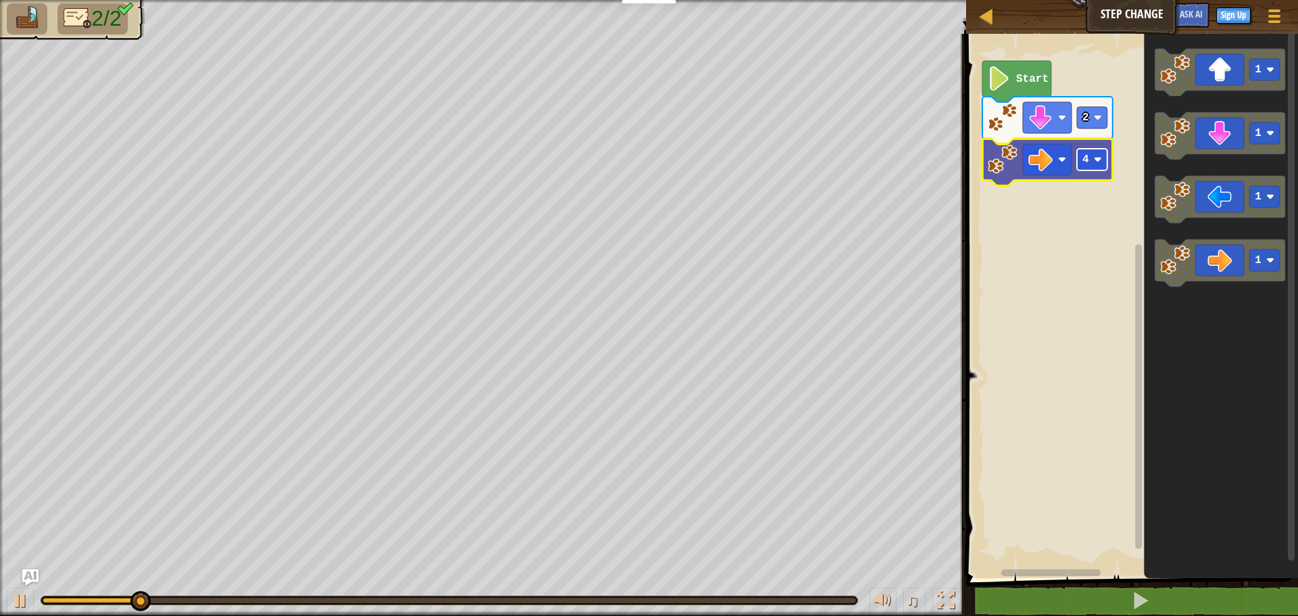
click at [1084, 151] on rect "Blockly Workspace" at bounding box center [1092, 160] width 30 height 22
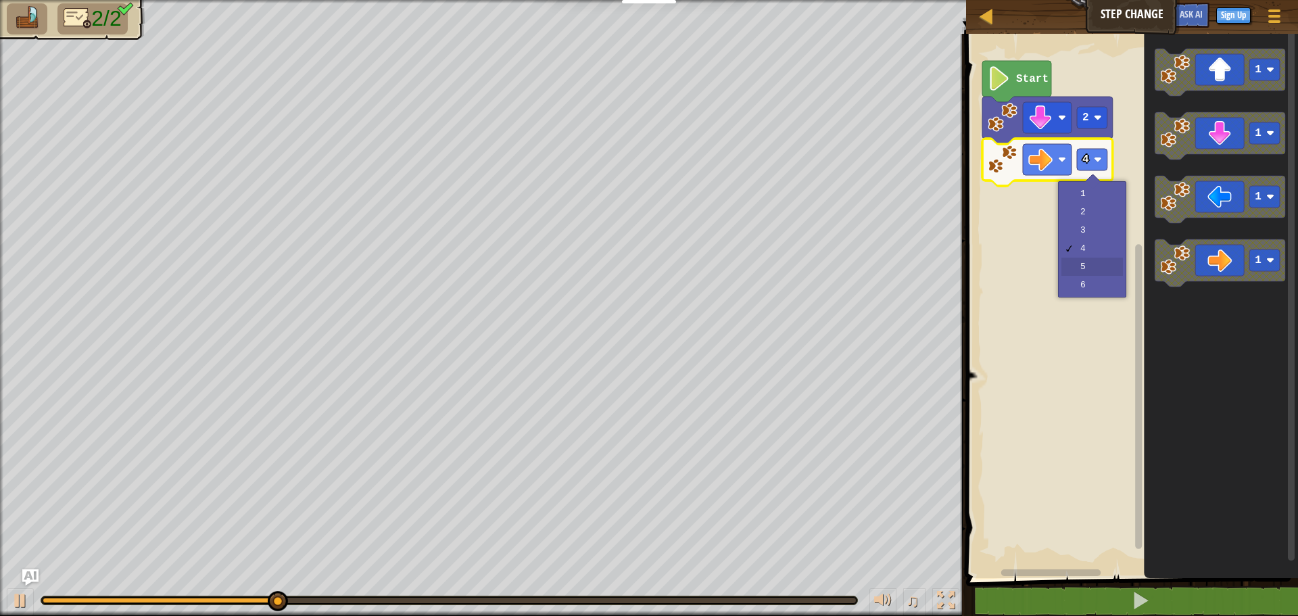
drag, startPoint x: 1097, startPoint y: 263, endPoint x: 1033, endPoint y: 245, distance: 66.6
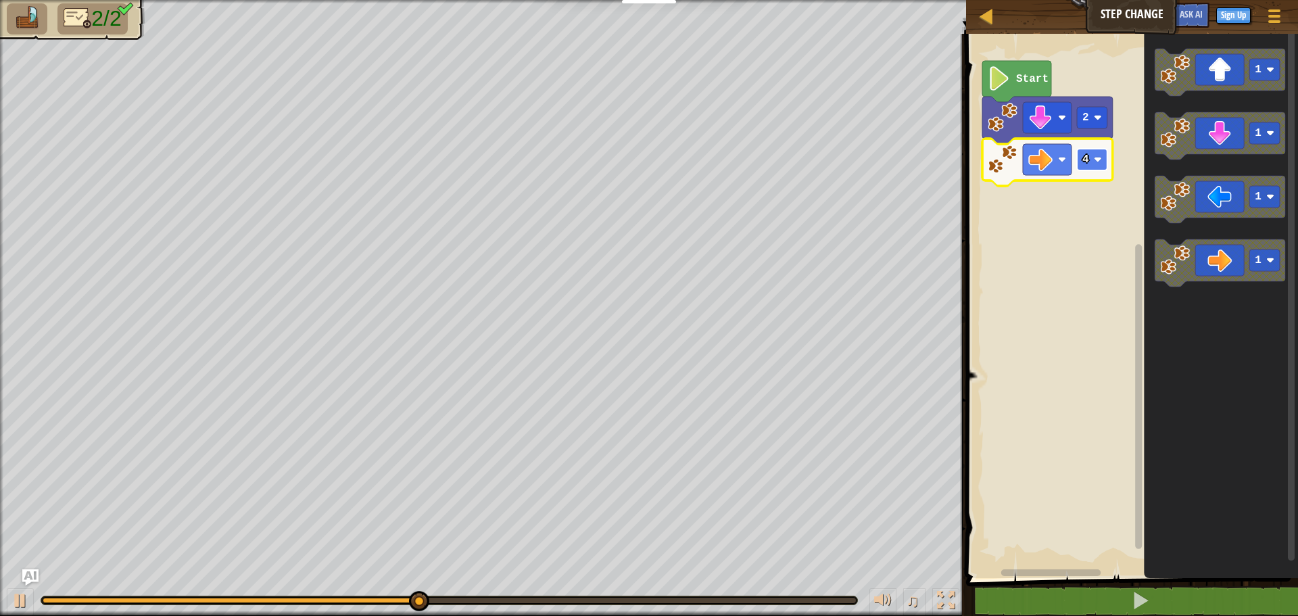
click at [1099, 160] on image "Blockly Workspace" at bounding box center [1098, 160] width 8 height 8
click at [1092, 153] on rect "Blockly Workspace" at bounding box center [1092, 160] width 30 height 22
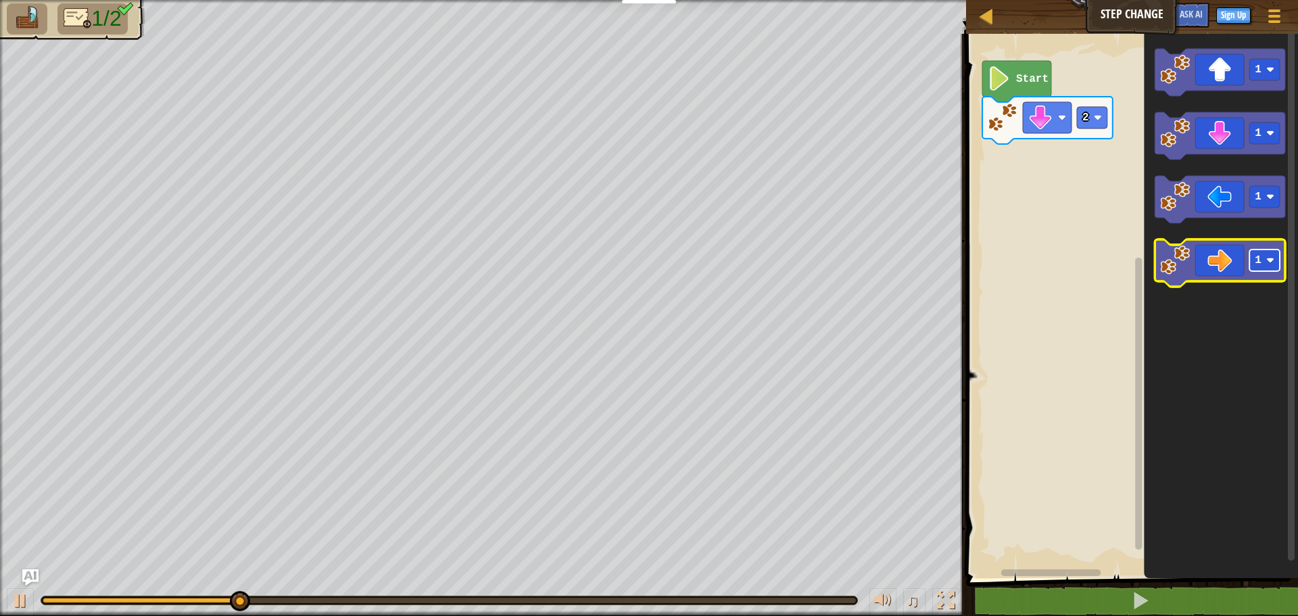
click at [1256, 258] on text "1" at bounding box center [1258, 260] width 7 height 12
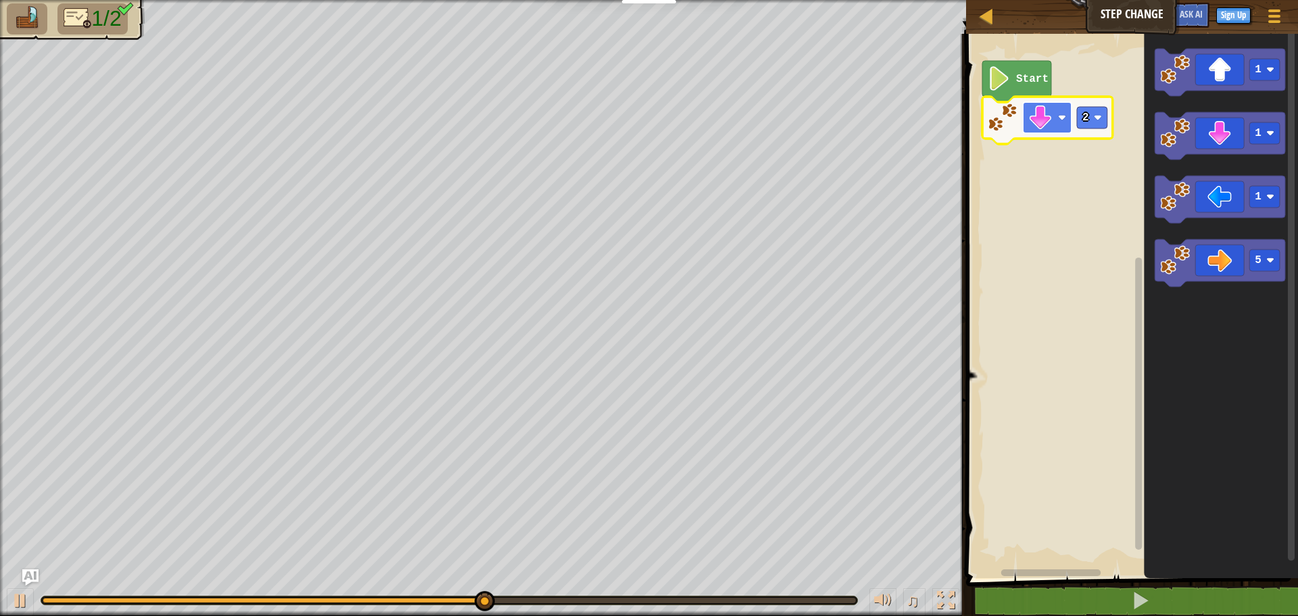
click at [1045, 117] on image "Blockly Workspace" at bounding box center [1040, 117] width 24 height 24
click at [1124, 305] on rect "Blockly Workspace" at bounding box center [1130, 302] width 336 height 551
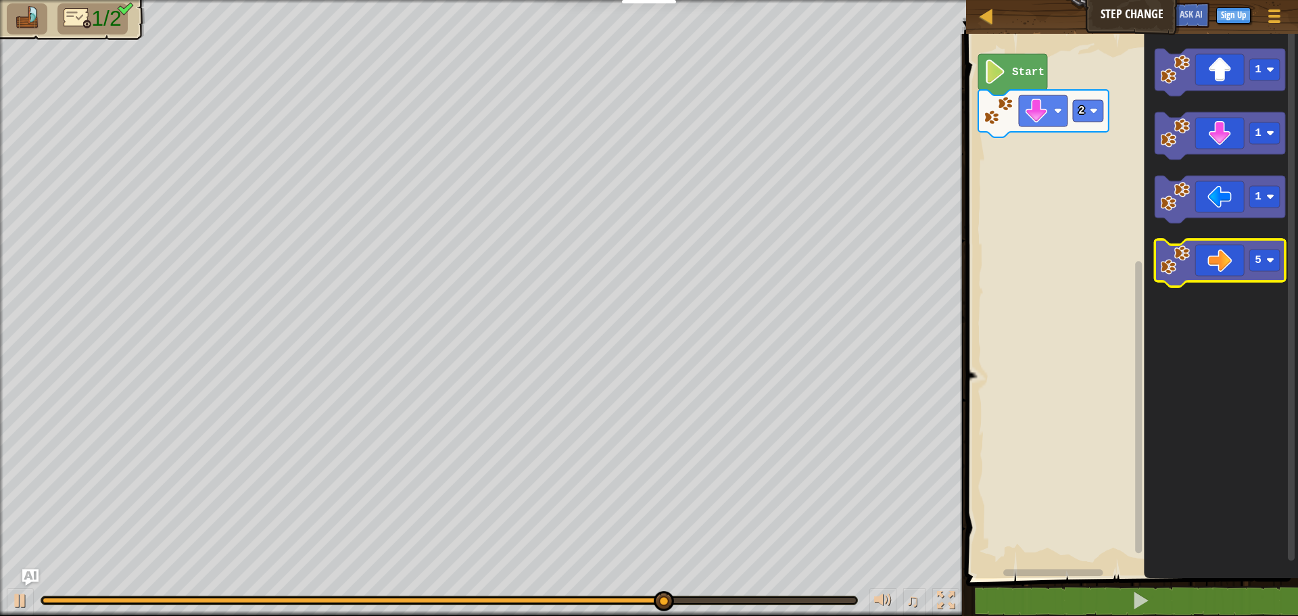
click at [1246, 275] on icon "Blockly Workspace" at bounding box center [1220, 262] width 131 height 47
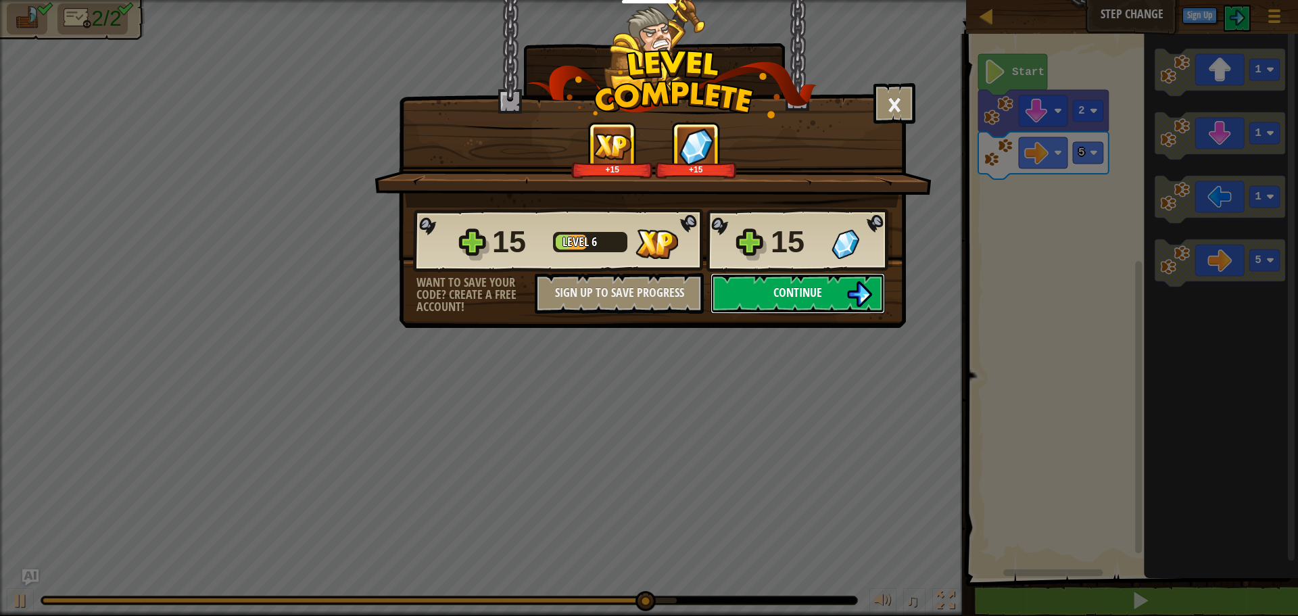
click at [789, 299] on span "Continue" at bounding box center [798, 292] width 49 height 17
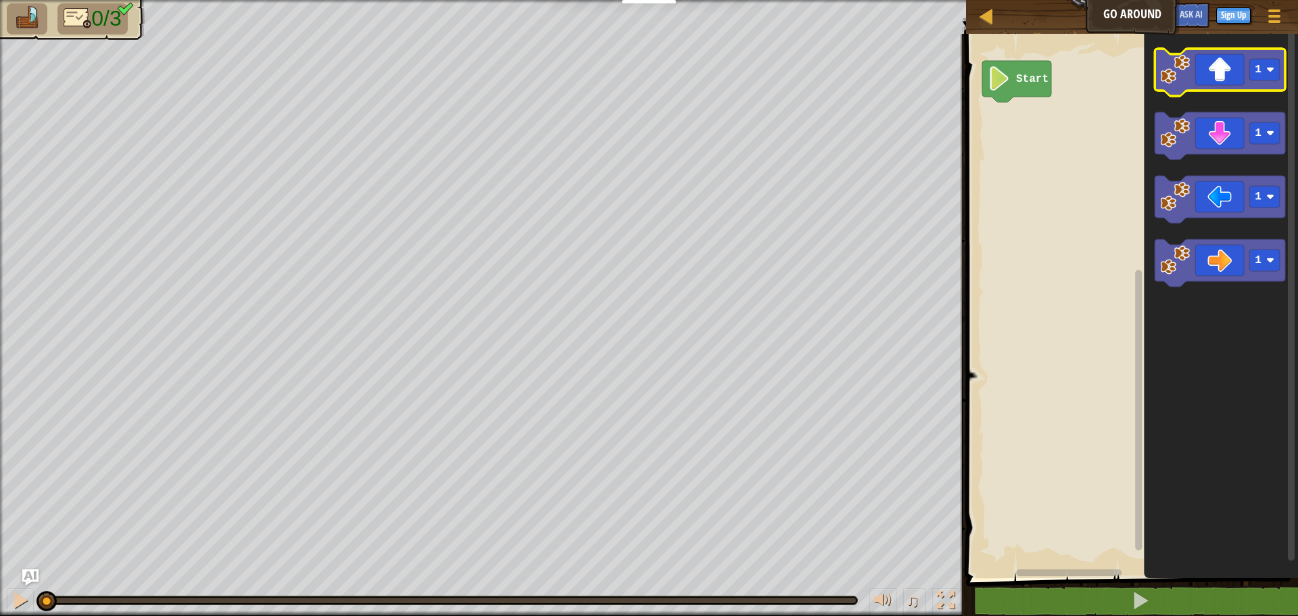
click at [1256, 80] on g "1" at bounding box center [1220, 72] width 131 height 47
click at [1260, 70] on text "1" at bounding box center [1258, 70] width 7 height 12
click at [1235, 79] on icon "Blockly Workspace" at bounding box center [1220, 72] width 131 height 47
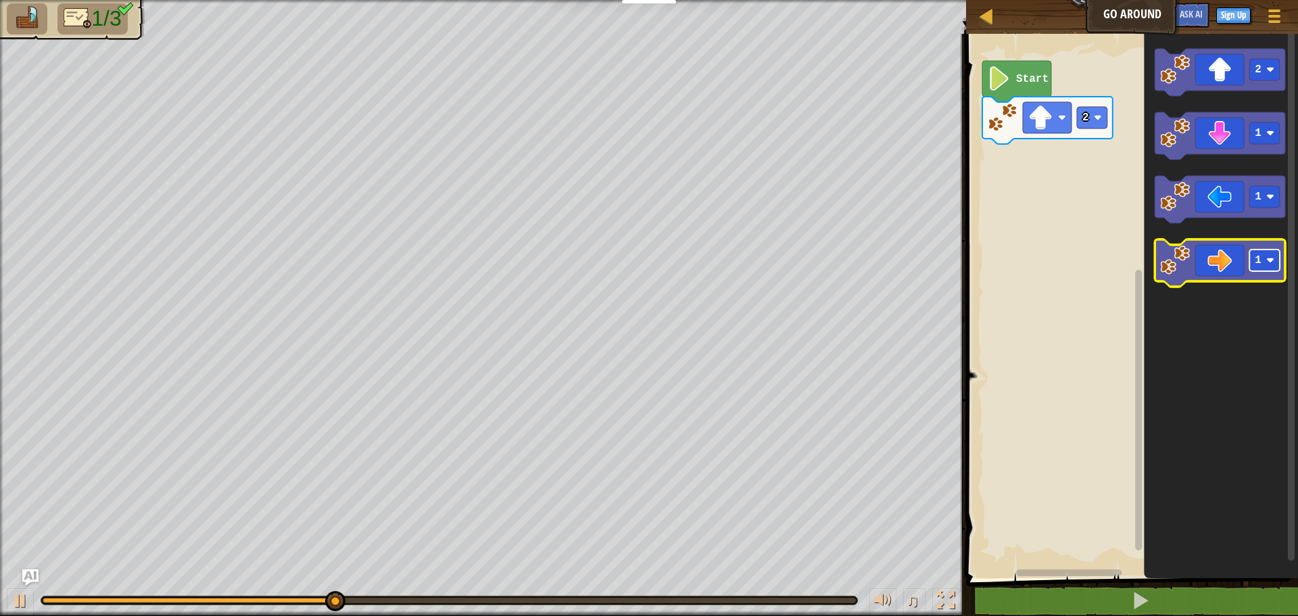
click at [1271, 260] on image "Blockly Workspace" at bounding box center [1271, 260] width 8 height 8
click at [1235, 270] on icon "Blockly Workspace" at bounding box center [1220, 262] width 131 height 47
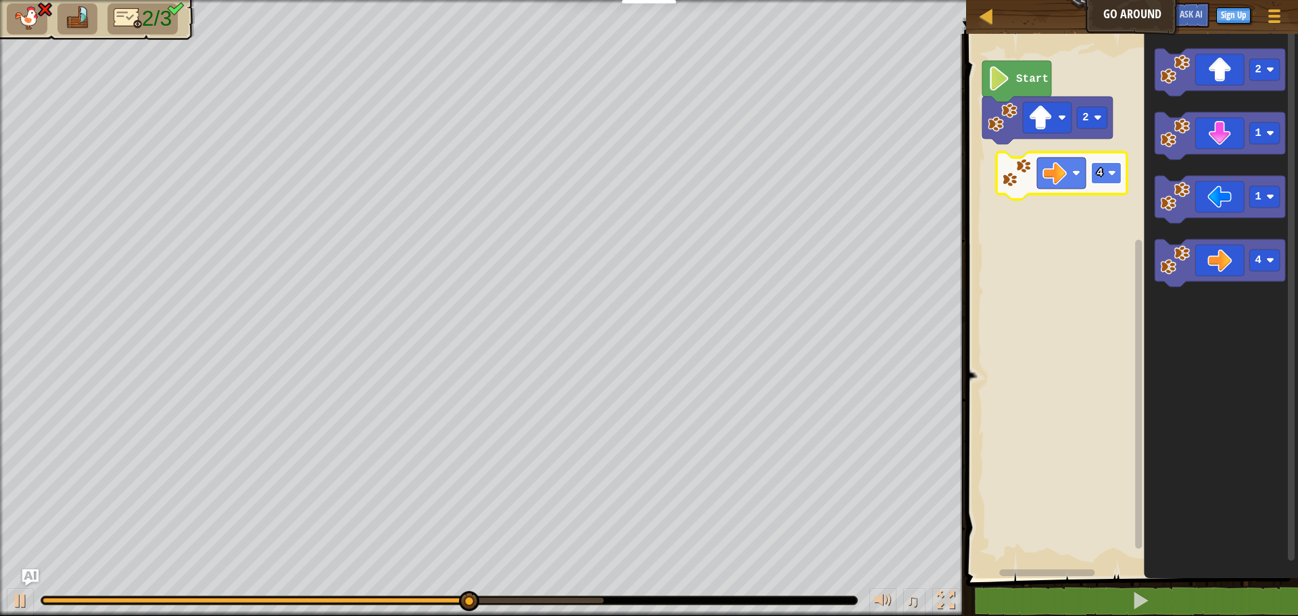
click at [1102, 179] on text "4" at bounding box center [1100, 173] width 7 height 12
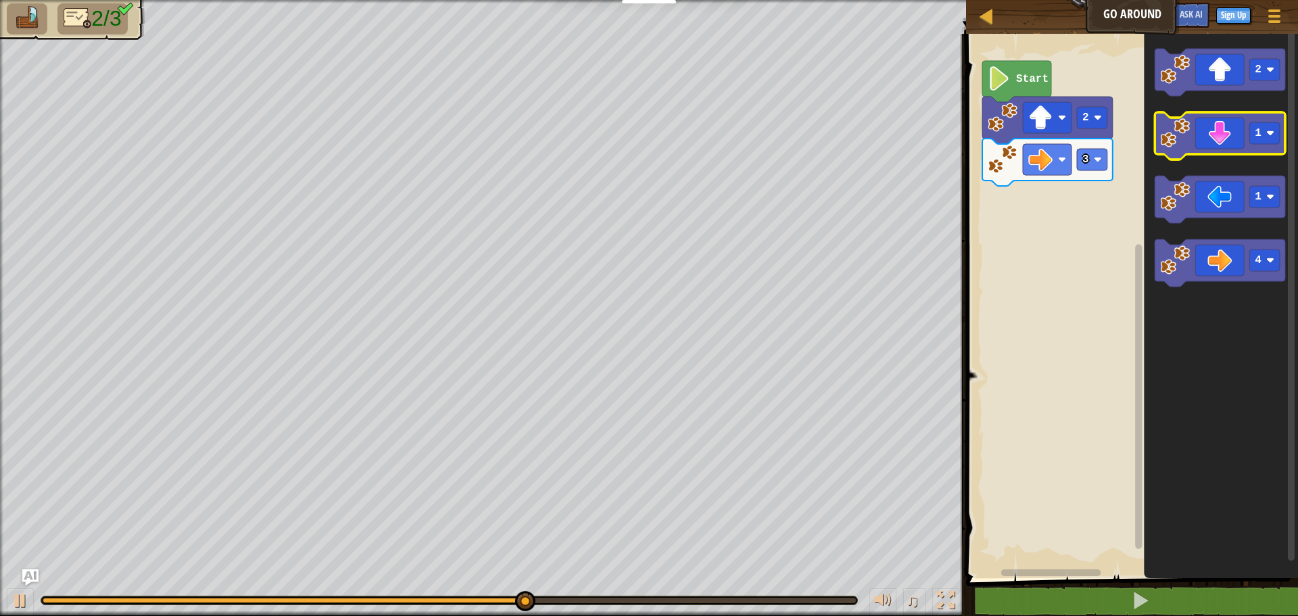
click at [1209, 138] on icon "Blockly Workspace" at bounding box center [1220, 135] width 131 height 47
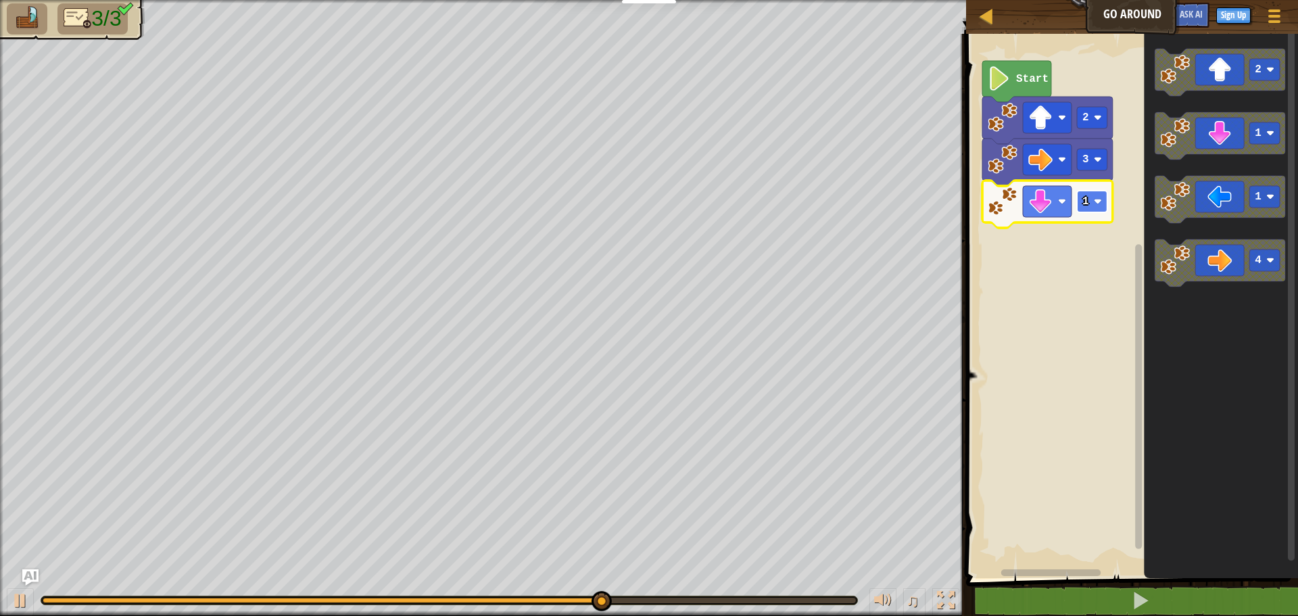
click at [1104, 197] on rect "Blockly Workspace" at bounding box center [1092, 202] width 30 height 22
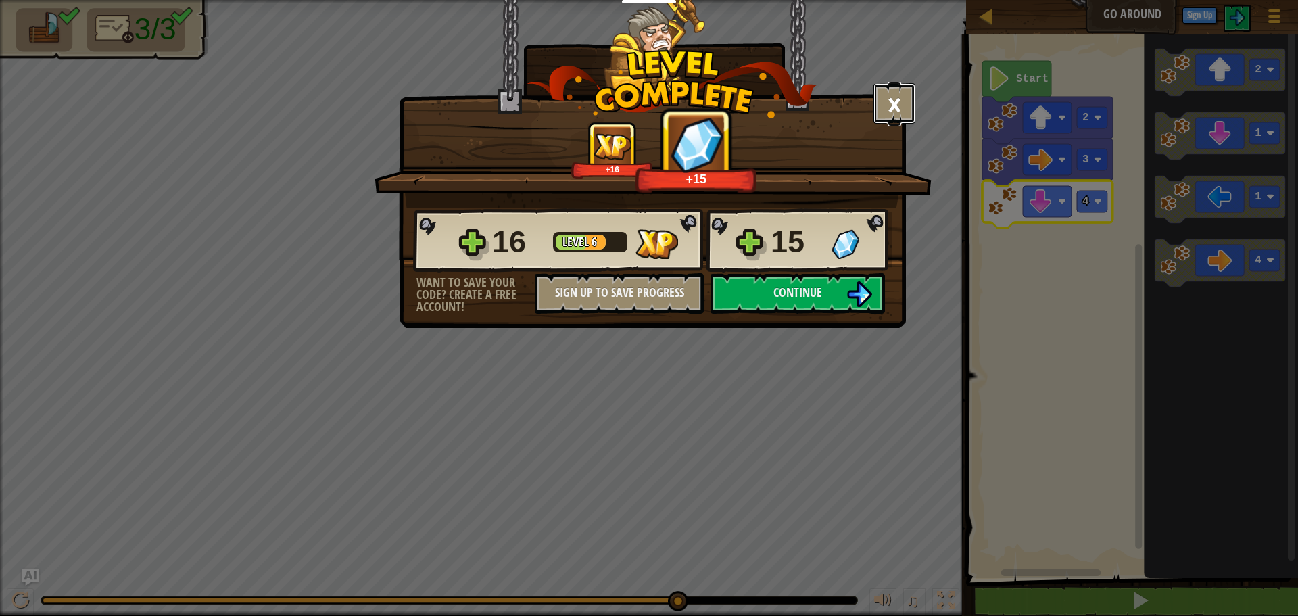
click at [893, 105] on button "×" at bounding box center [895, 103] width 42 height 41
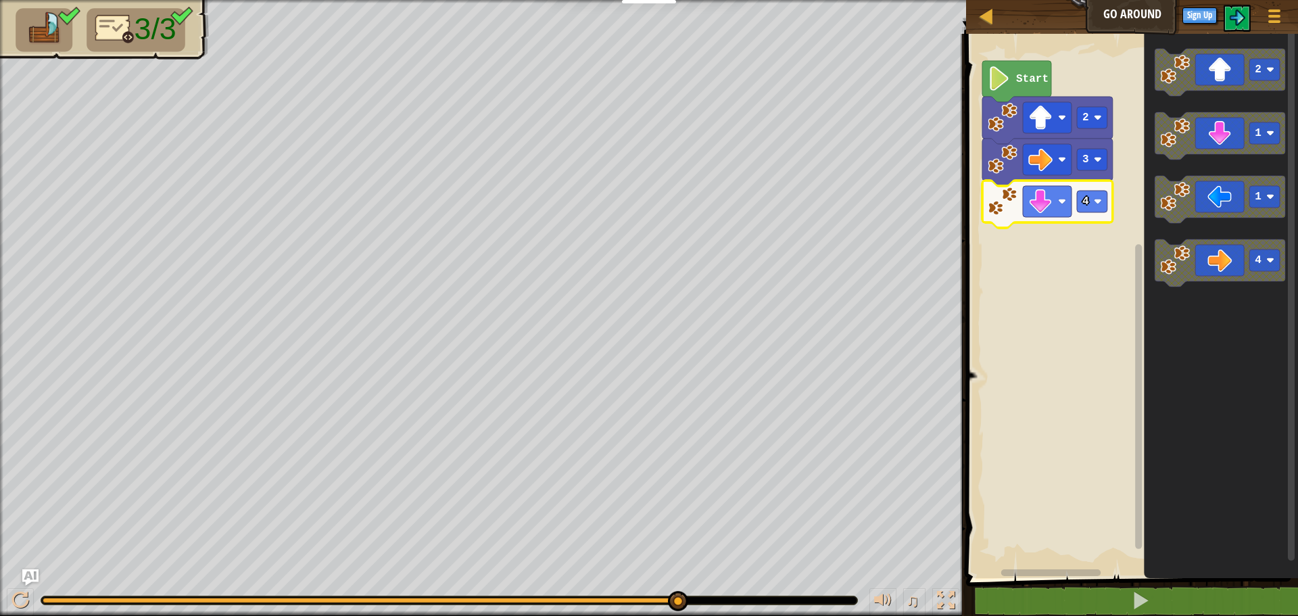
drag, startPoint x: 676, startPoint y: 597, endPoint x: 823, endPoint y: 597, distance: 146.7
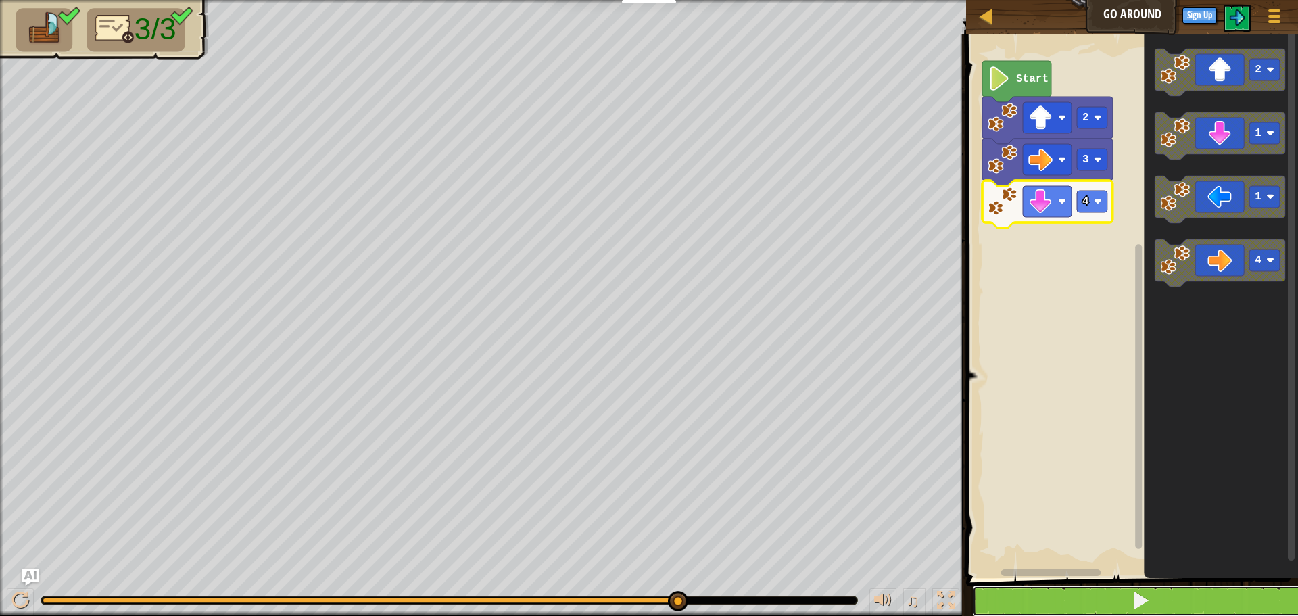
click at [1112, 597] on button at bounding box center [1140, 601] width 336 height 31
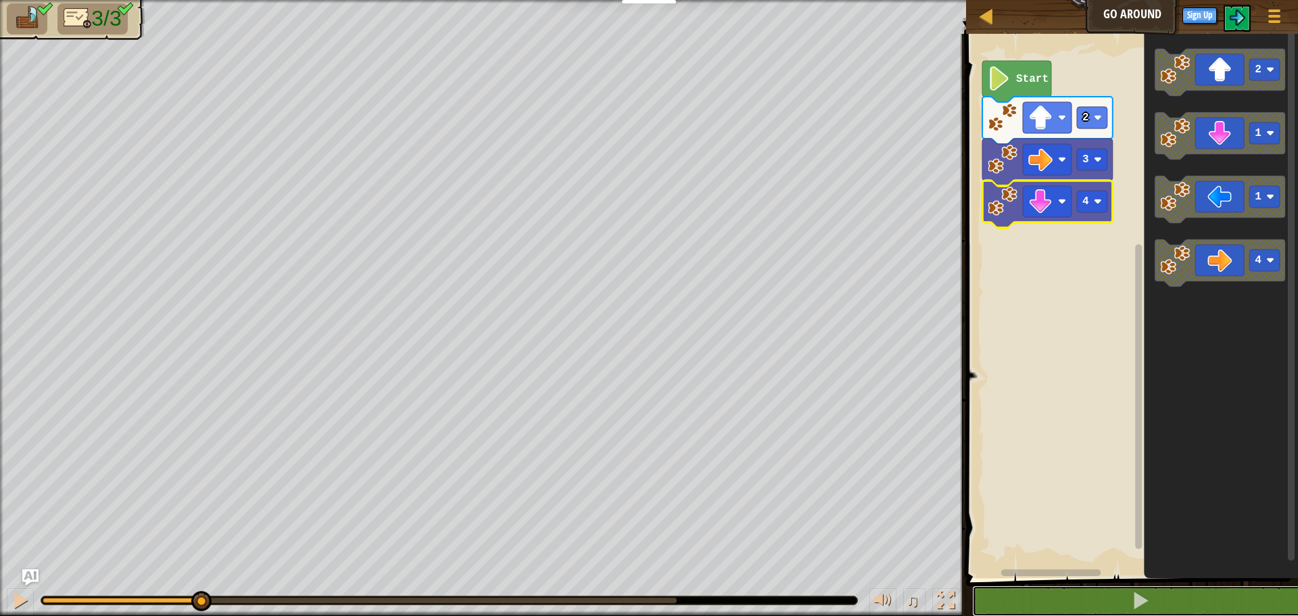
click at [199, 0] on body "Educators Create Free Account School & District Solutions Teacher Toolkit Previ…" at bounding box center [649, 0] width 1298 height 0
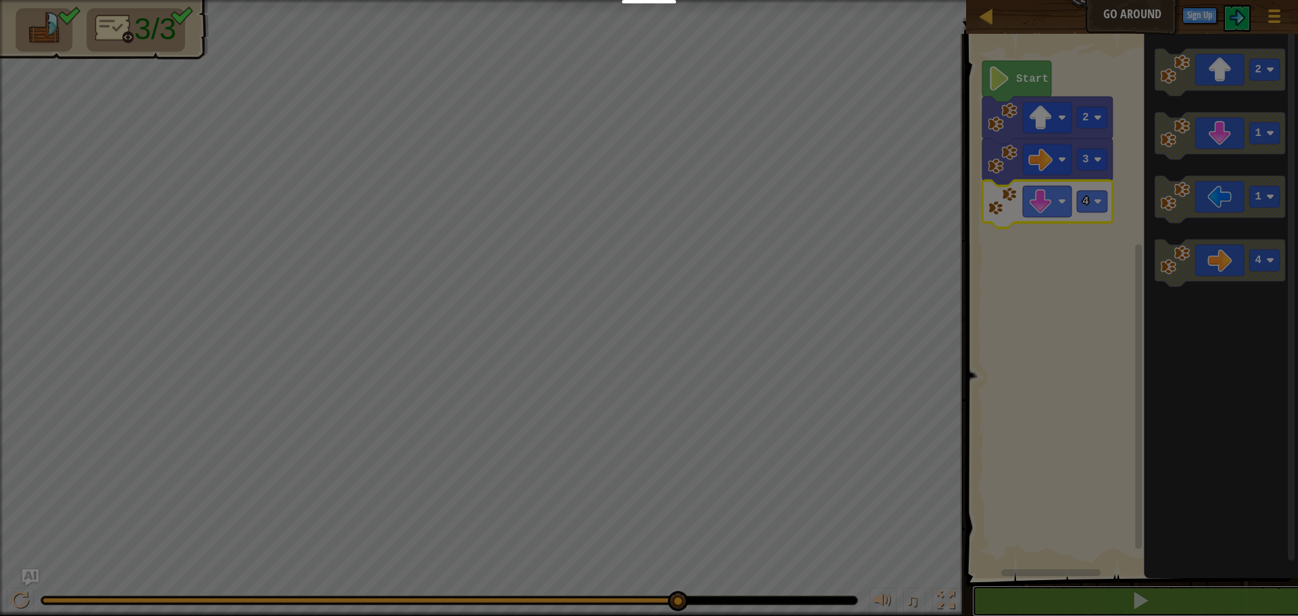
scroll to position [1, 0]
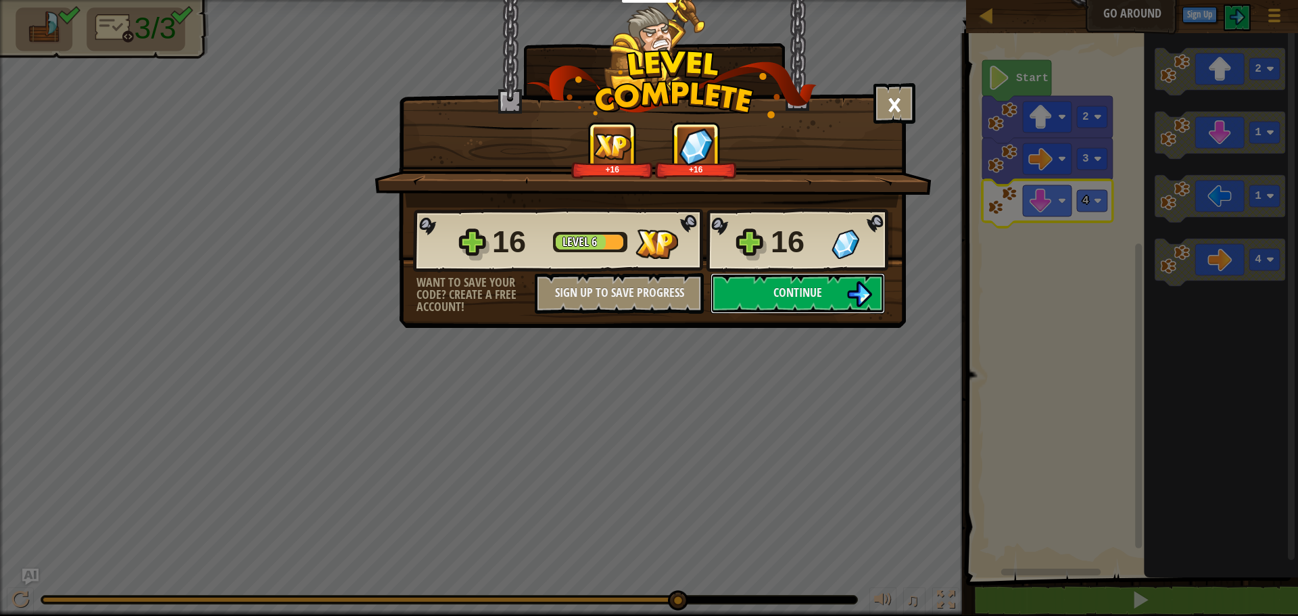
drag, startPoint x: 256, startPoint y: 596, endPoint x: 901, endPoint y: 103, distance: 811.9
click at [901, 1] on body "Educators Create Free Account School & District Solutions Teacher Toolkit Previ…" at bounding box center [649, 0] width 1298 height 1
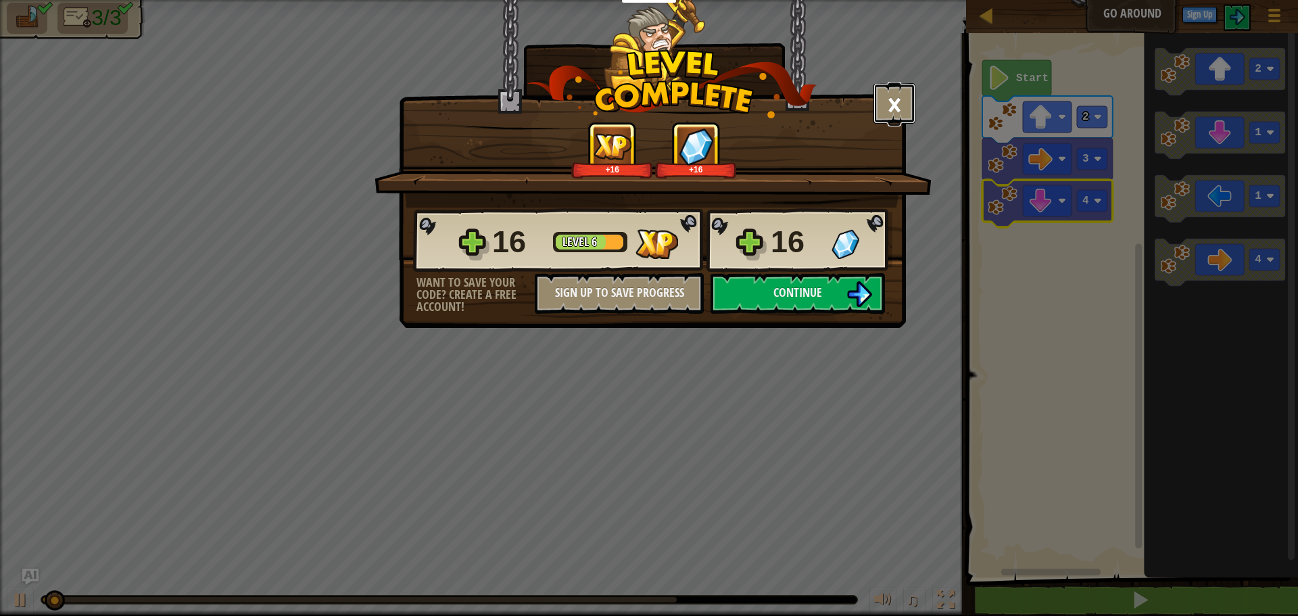
click at [901, 103] on button "×" at bounding box center [895, 103] width 42 height 41
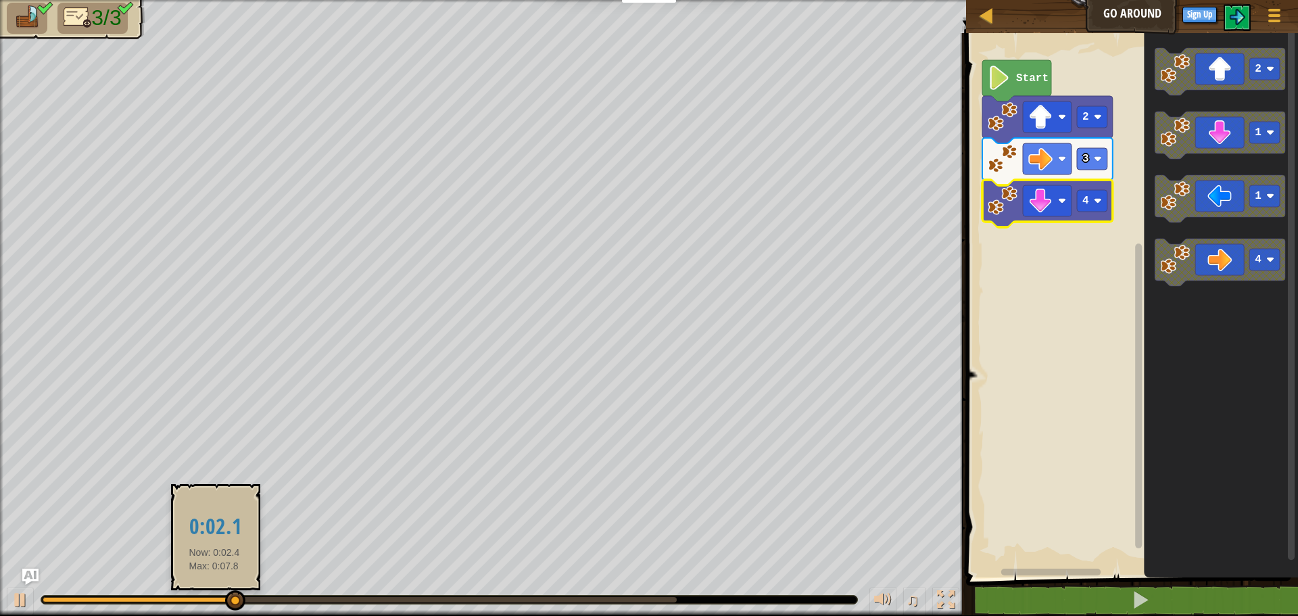
click at [214, 597] on div "♫" at bounding box center [483, 596] width 966 height 41
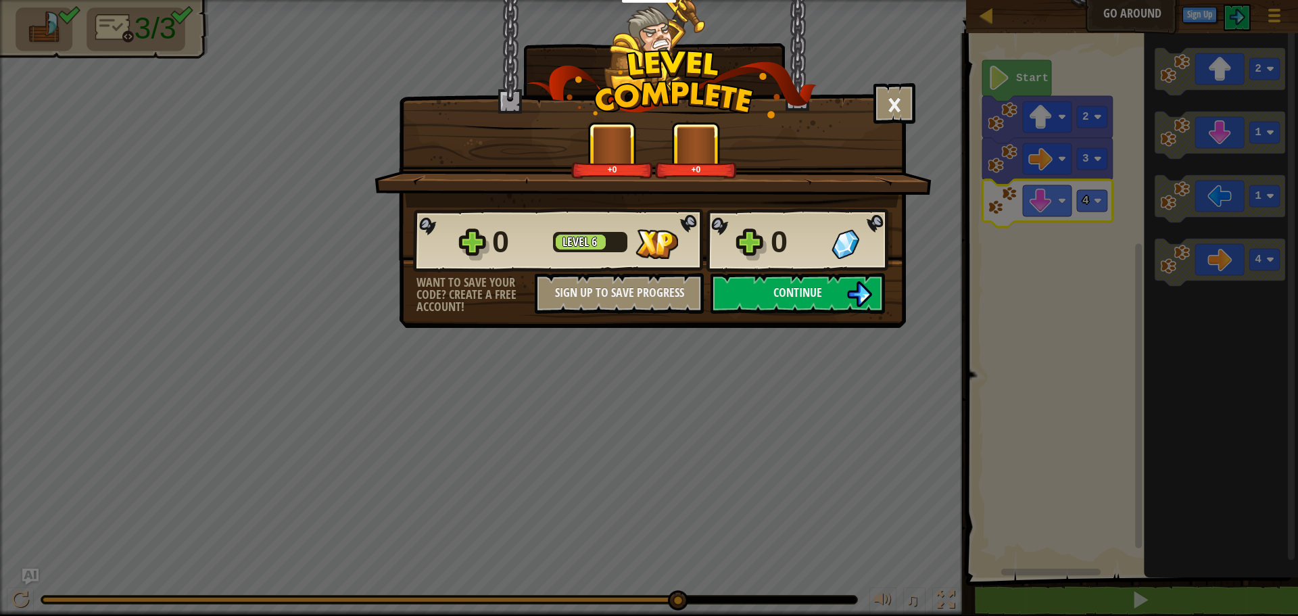
drag, startPoint x: 473, startPoint y: 598, endPoint x: 725, endPoint y: 460, distance: 286.6
click at [725, 1] on body "Educators Create Free Account School & District Solutions Teacher Toolkit Previ…" at bounding box center [649, 0] width 1298 height 1
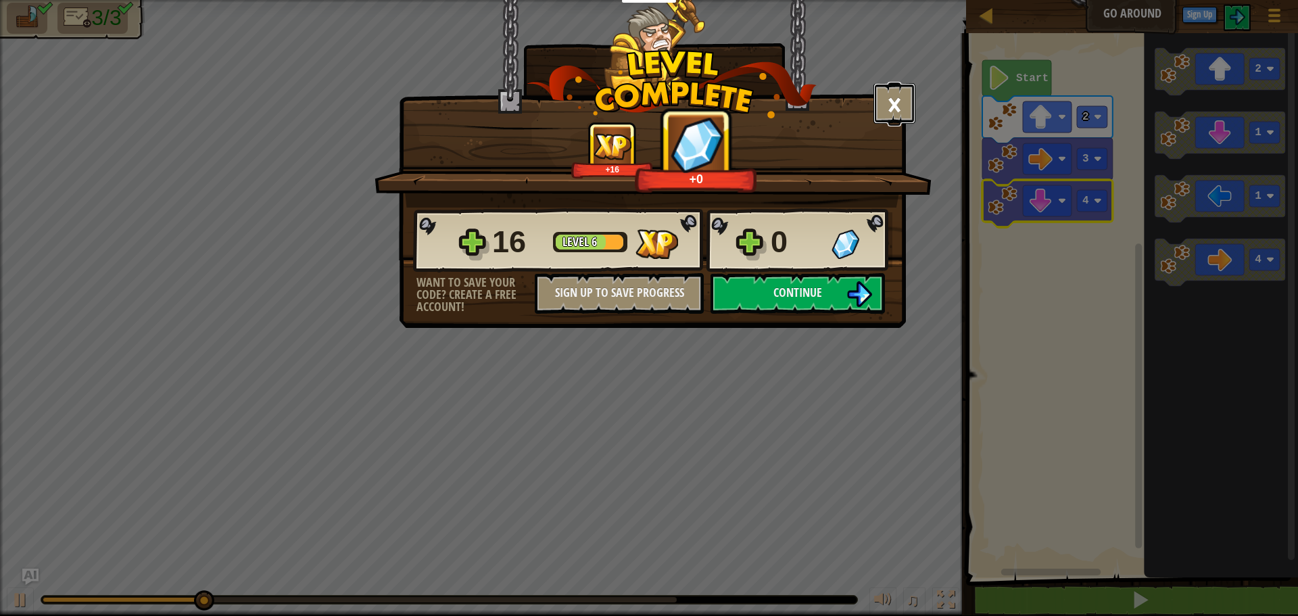
click at [891, 112] on button "×" at bounding box center [895, 103] width 42 height 41
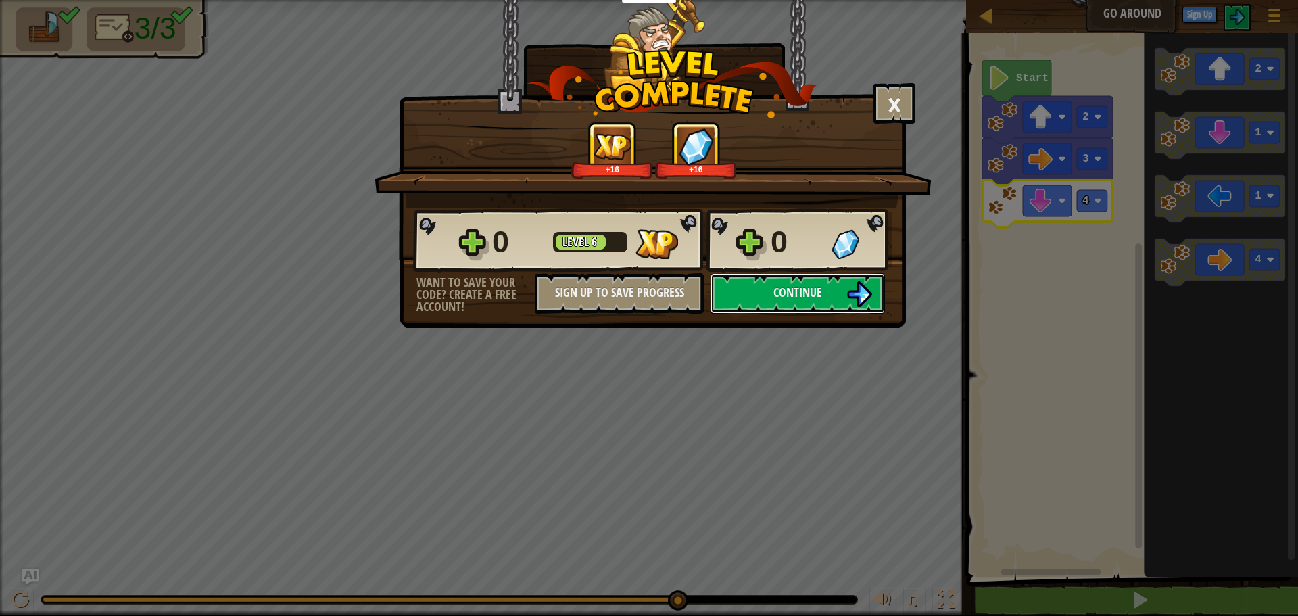
drag, startPoint x: 340, startPoint y: 598, endPoint x: 843, endPoint y: 648, distance: 505.6
click at [843, 1] on html "Educators Create Free Account School & District Solutions Teacher Toolkit Previ…" at bounding box center [649, 0] width 1298 height 1
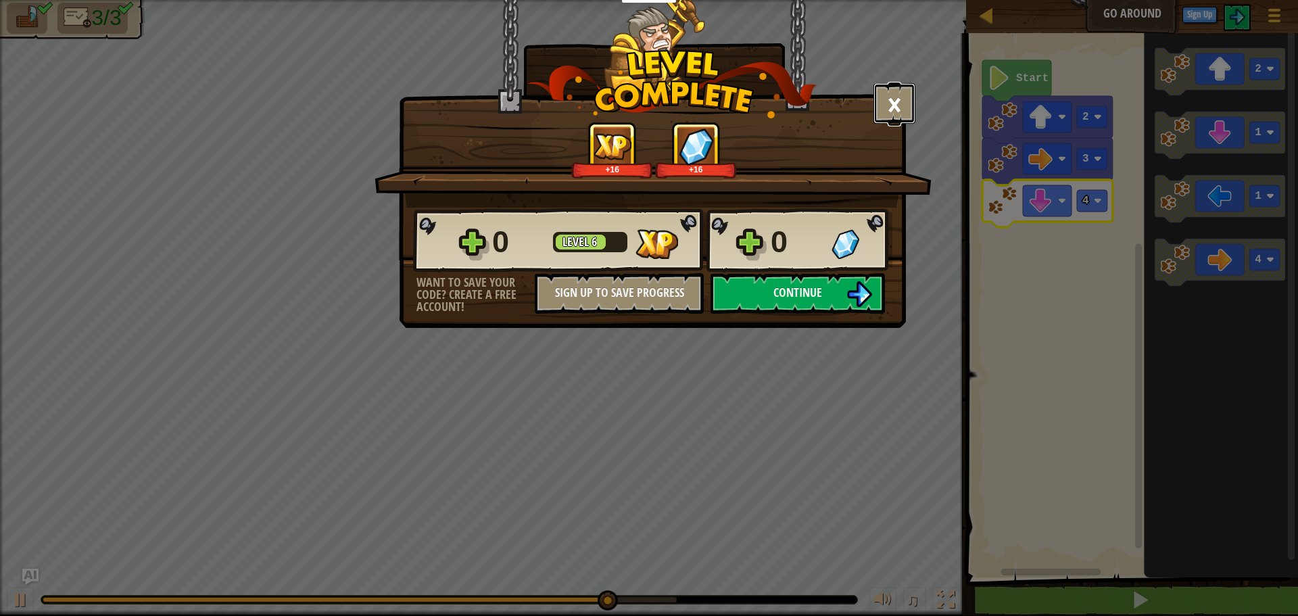
click at [880, 105] on button "×" at bounding box center [895, 103] width 42 height 41
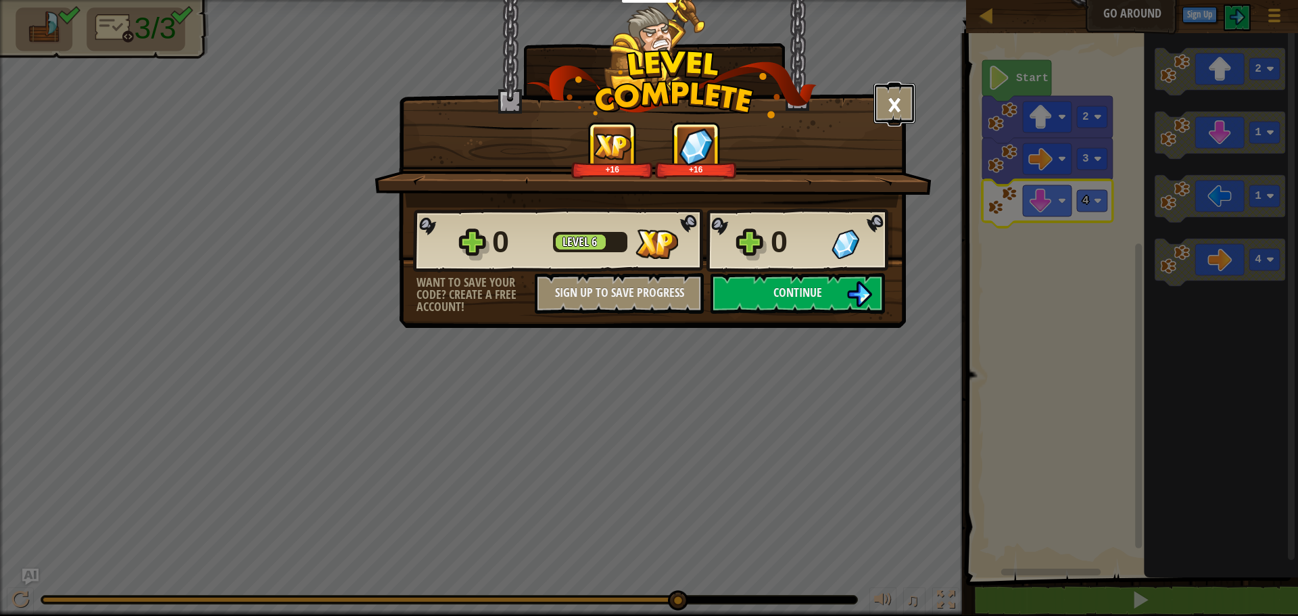
click at [909, 105] on button "×" at bounding box center [895, 103] width 42 height 41
drag, startPoint x: 682, startPoint y: 596, endPoint x: 901, endPoint y: 582, distance: 219.6
click at [901, 1] on body "Educators Create Free Account School & District Solutions Teacher Toolkit Previ…" at bounding box center [649, 0] width 1298 height 1
click at [891, 110] on button "×" at bounding box center [895, 103] width 42 height 41
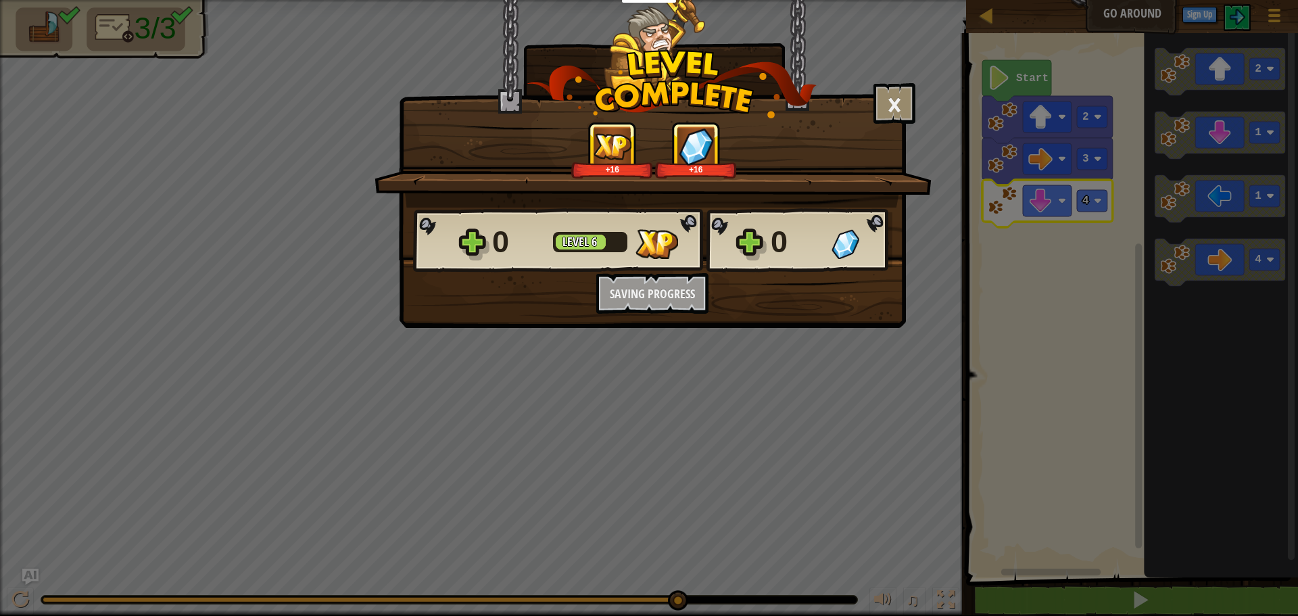
drag, startPoint x: 676, startPoint y: 600, endPoint x: 1095, endPoint y: 631, distance: 420.3
click at [1095, 1] on html "Educators Create Free Account School & District Solutions Teacher Toolkit Previ…" at bounding box center [649, 0] width 1298 height 1
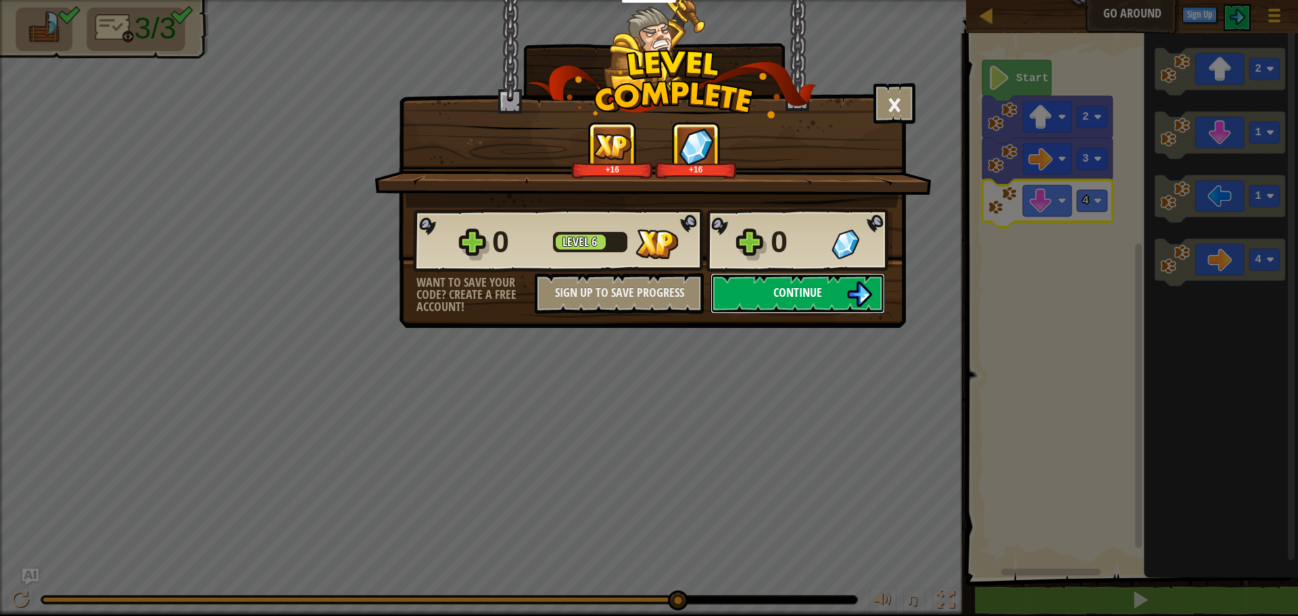
click at [788, 303] on button "Continue" at bounding box center [798, 293] width 174 height 41
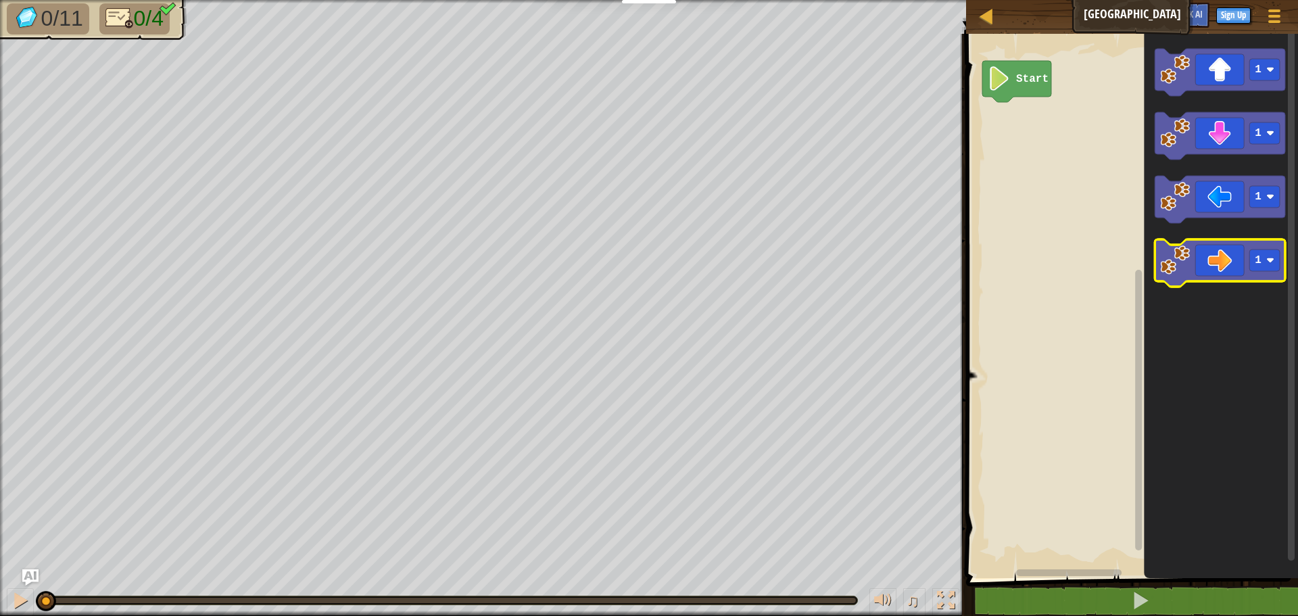
click at [1215, 270] on icon "Blockly Workspace" at bounding box center [1220, 262] width 131 height 47
drag, startPoint x: 399, startPoint y: 601, endPoint x: 97, endPoint y: 592, distance: 301.7
click at [25, 577] on div "Map Big Gem Square Game Menu Sign Up Ask AI 1 ההההההההההההההההההההההההההההההההה…" at bounding box center [649, 308] width 1298 height 616
click at [1261, 259] on text "1" at bounding box center [1258, 260] width 7 height 12
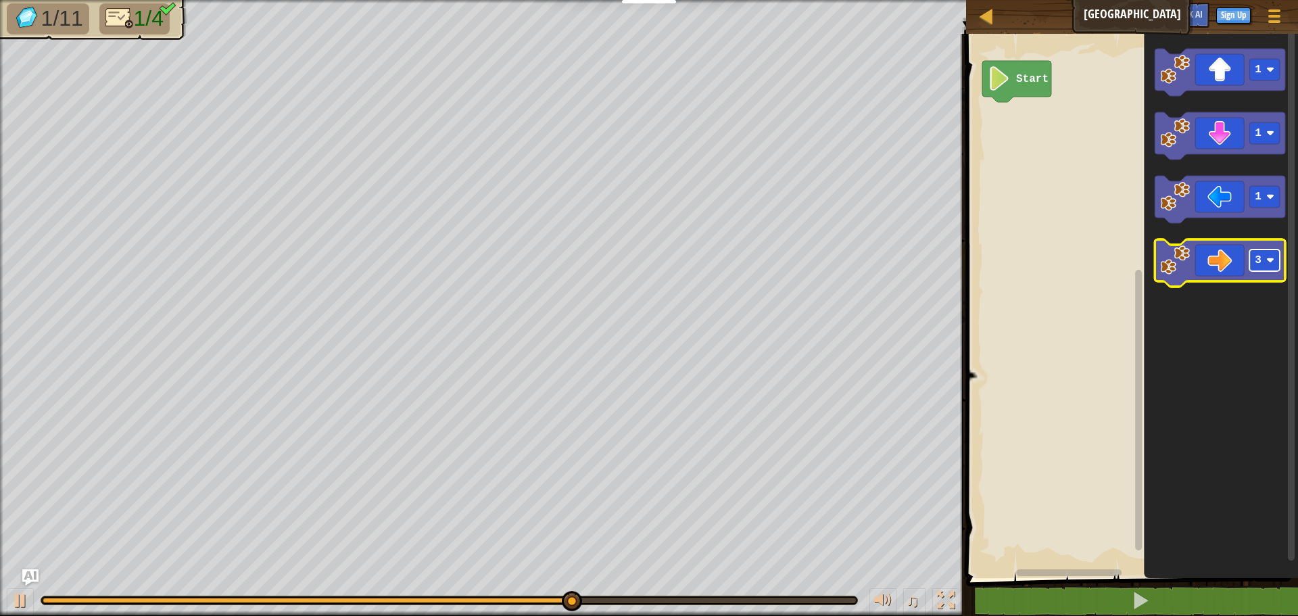
click at [1264, 268] on rect "Blockly Workspace" at bounding box center [1265, 261] width 30 height 22
click at [1189, 267] on image "Blockly Workspace" at bounding box center [1175, 260] width 30 height 30
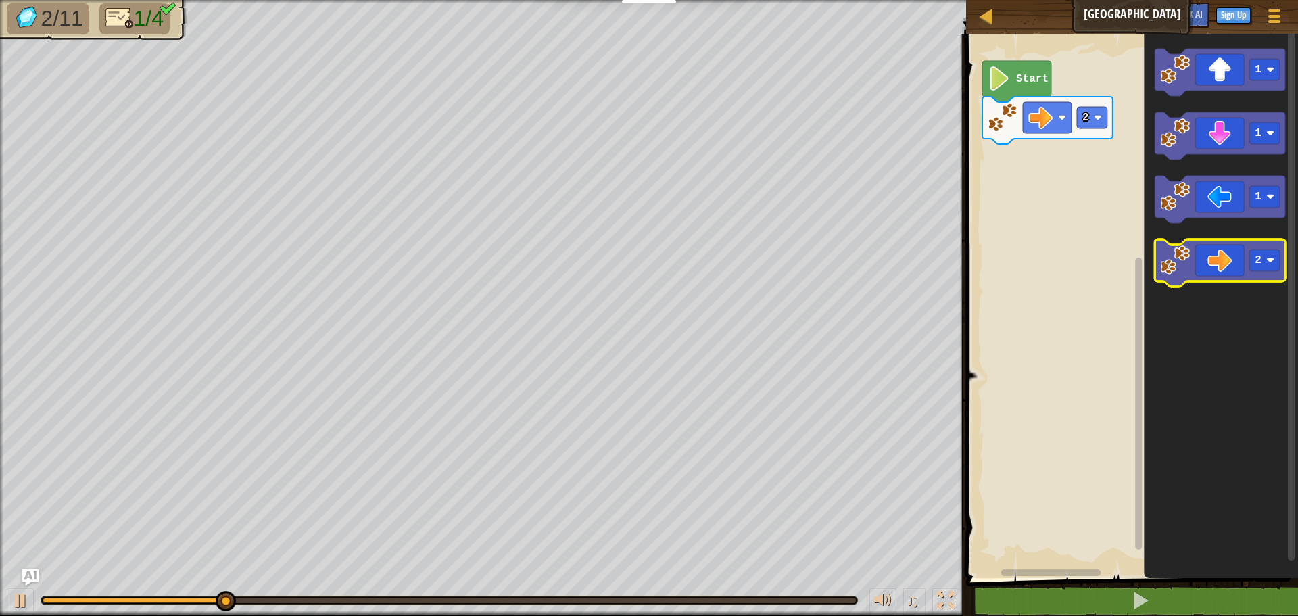
click at [1209, 261] on icon "Blockly Workspace" at bounding box center [1220, 262] width 131 height 47
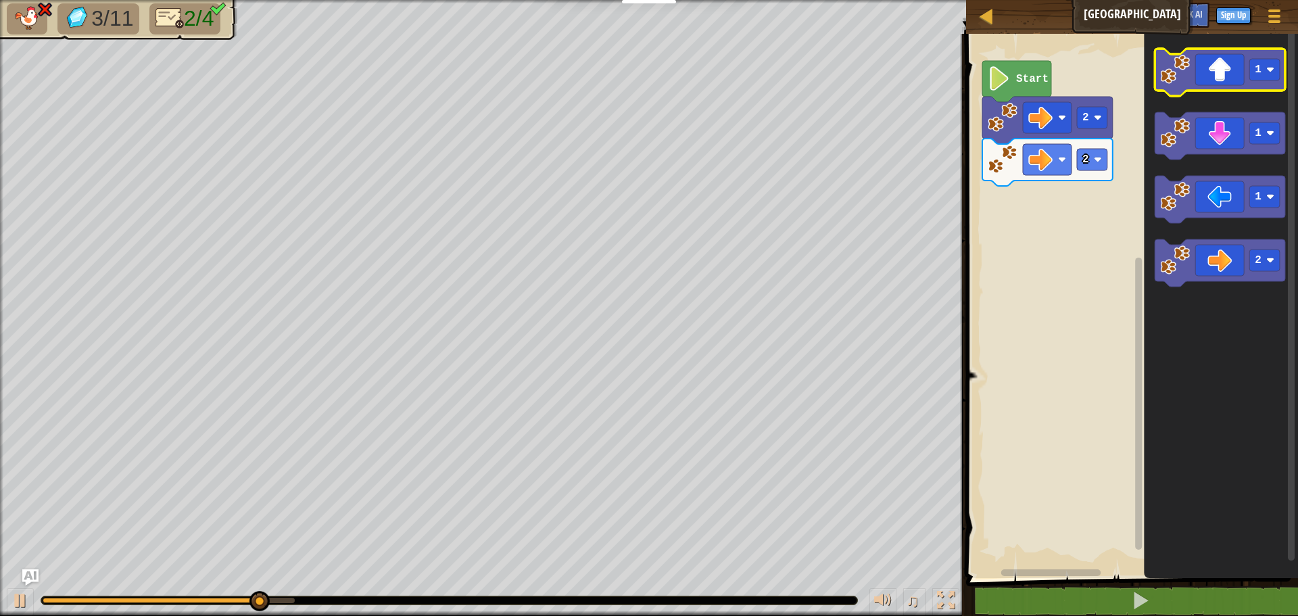
click at [1249, 84] on icon "Blockly Workspace" at bounding box center [1220, 72] width 131 height 47
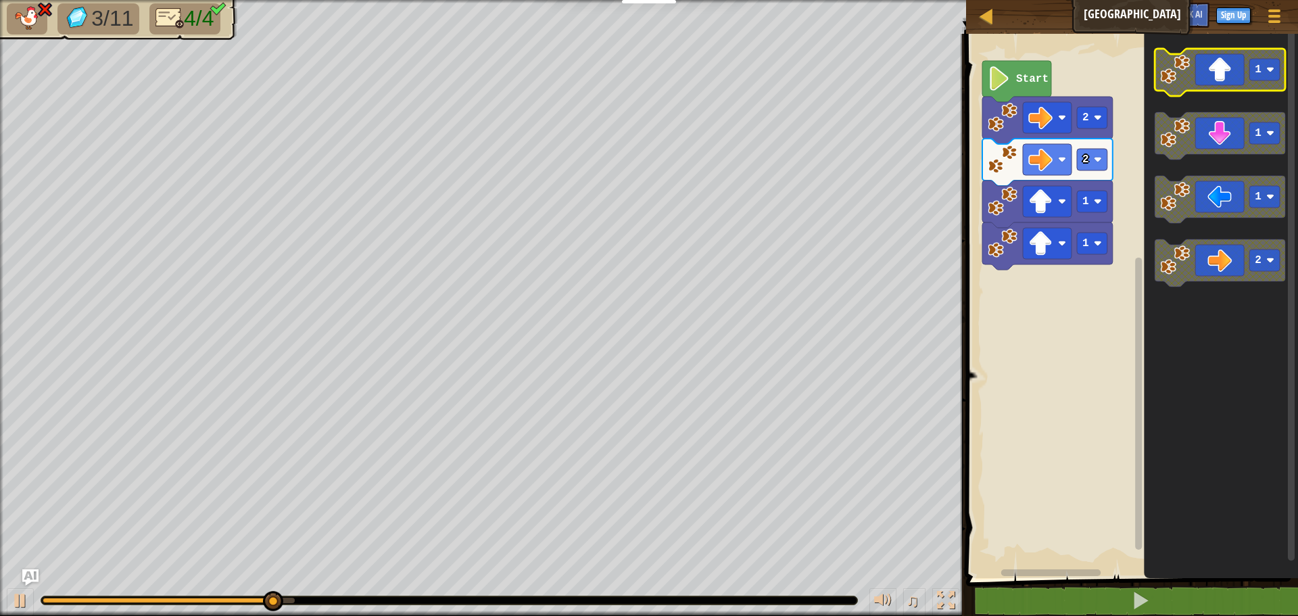
click at [1249, 84] on icon "Blockly Workspace" at bounding box center [1220, 72] width 131 height 47
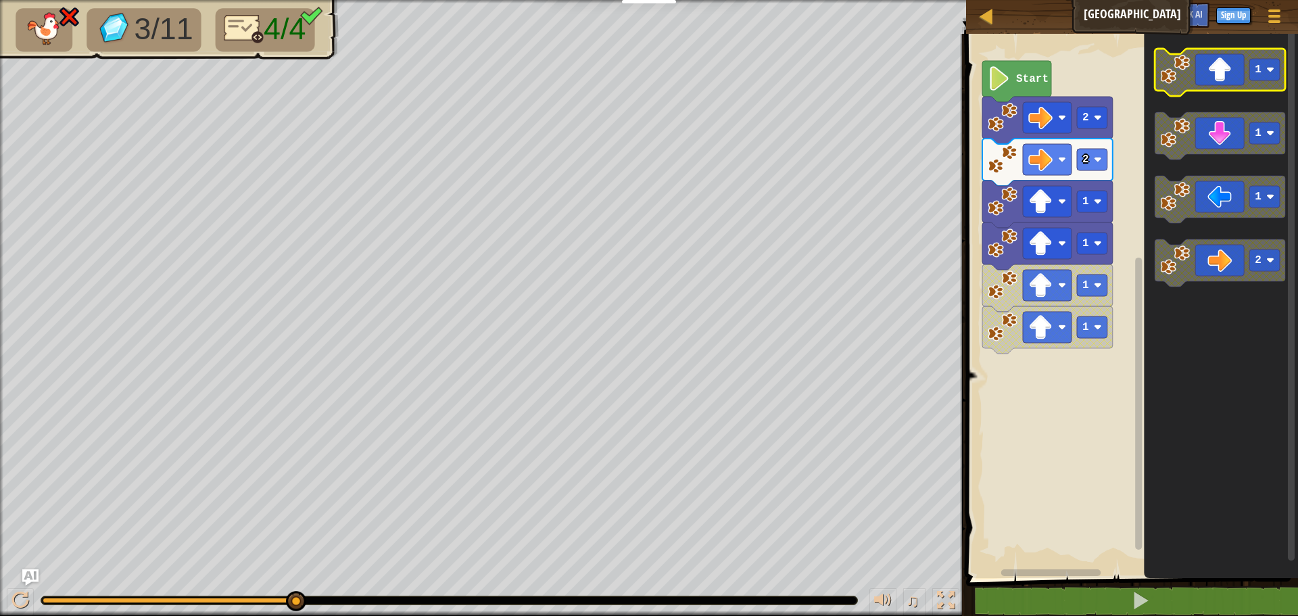
click at [1249, 84] on icon "Blockly Workspace" at bounding box center [1220, 72] width 131 height 47
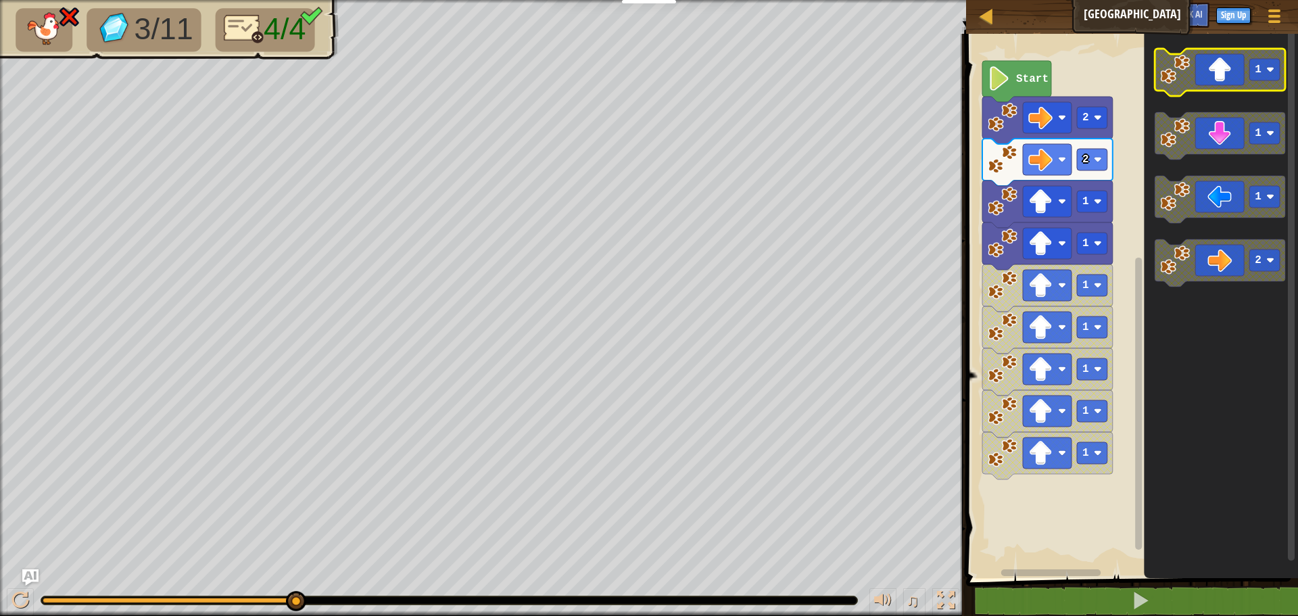
click at [1249, 84] on icon "Blockly Workspace" at bounding box center [1220, 72] width 131 height 47
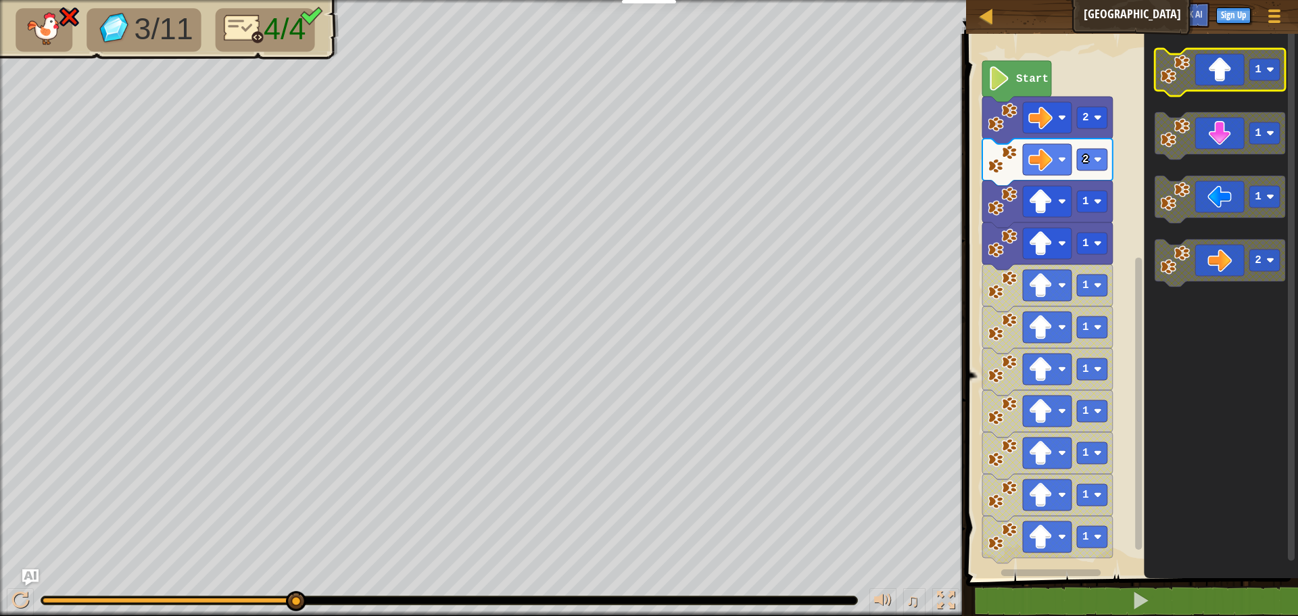
click at [1249, 84] on icon "Blockly Workspace" at bounding box center [1220, 72] width 131 height 47
